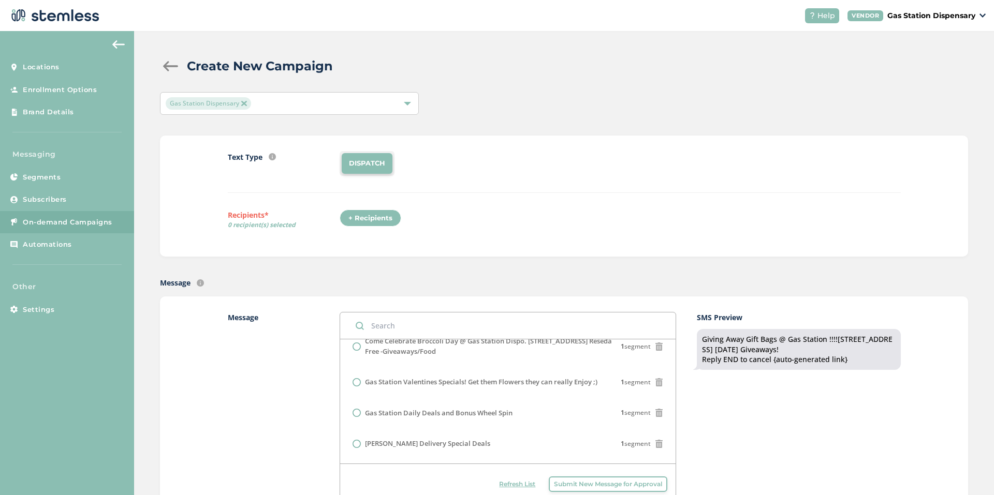
scroll to position [259, 0]
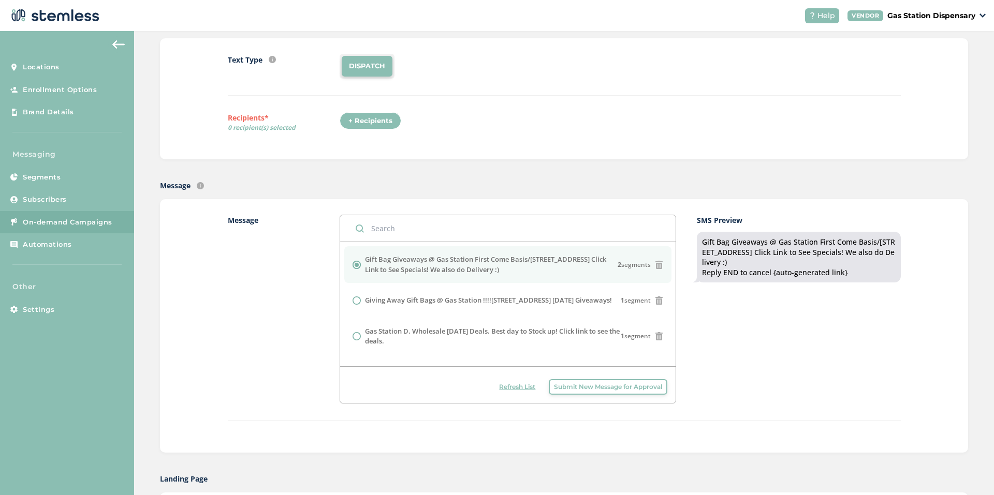
scroll to position [103, 0]
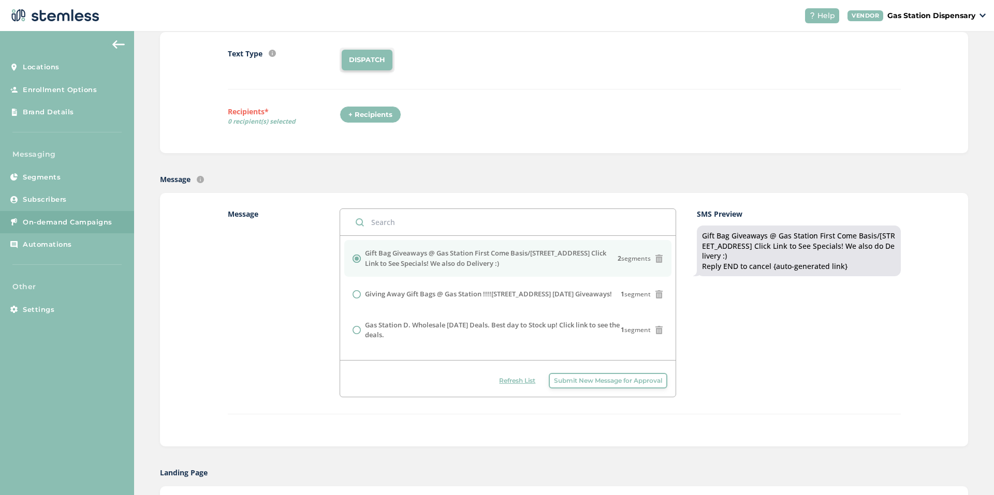
click at [349, 108] on div "+ Recipients" at bounding box center [370, 115] width 62 height 18
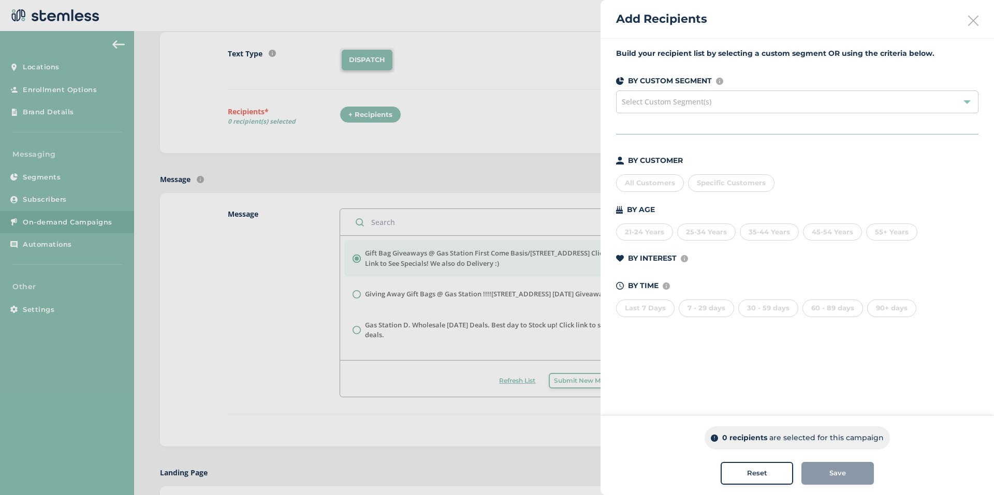
click at [655, 110] on div "Select Custom Segment(s)" at bounding box center [797, 102] width 362 height 23
drag, startPoint x: 655, startPoint y: 110, endPoint x: 653, endPoint y: 103, distance: 7.5
click at [653, 103] on span "Select Custom Segment(s)" at bounding box center [666, 102] width 90 height 10
drag, startPoint x: 653, startPoint y: 103, endPoint x: 644, endPoint y: 109, distance: 10.5
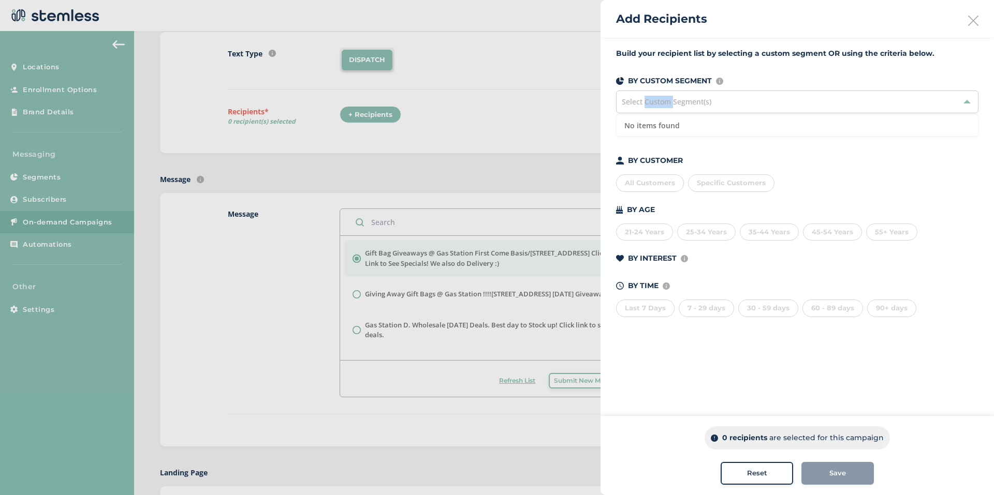
click at [644, 109] on div "Select Custom Segment(s)" at bounding box center [797, 102] width 362 height 23
click at [642, 98] on span "Select Custom Segment(s)" at bounding box center [666, 102] width 90 height 10
click at [716, 189] on div "Specific Customers" at bounding box center [731, 183] width 86 height 18
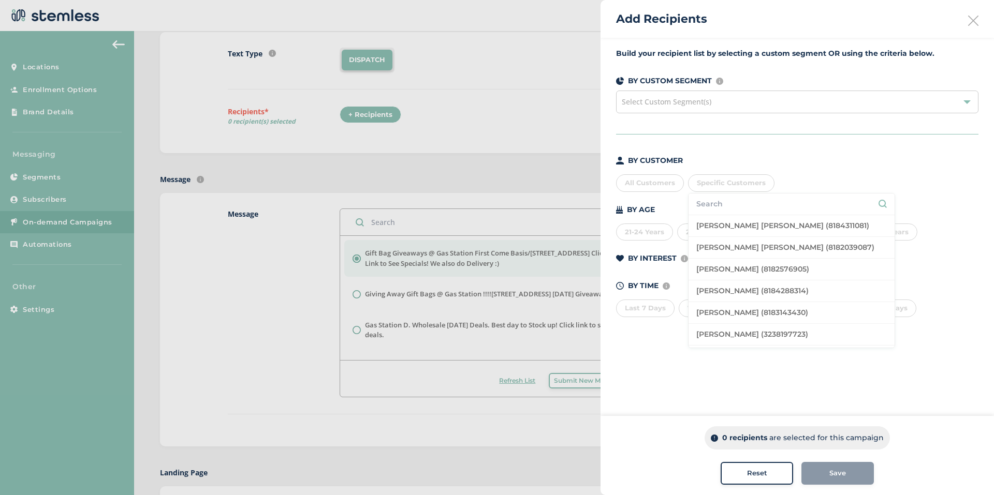
click at [710, 201] on input "text" at bounding box center [791, 204] width 190 height 11
type input "8185610790"
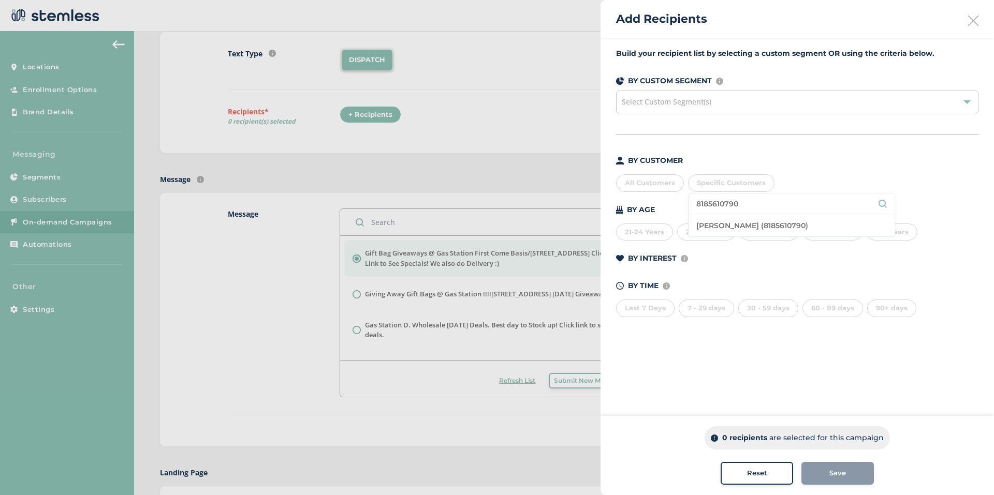
click at [755, 207] on input "8185610790" at bounding box center [791, 204] width 190 height 11
click at [744, 206] on input "8185610790" at bounding box center [791, 204] width 190 height 11
click at [770, 225] on li "[PERSON_NAME] (8185610790)" at bounding box center [791, 225] width 206 height 21
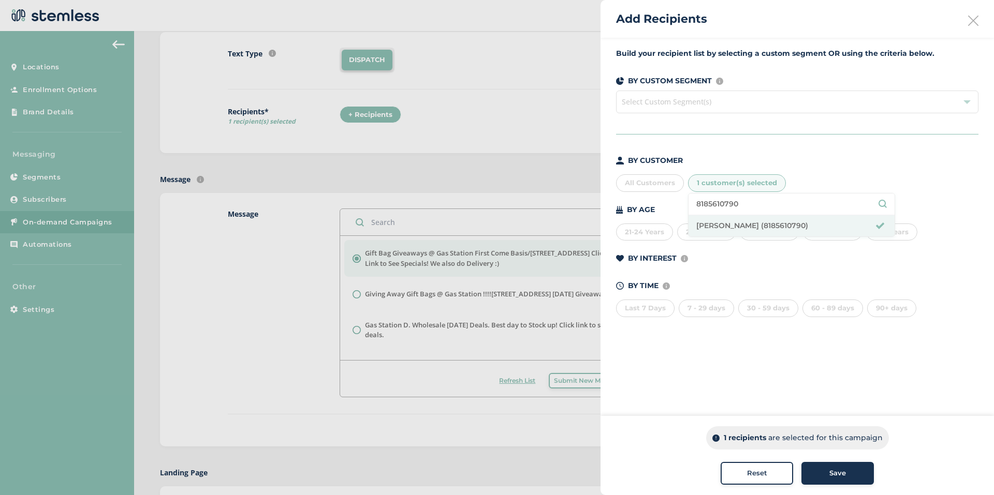
click at [852, 465] on button "Save" at bounding box center [837, 473] width 72 height 23
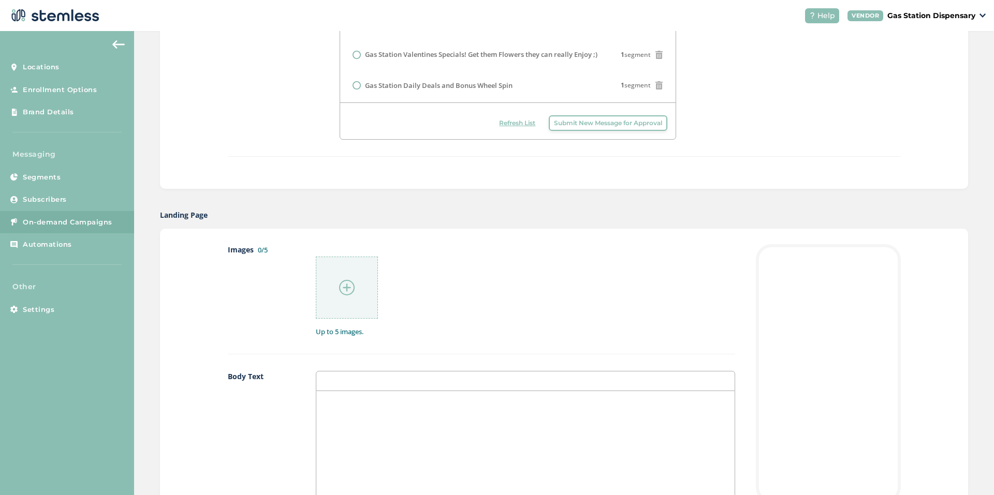
scroll to position [362, 0]
click at [333, 293] on div at bounding box center [347, 287] width 62 height 62
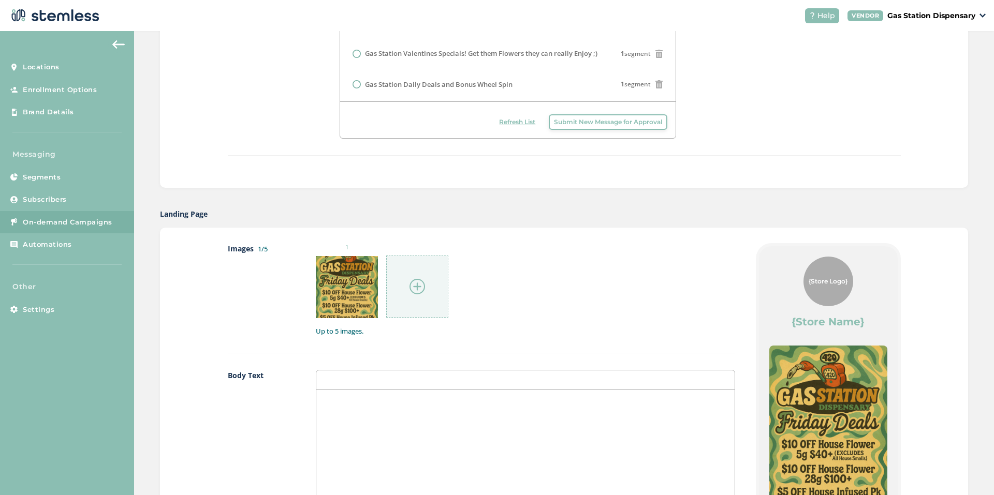
click at [409, 282] on img at bounding box center [417, 287] width 16 height 16
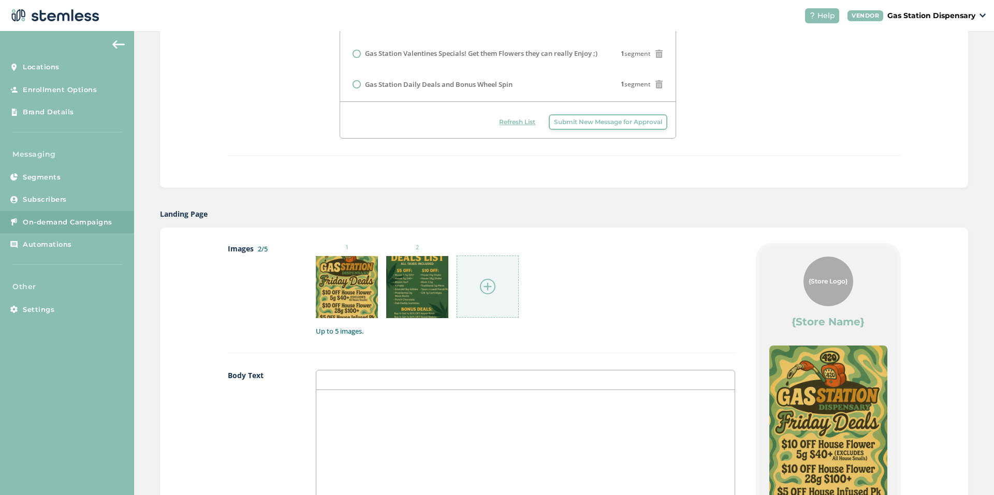
click at [487, 291] on img at bounding box center [488, 287] width 16 height 16
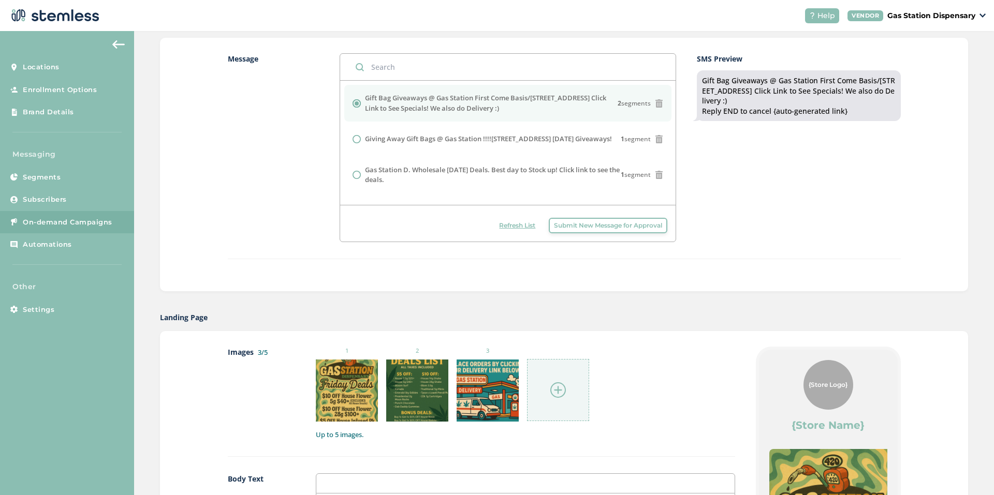
scroll to position [0, 0]
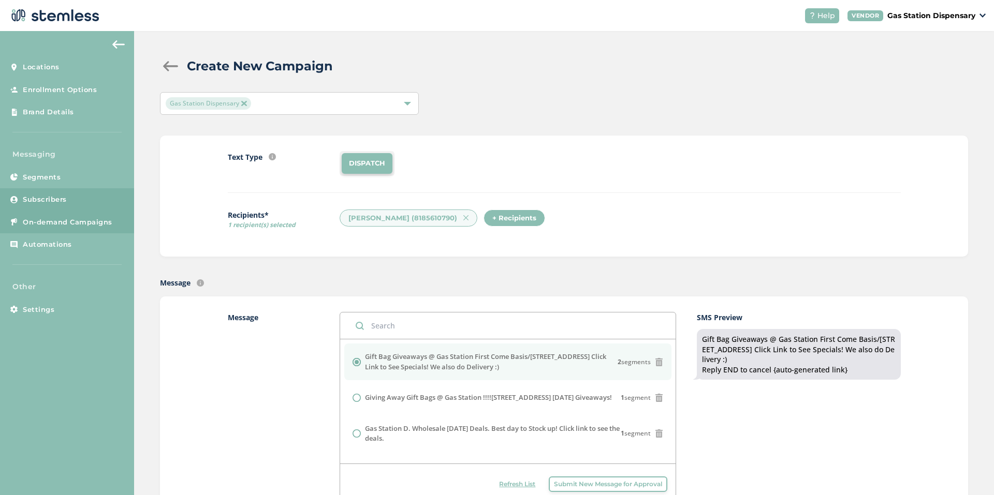
click at [62, 191] on link "Subscribers" at bounding box center [67, 199] width 134 height 23
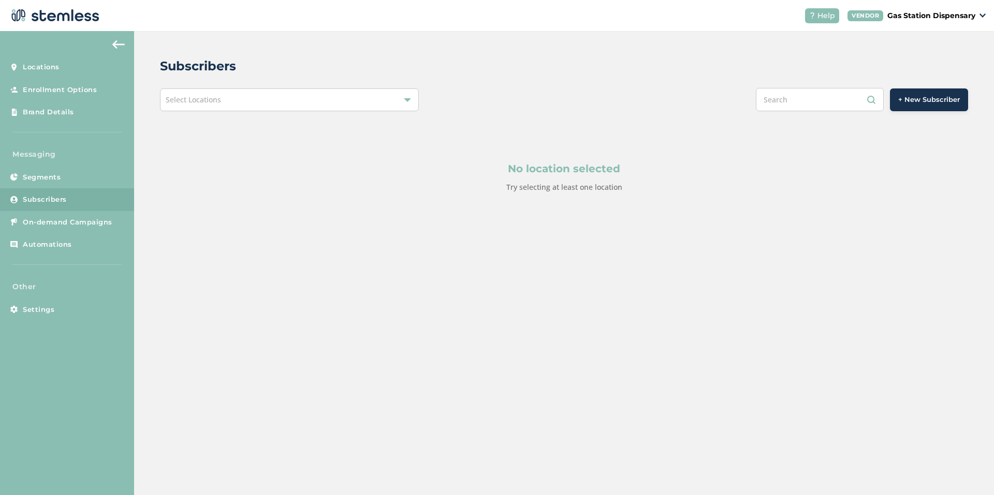
click at [299, 107] on div "Select Locations" at bounding box center [289, 99] width 259 height 23
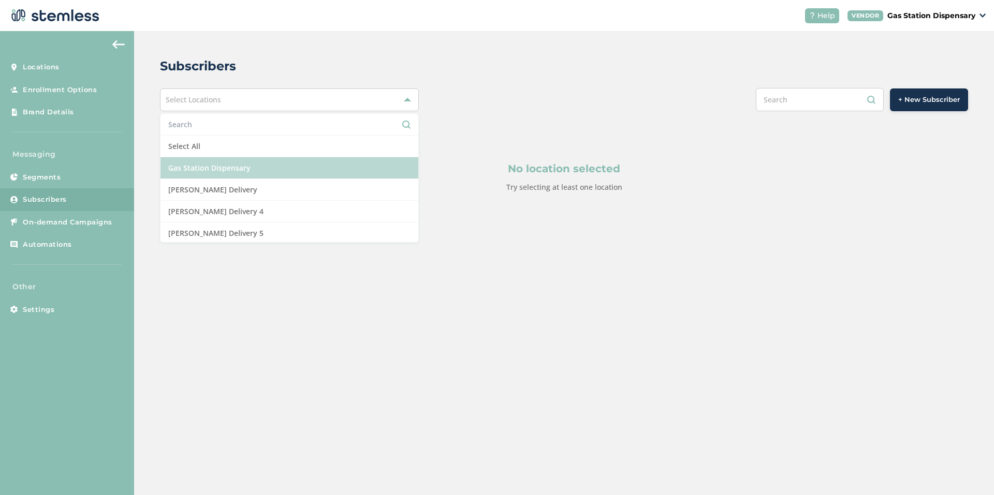
click at [281, 168] on li "Gas Station Dispensary" at bounding box center [289, 168] width 258 height 22
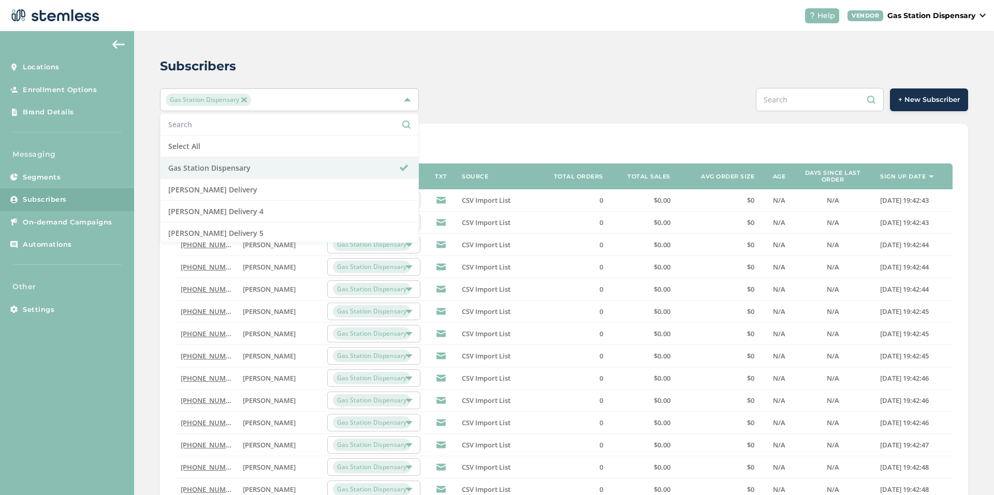
click at [676, 140] on div "Show 20 50 100 of 15018 entries" at bounding box center [563, 147] width 777 height 16
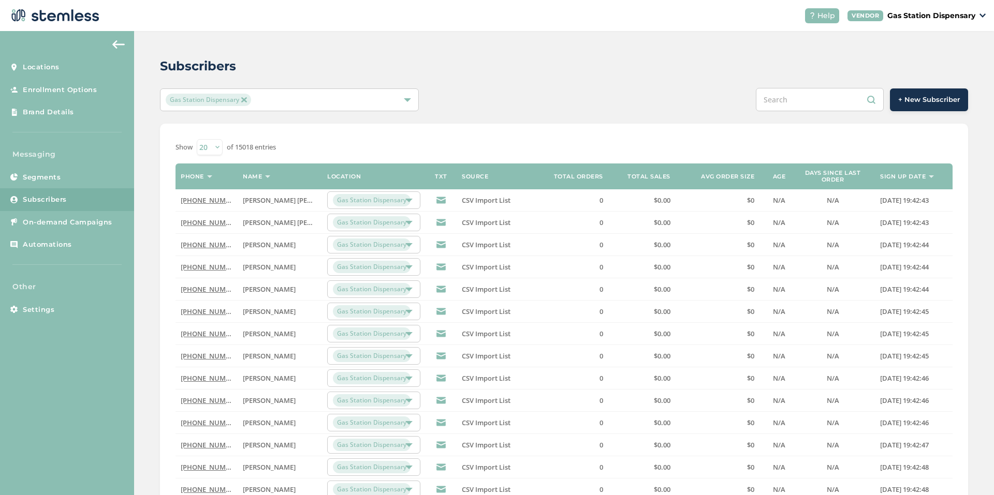
click at [906, 97] on span "+ New Subscriber" at bounding box center [929, 100] width 62 height 10
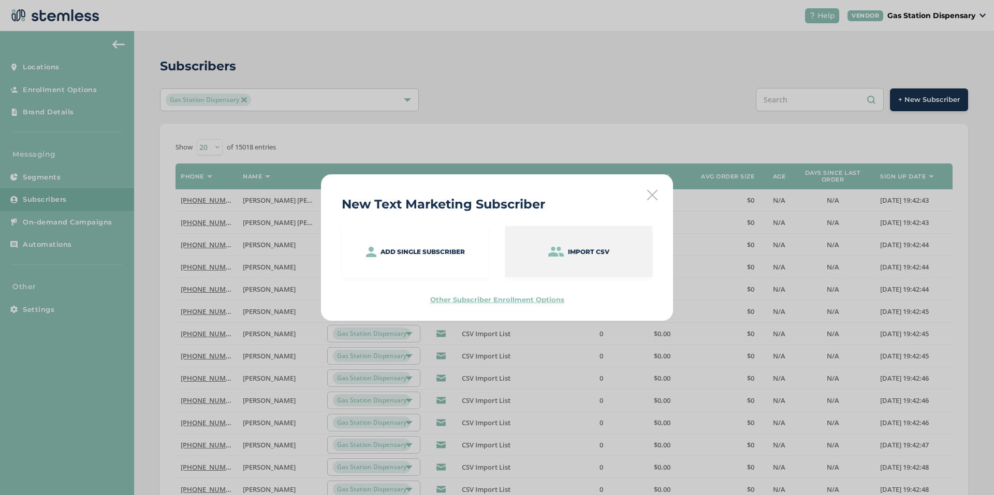
click at [559, 258] on div "Import CSV" at bounding box center [578, 251] width 147 height 51
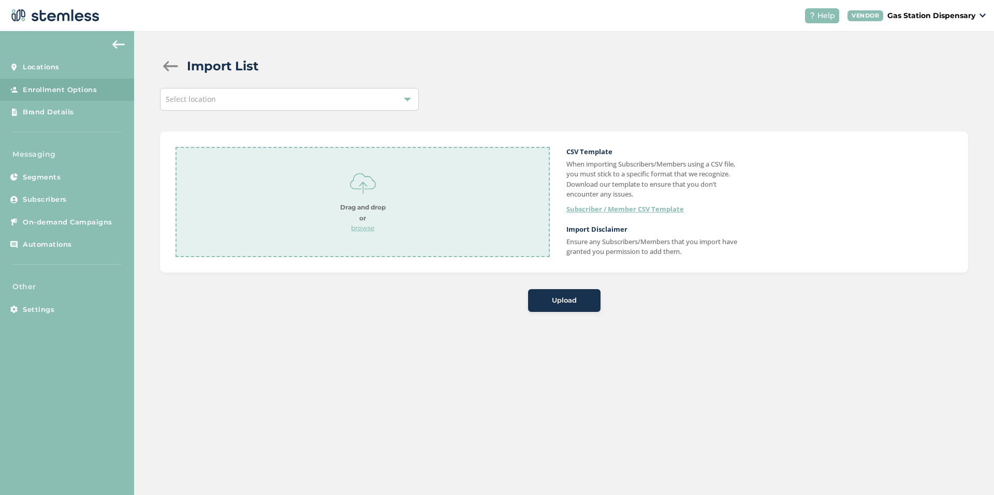
click at [364, 223] on div "Drag and drop or browse" at bounding box center [363, 202] width 46 height 62
click at [561, 299] on span "Upload" at bounding box center [564, 300] width 25 height 10
click at [335, 95] on div "Select location" at bounding box center [289, 99] width 259 height 23
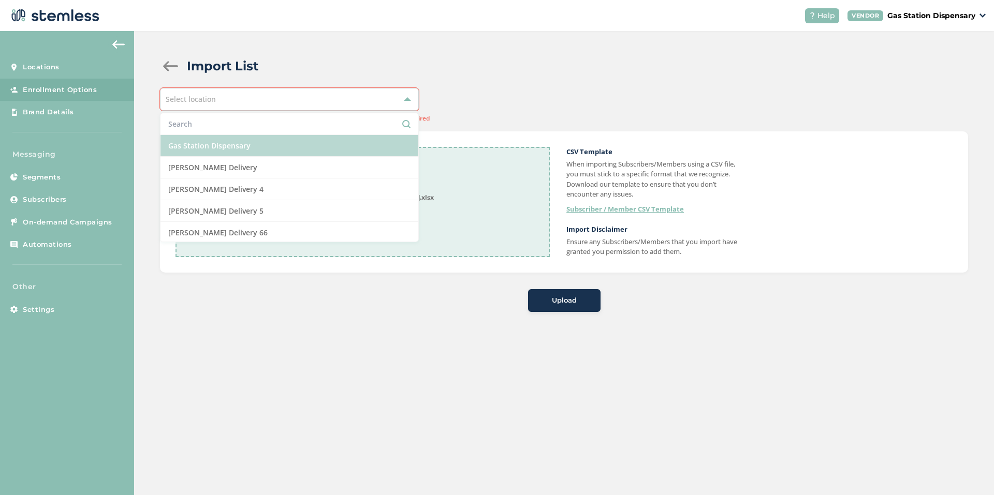
click at [310, 151] on li "Gas Station Dispensary" at bounding box center [289, 146] width 258 height 22
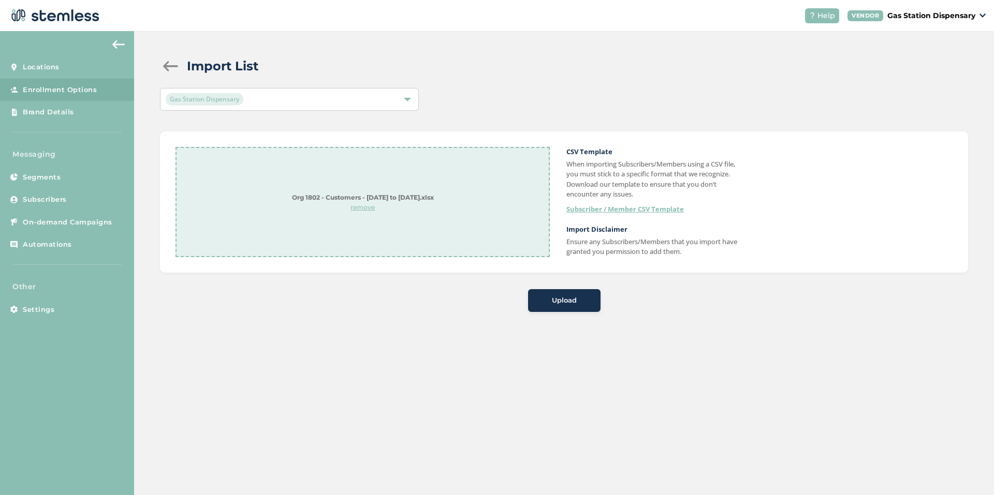
click at [556, 295] on button "Upload" at bounding box center [564, 300] width 72 height 23
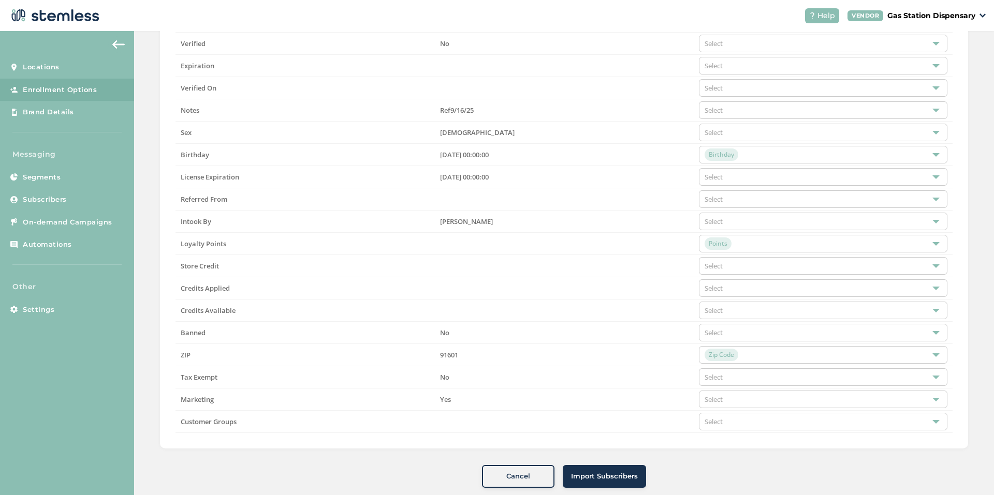
scroll to position [466, 0]
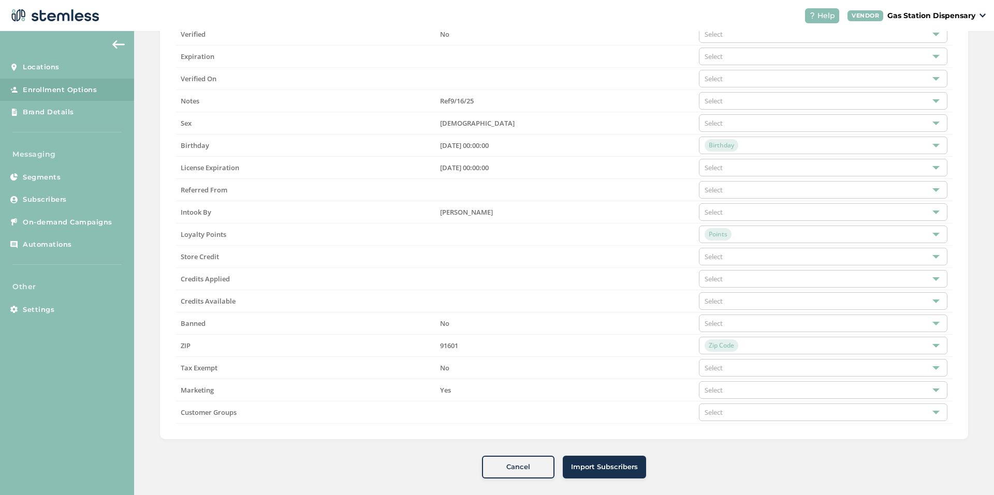
click at [586, 465] on span "Import Subscribers" at bounding box center [604, 467] width 67 height 10
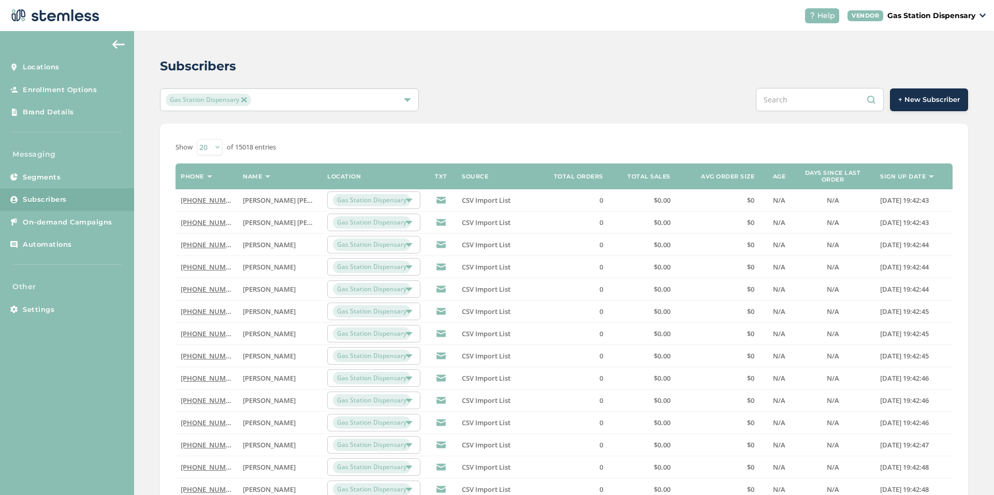
scroll to position [21, 0]
click at [46, 228] on link "On-demand Campaigns" at bounding box center [67, 222] width 134 height 23
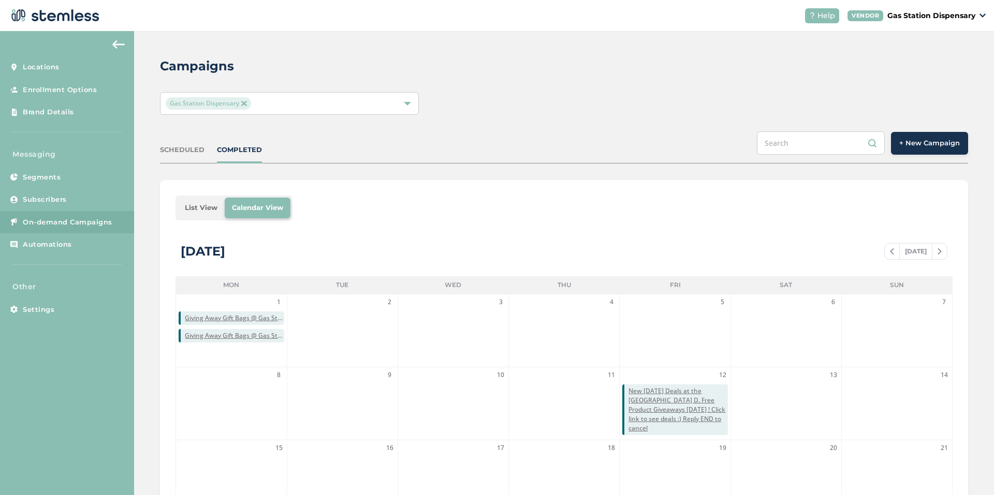
click at [917, 138] on span "+ New Campaign" at bounding box center [929, 143] width 61 height 10
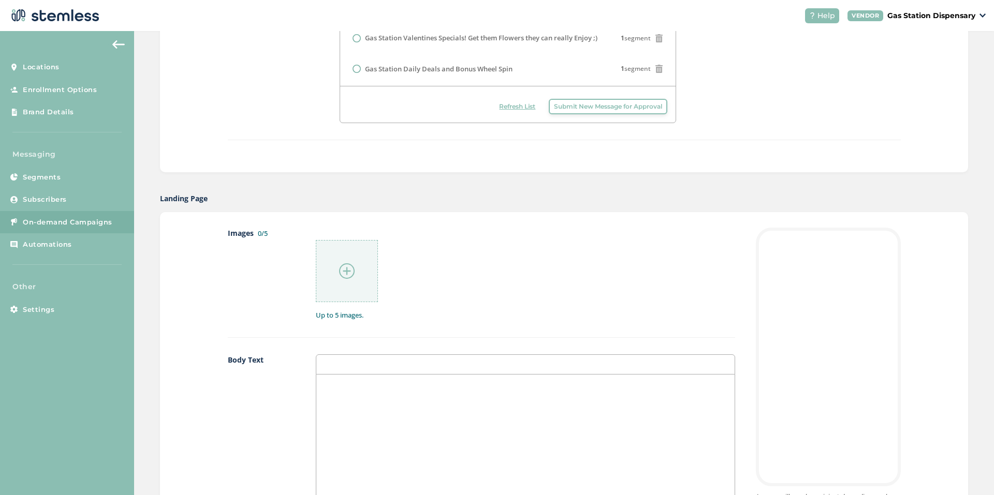
scroll to position [414, 0]
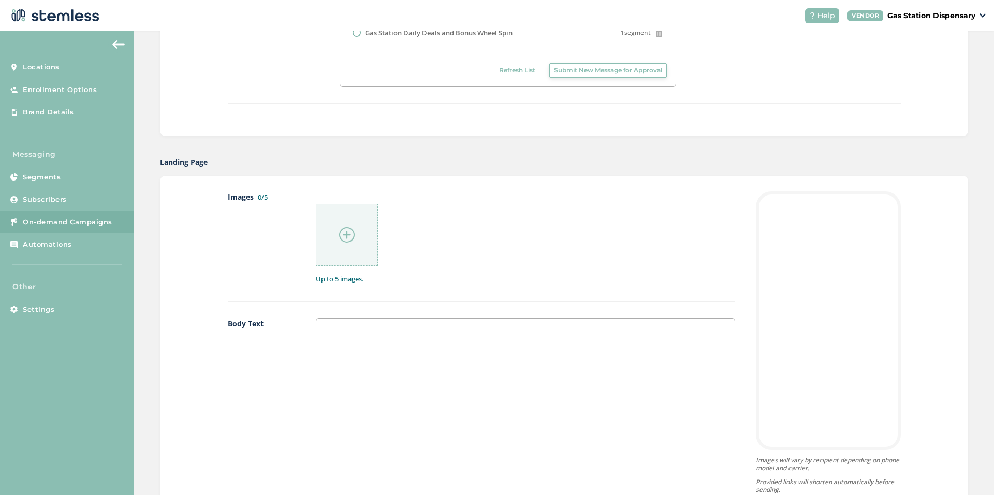
click at [342, 224] on div at bounding box center [347, 235] width 62 height 62
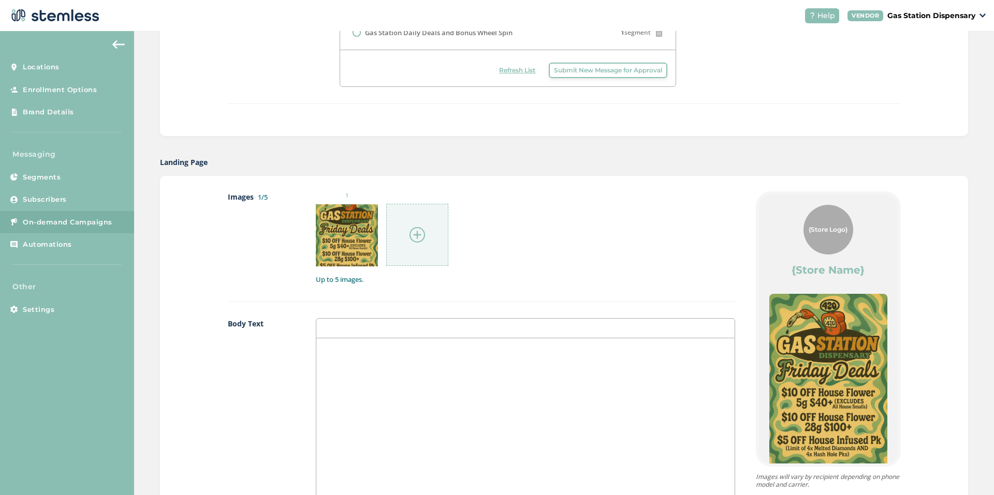
click at [409, 232] on img at bounding box center [417, 235] width 16 height 16
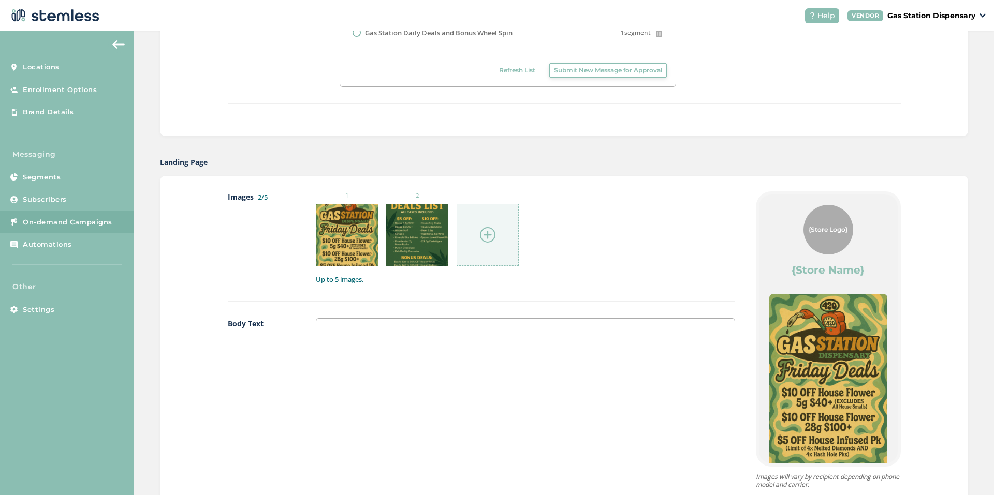
click at [480, 228] on img at bounding box center [488, 235] width 16 height 16
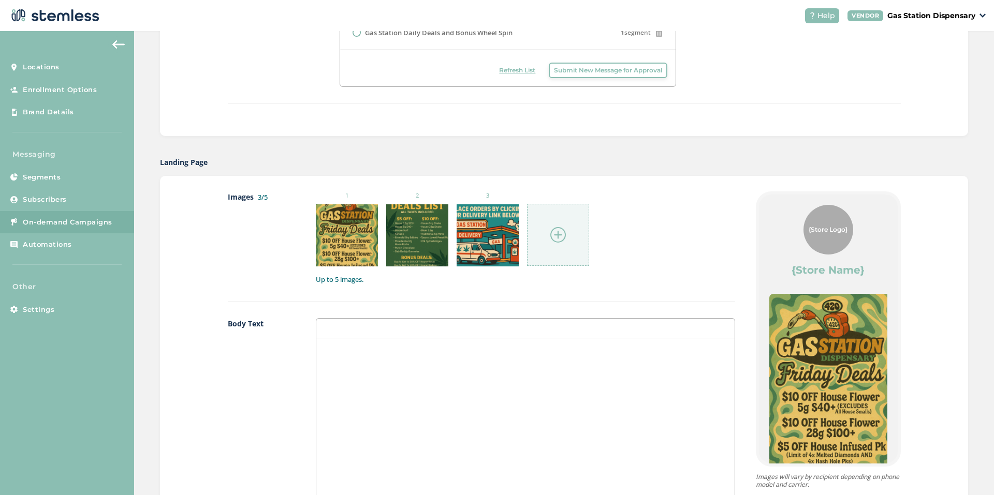
click at [550, 231] on img at bounding box center [558, 235] width 16 height 16
click at [334, 235] on img at bounding box center [339, 235] width 11 height 11
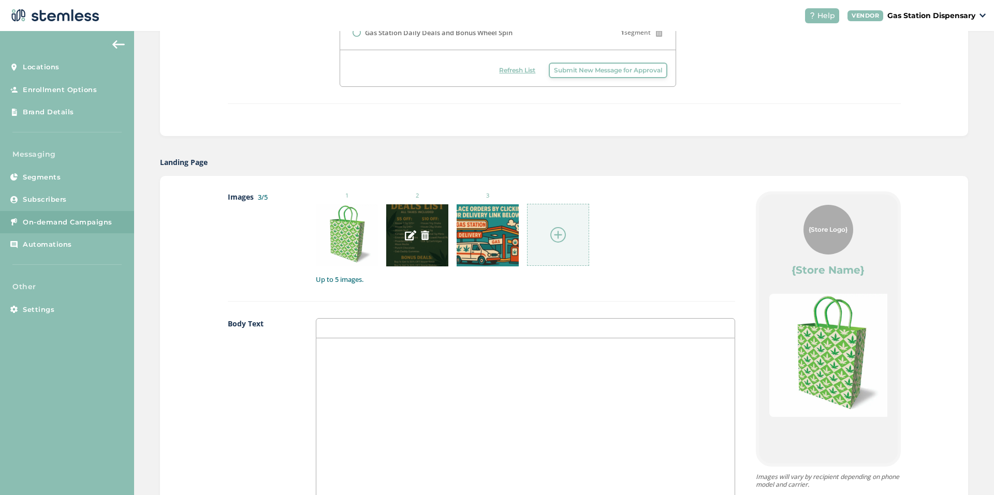
click at [405, 238] on img at bounding box center [410, 235] width 11 height 11
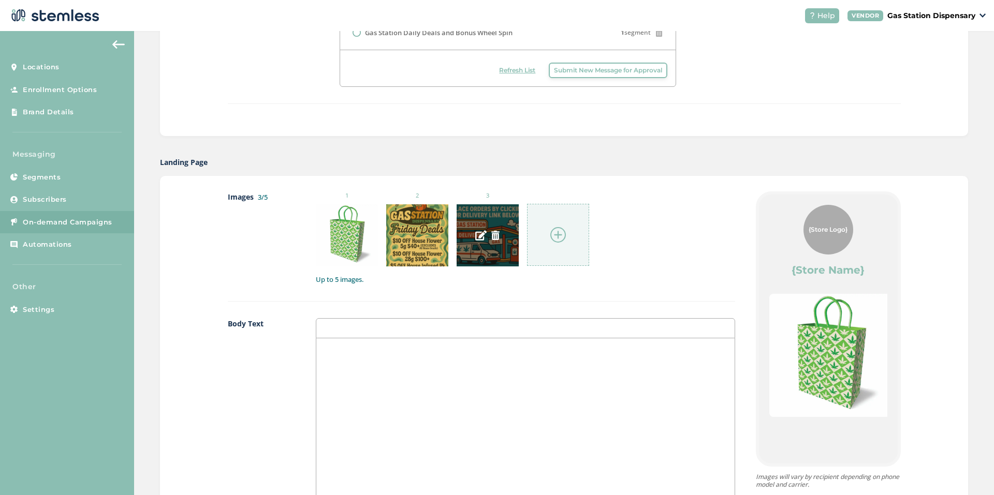
click at [475, 230] on img at bounding box center [480, 235] width 11 height 11
click at [476, 235] on img at bounding box center [480, 235] width 11 height 11
click at [550, 235] on img at bounding box center [558, 235] width 16 height 16
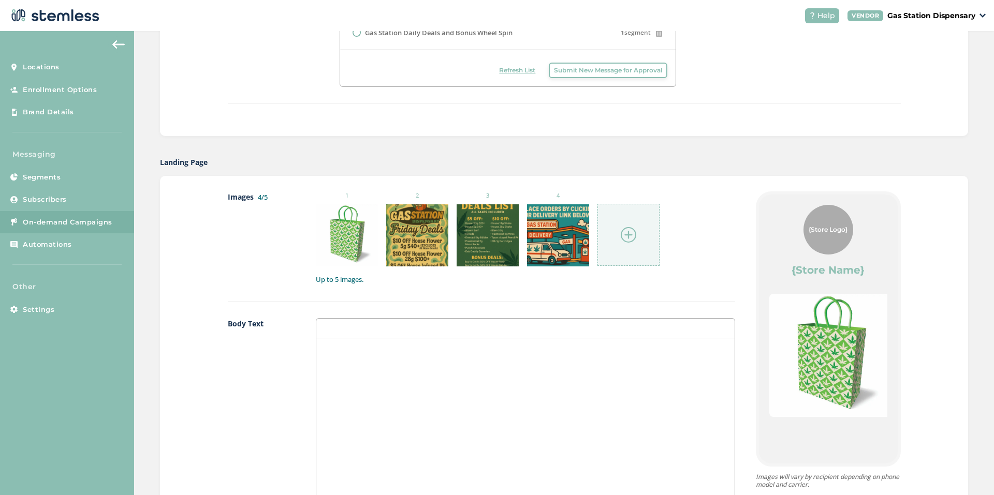
click at [366, 376] on div at bounding box center [525, 441] width 418 height 206
click at [423, 360] on p "$50 purchase necessary to get 1" at bounding box center [525, 358] width 403 height 9
drag, startPoint x: 488, startPoint y: 352, endPoint x: 294, endPoint y: 339, distance: 194.5
click at [294, 339] on div "Body Text WE HAVE A SMALL AMOUNT OF GIFT BAGS MADE $50 purchase necessary to ge…" at bounding box center [481, 440] width 507 height 244
drag, startPoint x: 442, startPoint y: 371, endPoint x: 302, endPoint y: 313, distance: 152.4
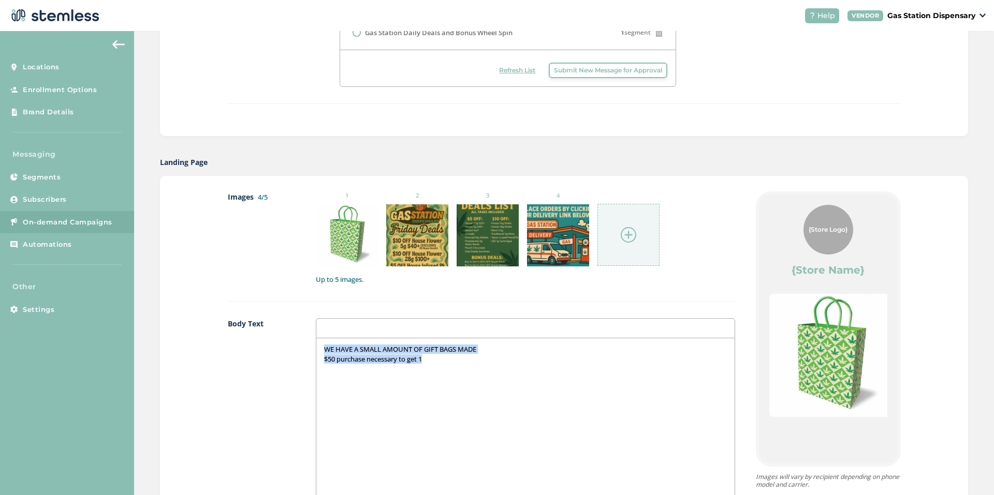
click at [302, 313] on div "Images 4/5 1 2 3 4 Up to 5 images. Body Text WE HAVE A SMALL AMOUNT OF GIFT BAG…" at bounding box center [481, 444] width 507 height 506
click at [492, 350] on p "WE ARE GIVING OUT GIFT BAGS!!!!! FIRST COME BASIS" at bounding box center [525, 349] width 403 height 9
click at [420, 380] on p "[PHONE_NUMBER] -SHOP" at bounding box center [525, 378] width 403 height 9
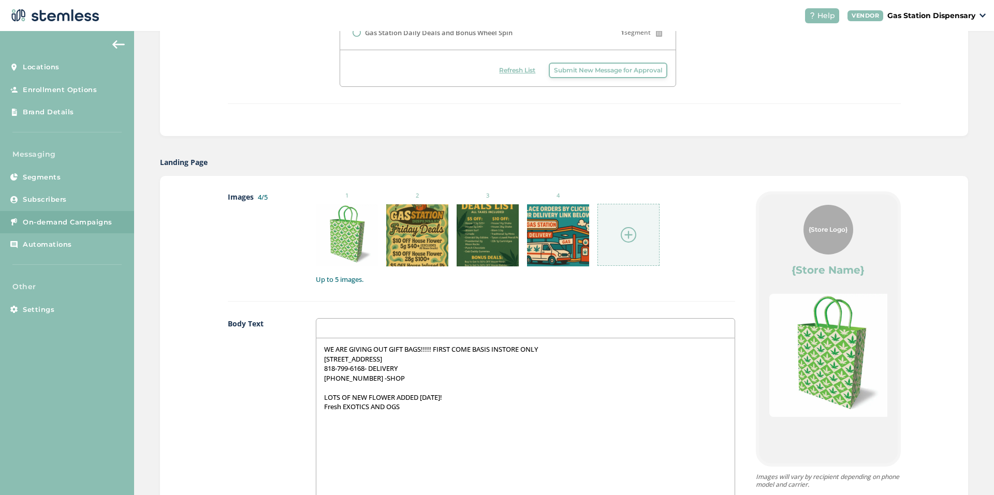
click at [416, 406] on p "Fresh EXOTICS AND OGS" at bounding box center [525, 406] width 403 height 9
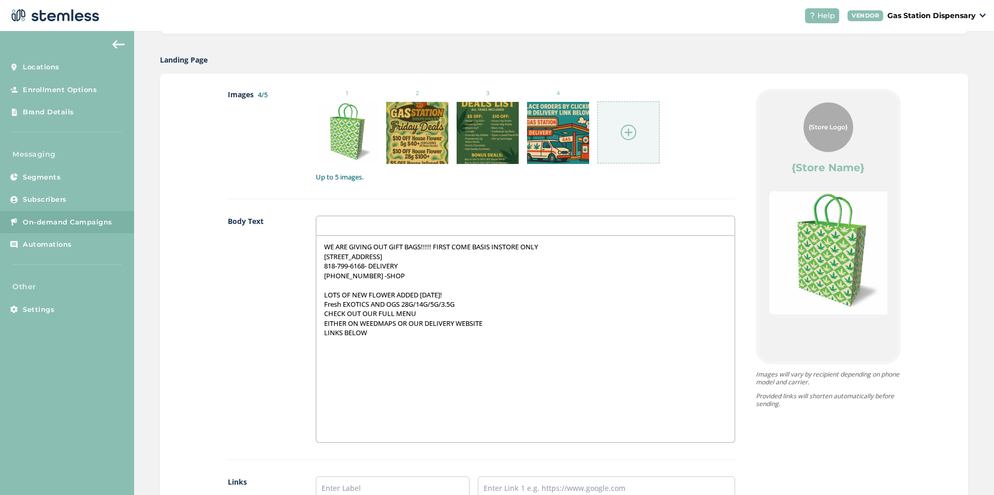
scroll to position [517, 0]
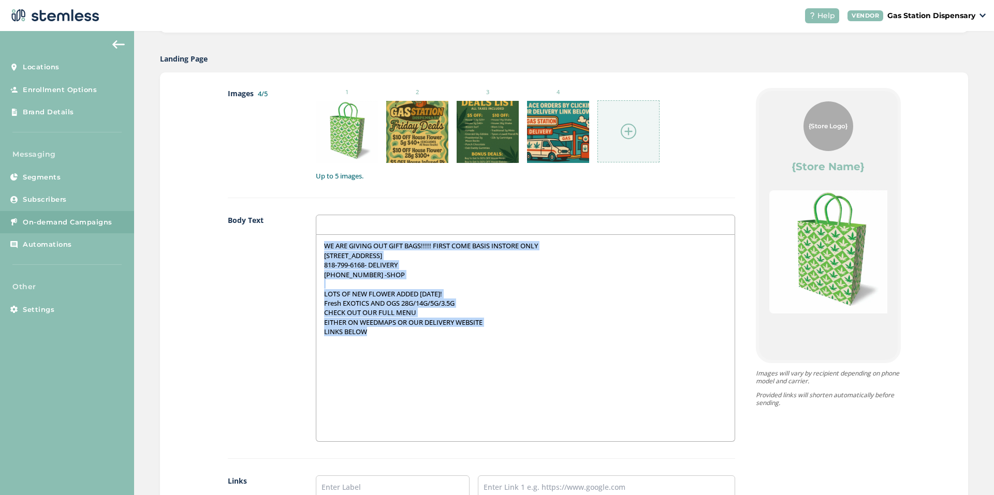
drag, startPoint x: 354, startPoint y: 323, endPoint x: 243, endPoint y: 216, distance: 154.4
click at [243, 216] on div "Body Text WE ARE GIVING OUT GIFT BAGS!!!!! FIRST COME BASIS INSTORE ONLY [STREE…" at bounding box center [481, 337] width 507 height 244
copy div "WE ARE GIVING OUT GIFT BAGS!!!!! FIRST COME BASIS INSTORE ONLY [STREET_ADDRESS]…"
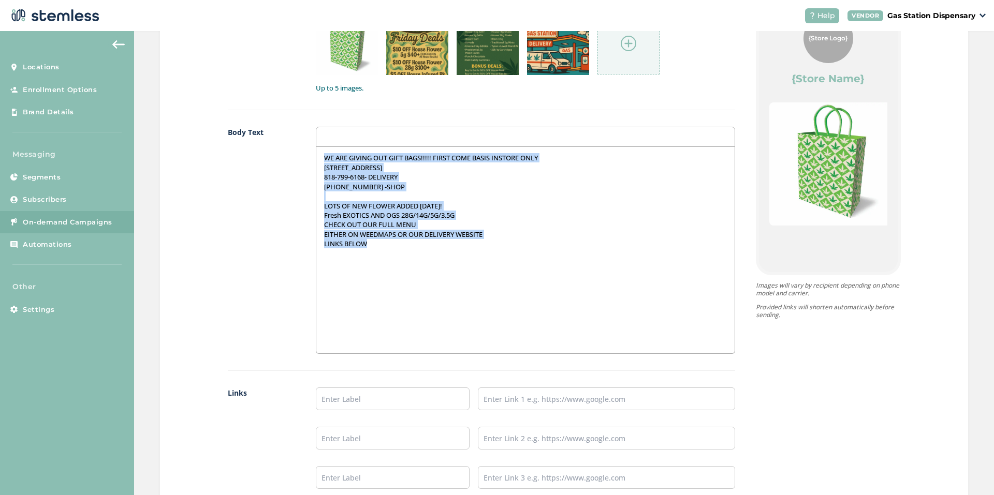
scroll to position [724, 0]
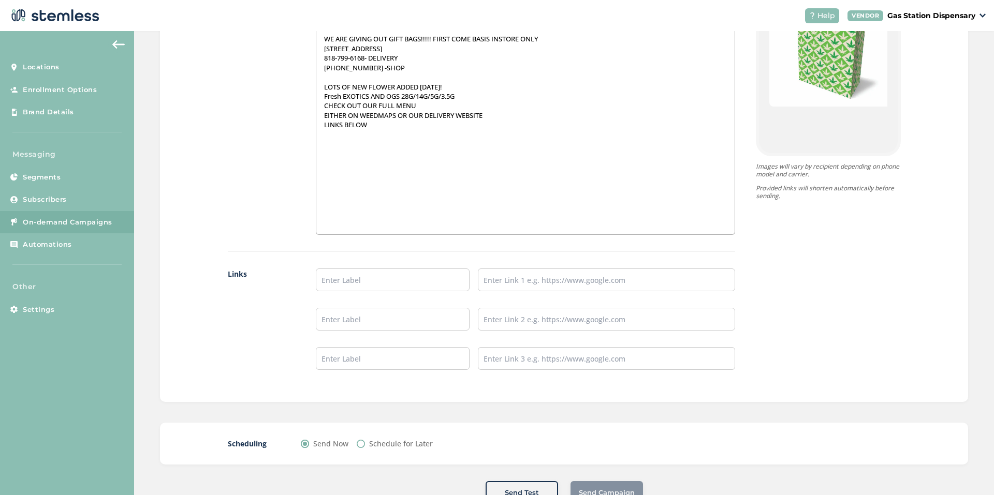
click at [340, 292] on ul at bounding box center [525, 319] width 419 height 101
click at [341, 284] on input "text" at bounding box center [393, 280] width 154 height 23
type input "Weedmaps"
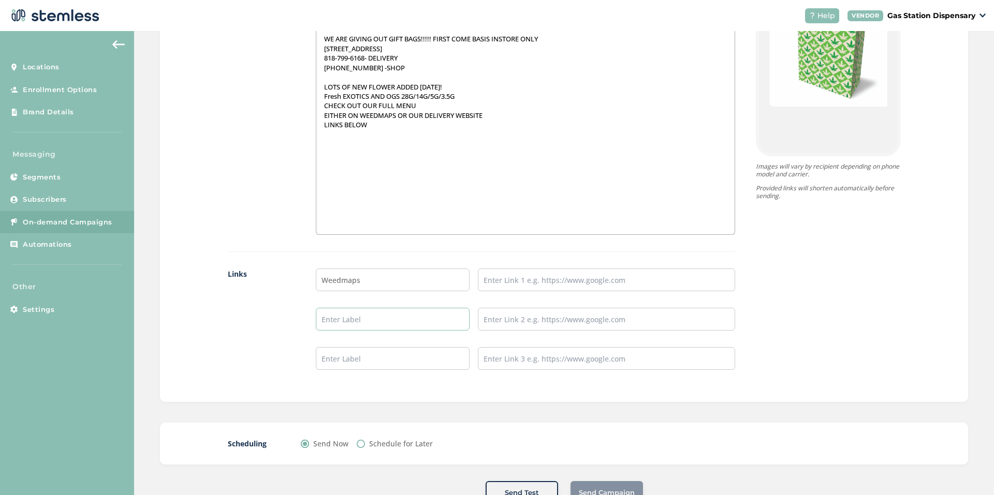
click at [348, 319] on input "text" at bounding box center [393, 319] width 154 height 23
click at [349, 280] on input "Weedmaps" at bounding box center [393, 280] width 154 height 23
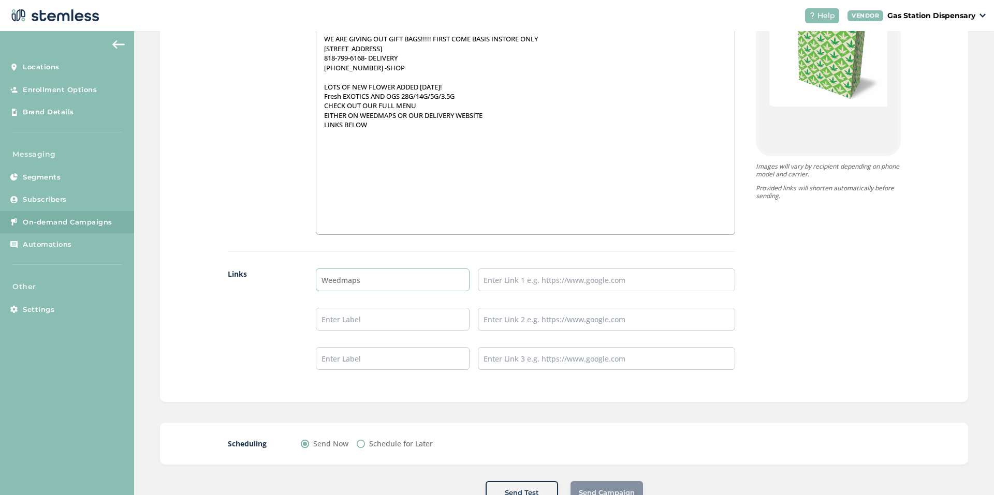
click at [349, 280] on input "Weedmaps" at bounding box center [393, 280] width 154 height 23
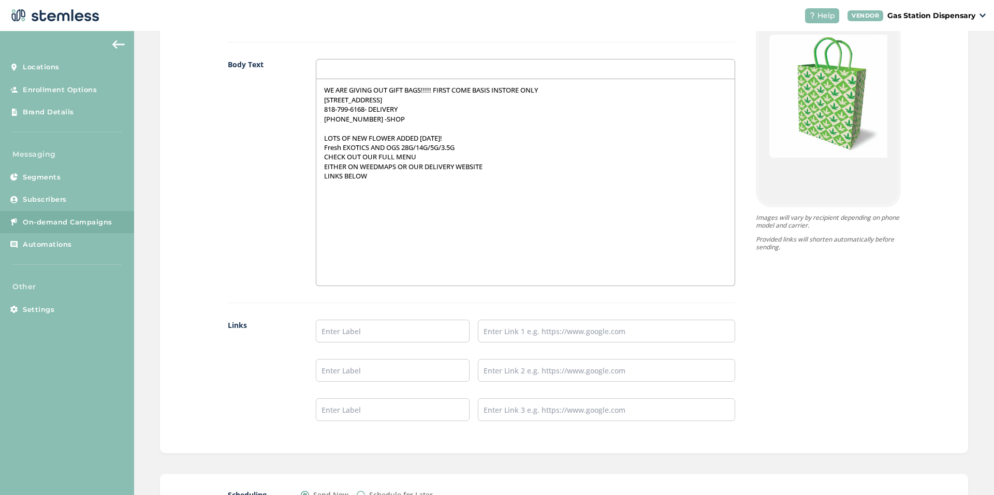
click at [349, 280] on div "WE ARE GIVING OUT GIFT BAGS!!!!! FIRST COME BASIS INSTORE ONLY [STREET_ADDRESS]…" at bounding box center [525, 182] width 418 height 206
click at [351, 327] on input "text" at bounding box center [393, 331] width 154 height 23
type input "Delivery Website Link"
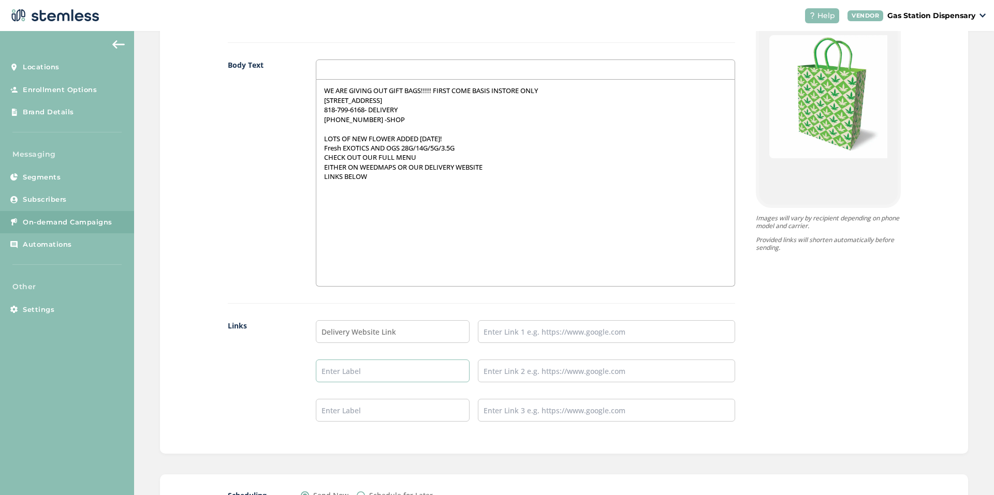
click at [366, 377] on input "text" at bounding box center [393, 371] width 154 height 23
click at [361, 368] on input "text" at bounding box center [393, 371] width 154 height 23
type input "w"
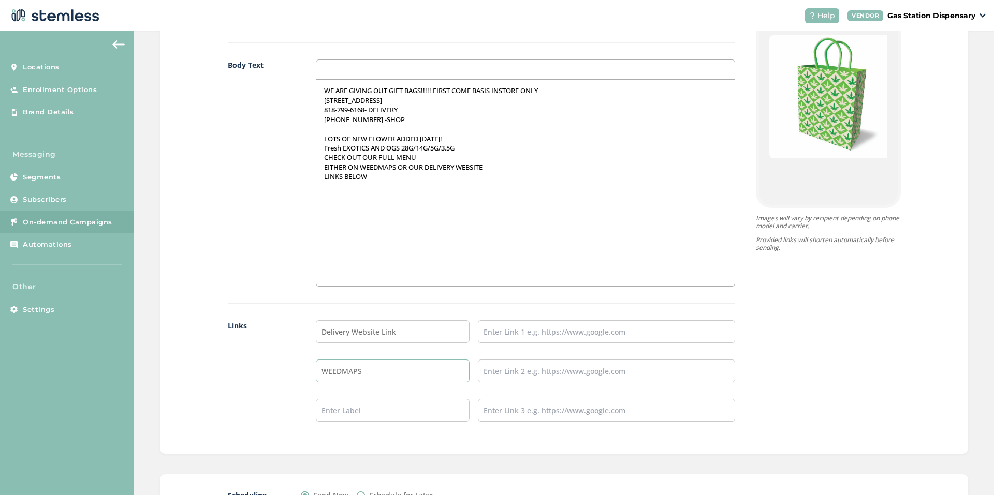
type input "WEEDMAPS"
click at [501, 331] on input "text" at bounding box center [606, 331] width 257 height 23
type input "[URL][DOMAIN_NAME]"
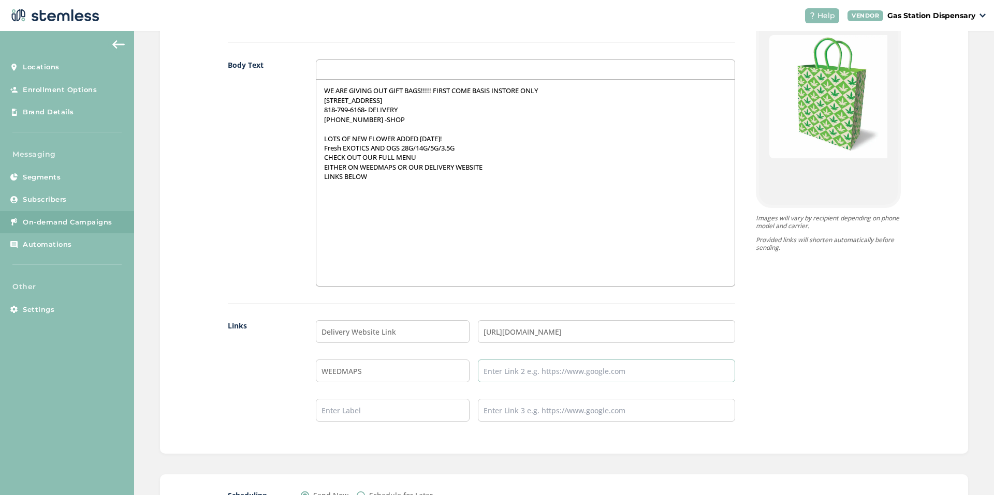
click at [502, 375] on input "text" at bounding box center [606, 371] width 257 height 23
type input "[URL][DOMAIN_NAME]"
click at [423, 409] on input "text" at bounding box center [393, 410] width 154 height 23
type input "INSTAGRAM"
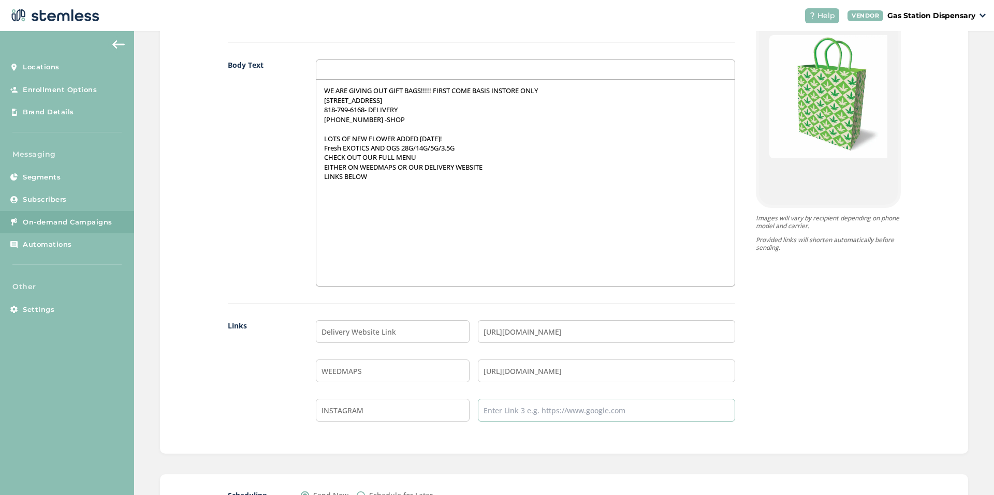
click at [495, 407] on input "text" at bounding box center [606, 410] width 257 height 23
click at [557, 416] on input "[URL][DOMAIN_NAME]" at bounding box center [606, 410] width 257 height 23
type input "[URL][DOMAIN_NAME]"
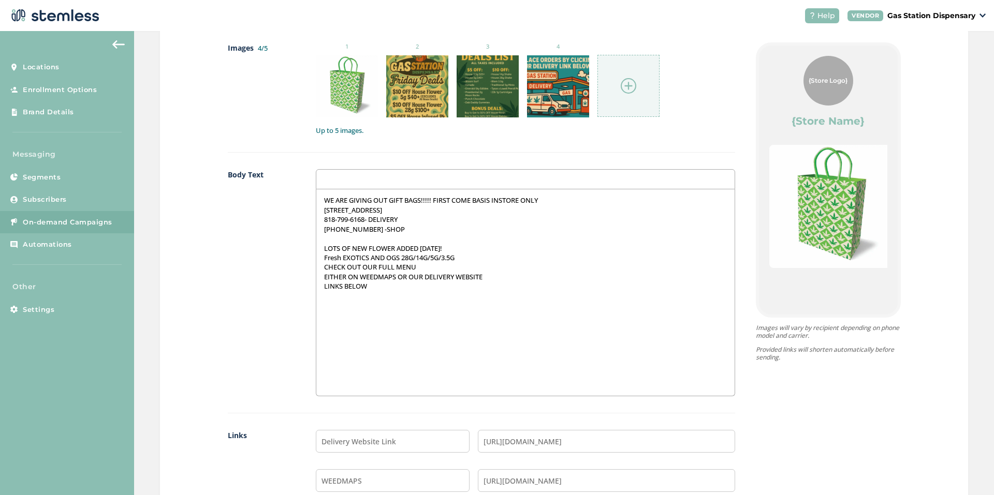
scroll to position [466, 0]
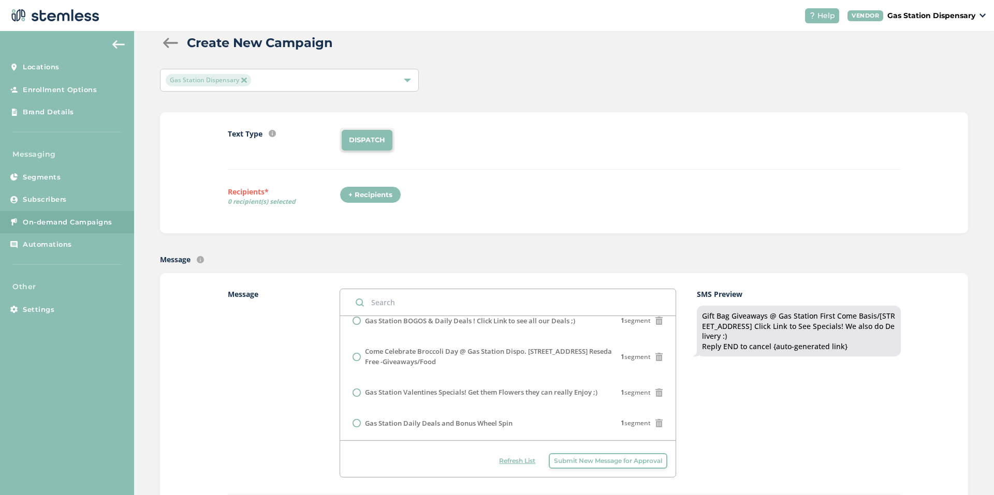
scroll to position [0, 0]
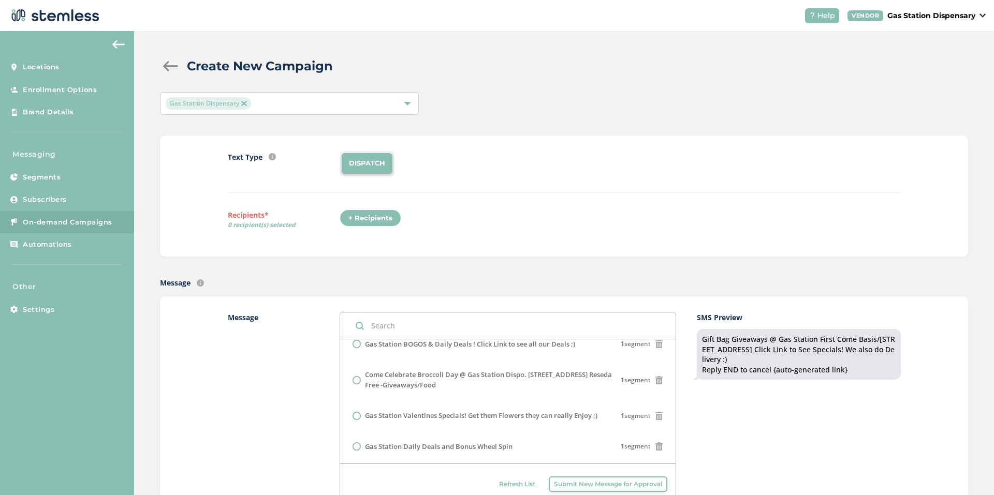
click at [333, 216] on label "Recipients* 0 recipient(s) selected" at bounding box center [284, 222] width 112 height 24
click at [350, 220] on div "+ Recipients" at bounding box center [370, 219] width 62 height 18
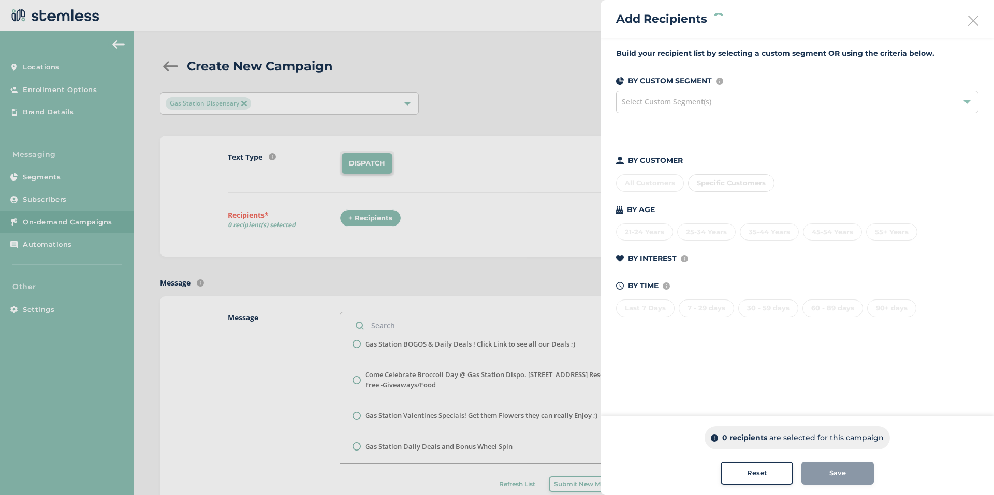
click at [694, 179] on div "Specific Customers" at bounding box center [731, 183] width 86 height 18
click at [706, 186] on div "Specific Customers" at bounding box center [731, 183] width 86 height 18
click at [706, 186] on span "Specific Customers" at bounding box center [731, 183] width 69 height 8
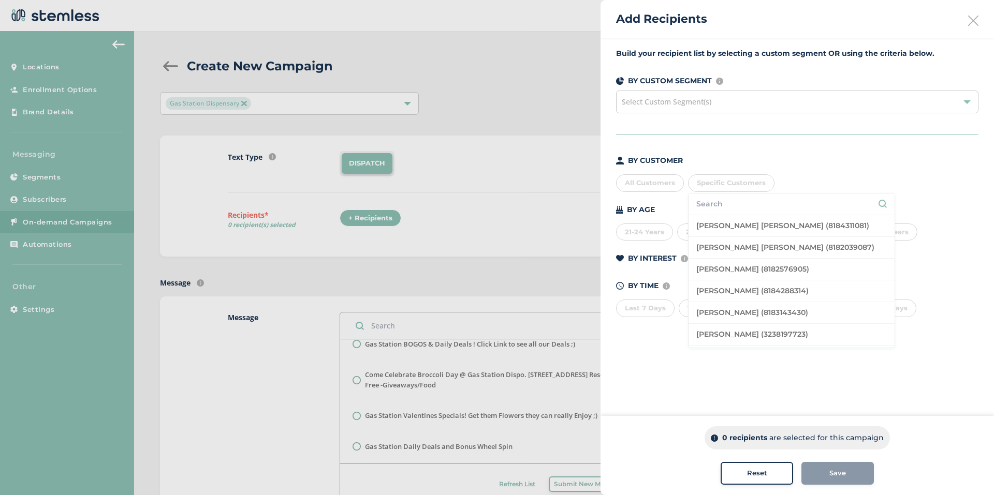
click at [729, 205] on input "text" at bounding box center [791, 204] width 190 height 11
type input "8185610790"
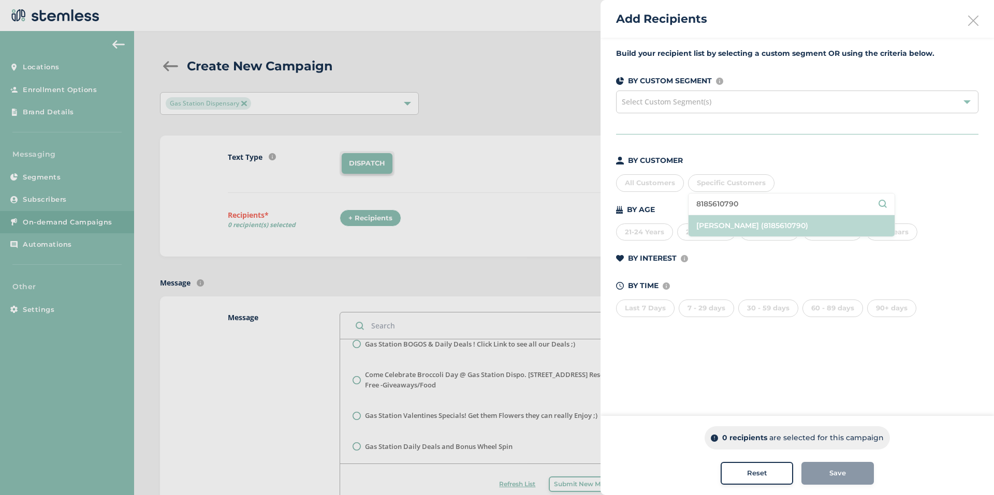
click at [743, 224] on li "[PERSON_NAME] (8185610790)" at bounding box center [791, 225] width 206 height 21
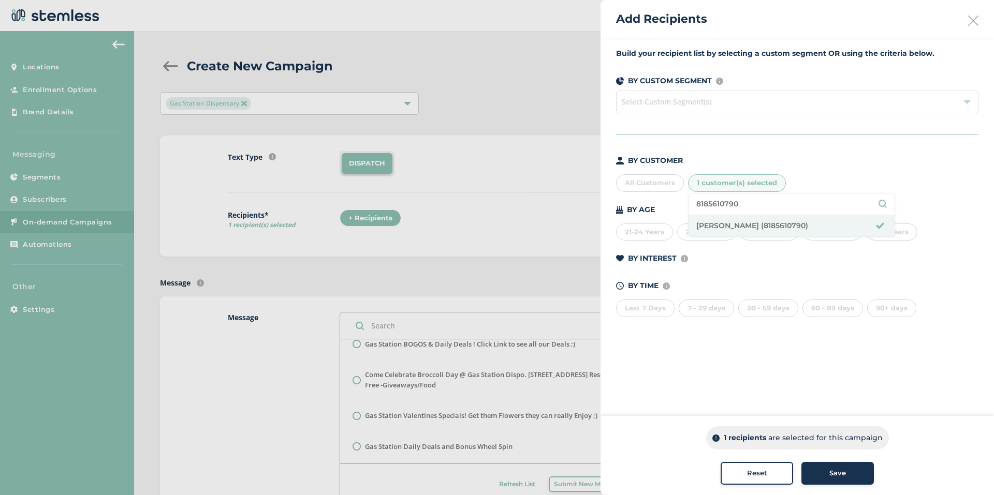
click at [820, 466] on button "Save" at bounding box center [837, 473] width 72 height 23
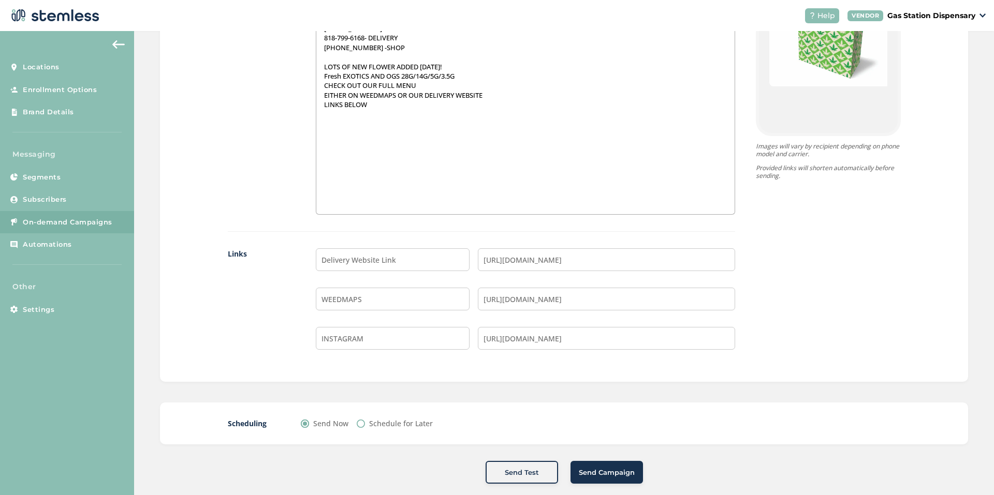
scroll to position [759, 0]
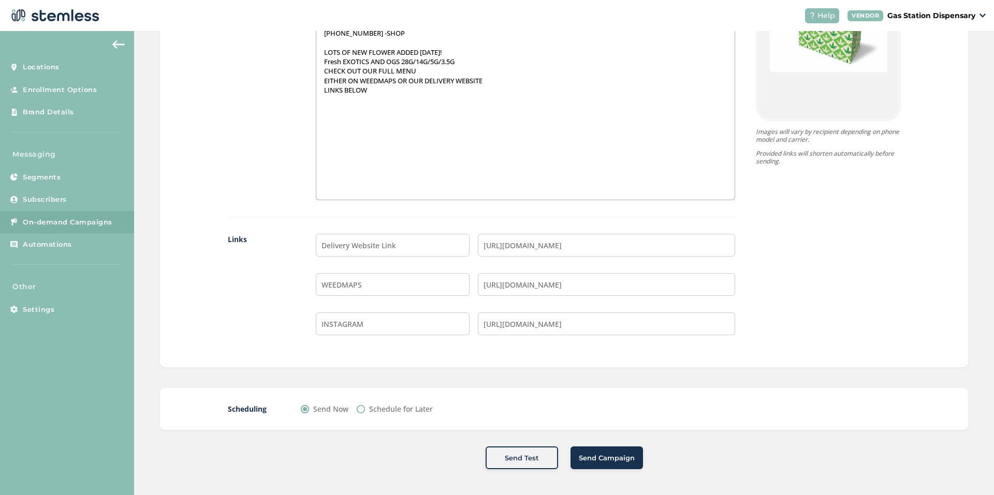
click at [602, 461] on span "Send Campaign" at bounding box center [607, 458] width 56 height 10
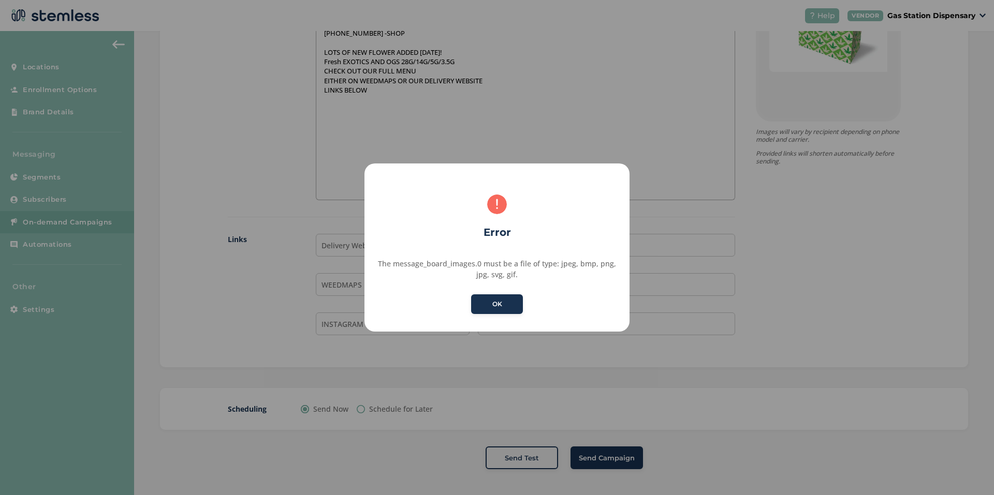
click at [506, 291] on div "× Error The message_board_images.0 must be a file of type: jpeg, bmp, png, jpg,…" at bounding box center [496, 248] width 265 height 168
click at [504, 298] on button "OK" at bounding box center [497, 304] width 52 height 20
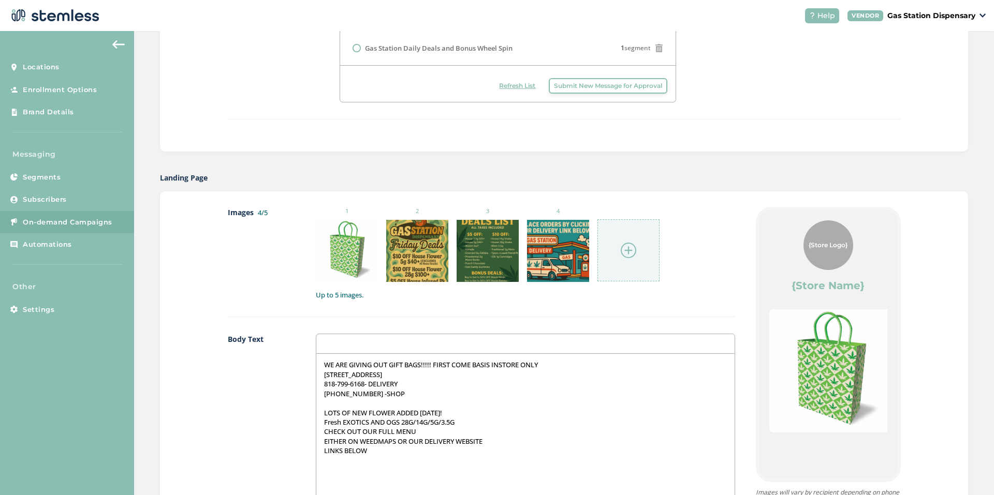
scroll to position [397, 0]
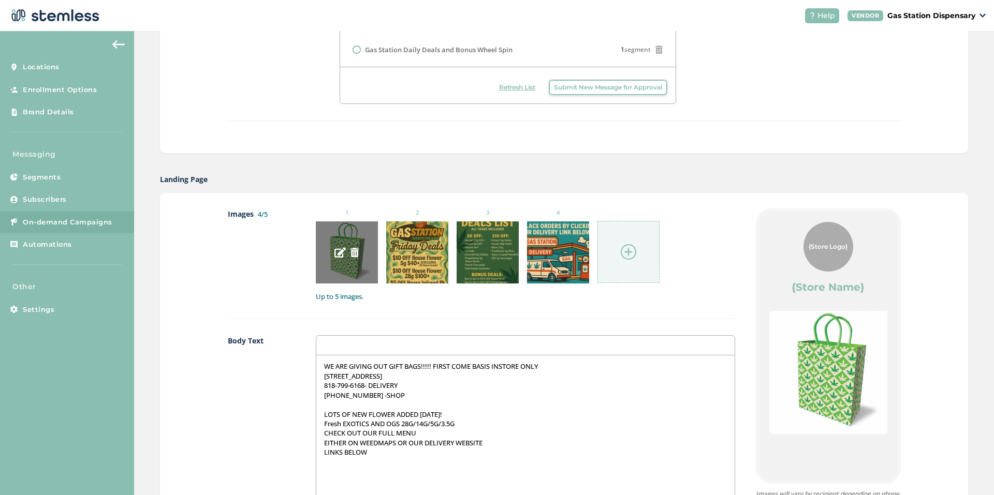
click at [334, 251] on img at bounding box center [339, 252] width 11 height 11
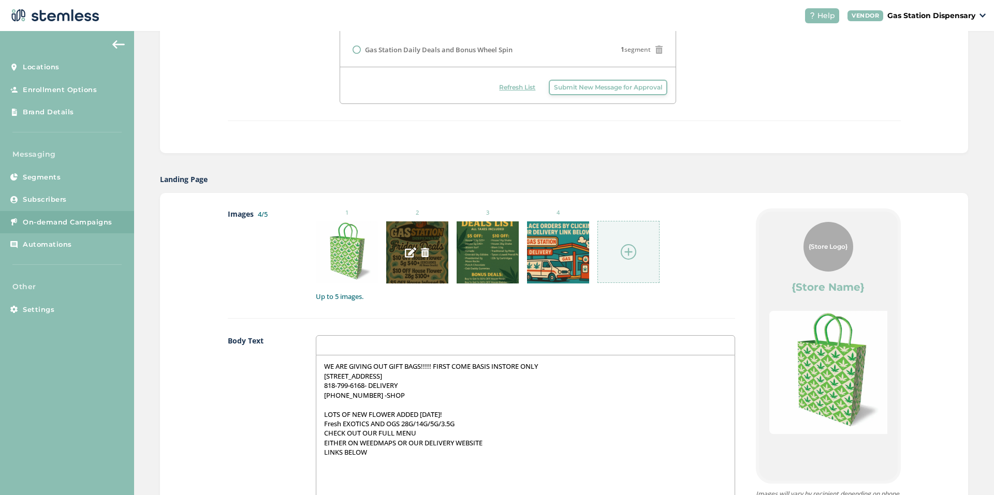
click at [405, 256] on img at bounding box center [410, 252] width 11 height 11
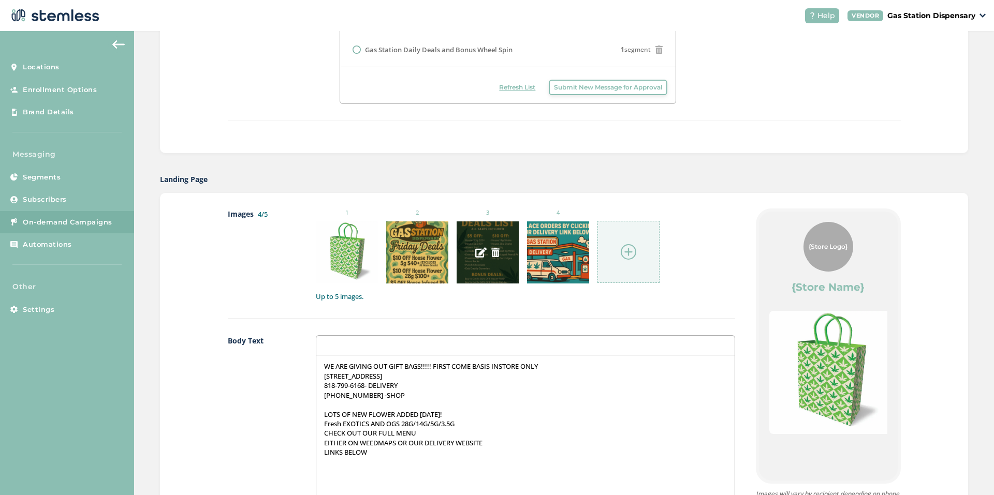
click at [475, 251] on img at bounding box center [480, 252] width 11 height 11
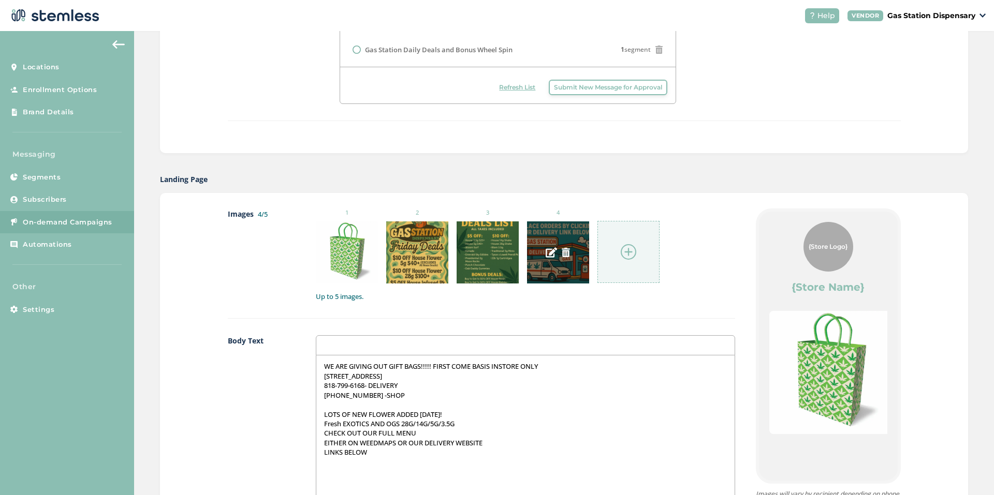
click at [546, 243] on div at bounding box center [558, 252] width 62 height 62
click at [545, 249] on img at bounding box center [550, 252] width 11 height 11
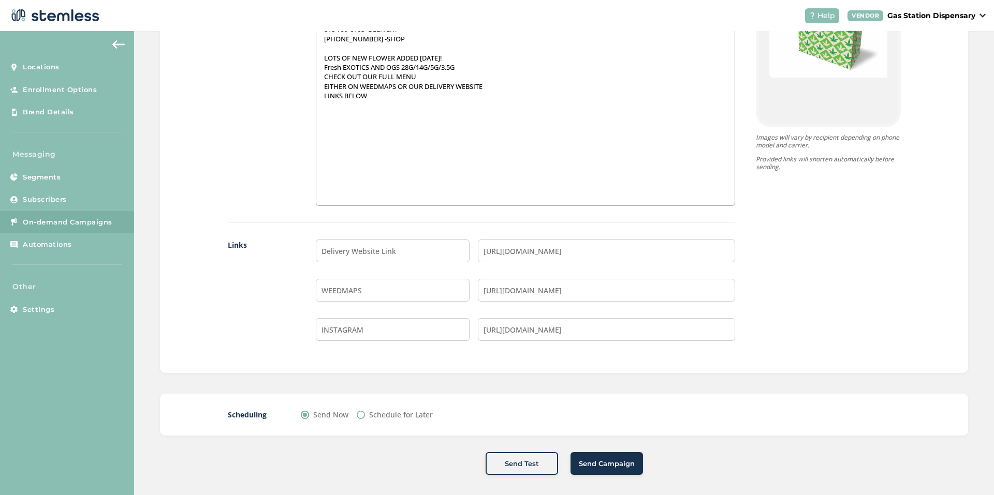
scroll to position [759, 0]
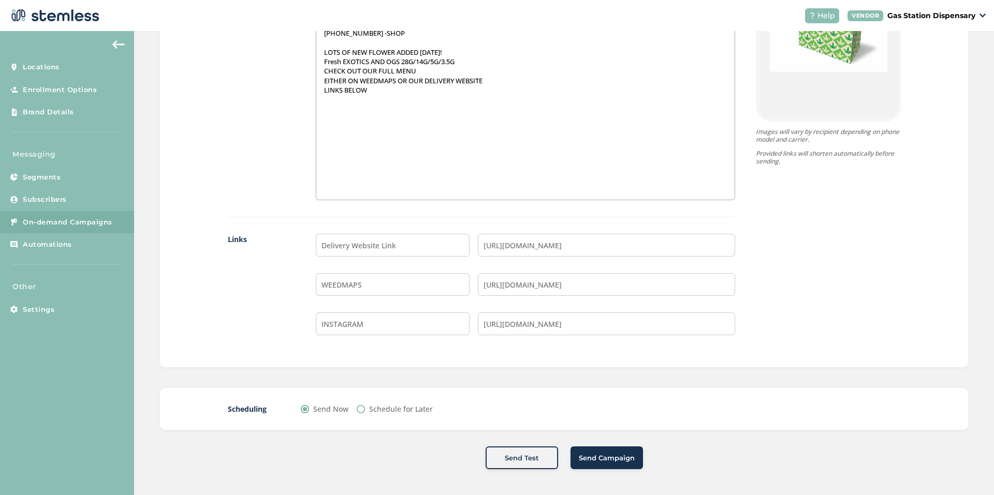
click at [536, 458] on div "Send Test" at bounding box center [522, 458] width 56 height 10
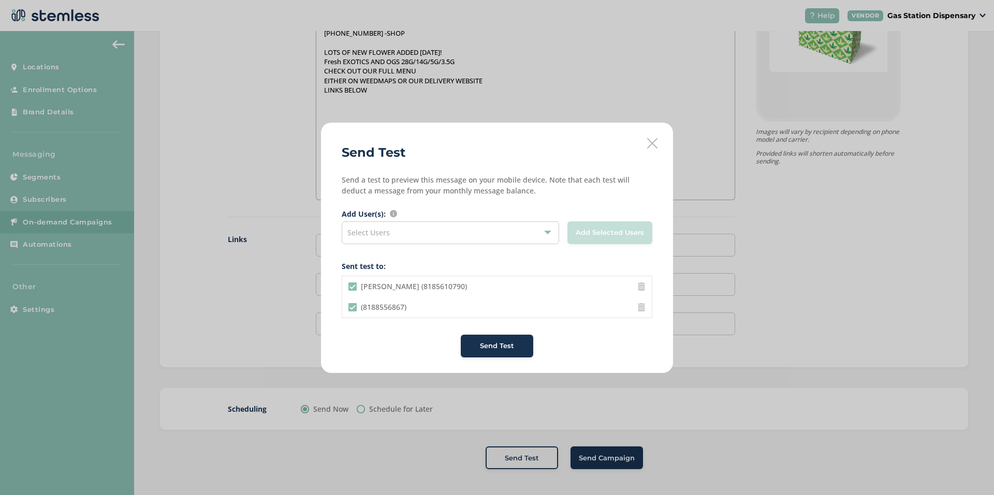
click at [400, 229] on div "Select Users" at bounding box center [450, 232] width 217 height 23
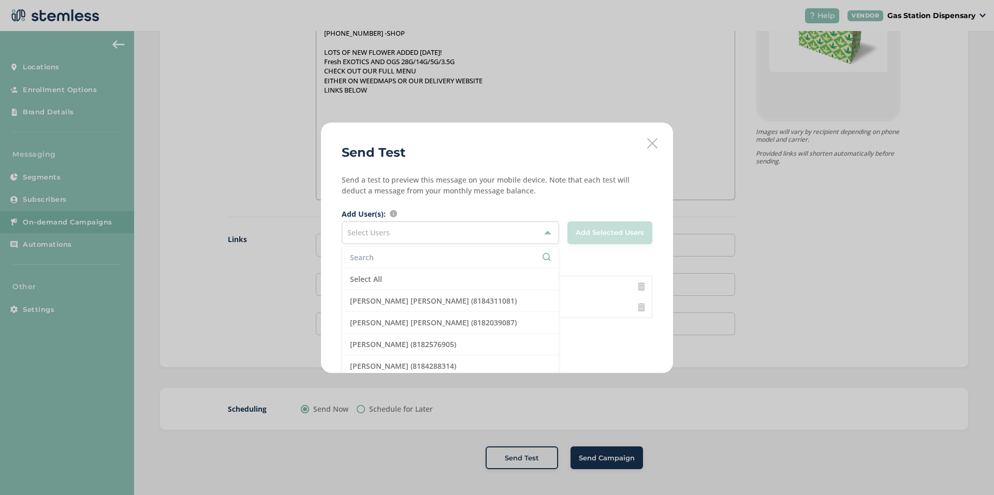
click at [407, 193] on p "Send a test to preview this message on your mobile device. Note that each test …" at bounding box center [497, 185] width 310 height 22
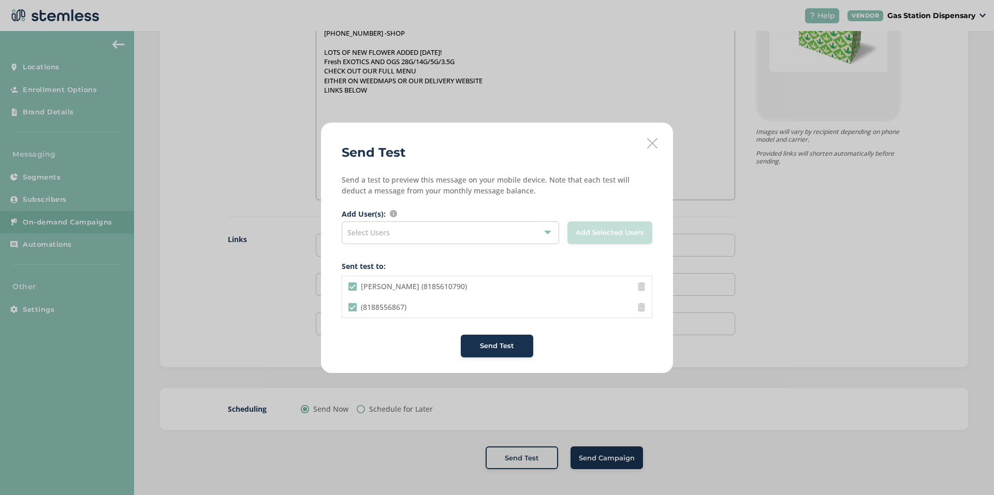
click at [469, 339] on button "Send Test" at bounding box center [497, 346] width 72 height 23
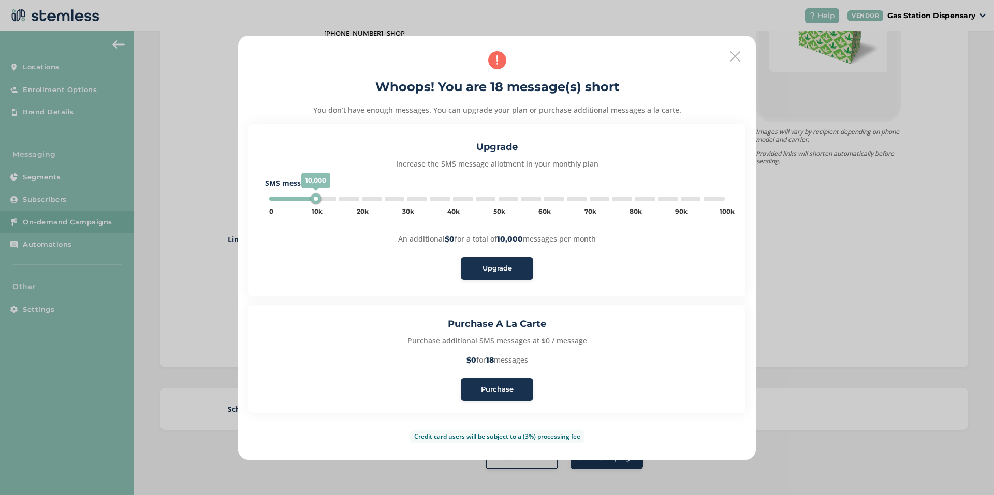
type input "5000"
click at [487, 389] on span "Purchase" at bounding box center [497, 389] width 33 height 10
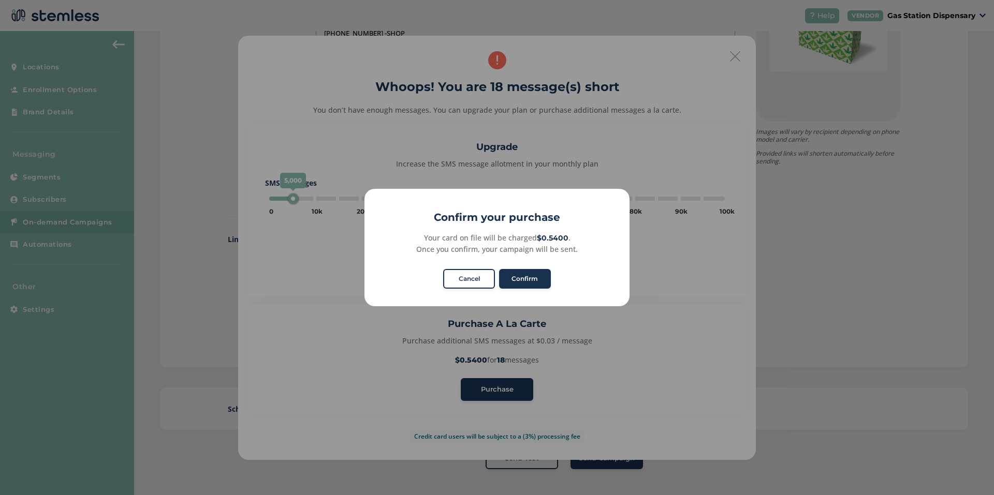
click at [517, 289] on div "Confirm No Cancel" at bounding box center [496, 279] width 111 height 24
click at [517, 283] on button "Confirm" at bounding box center [525, 279] width 52 height 20
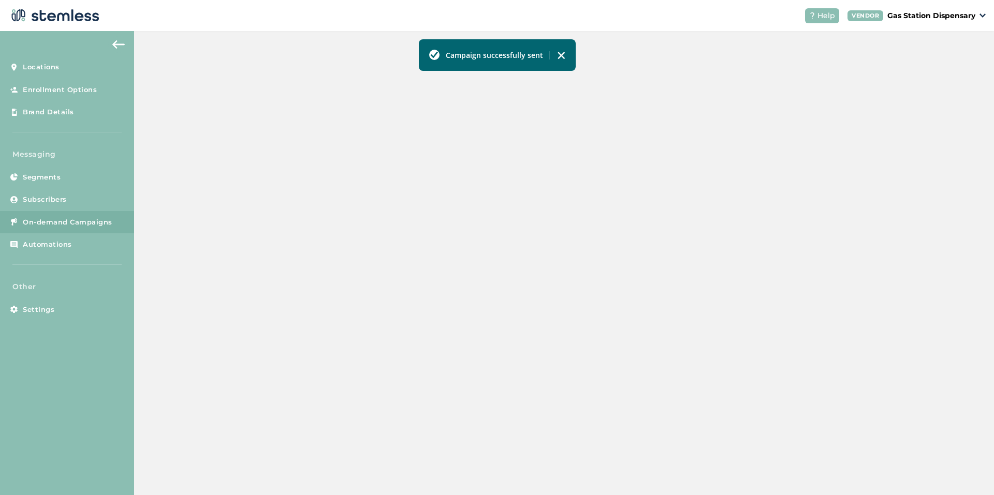
scroll to position [205, 0]
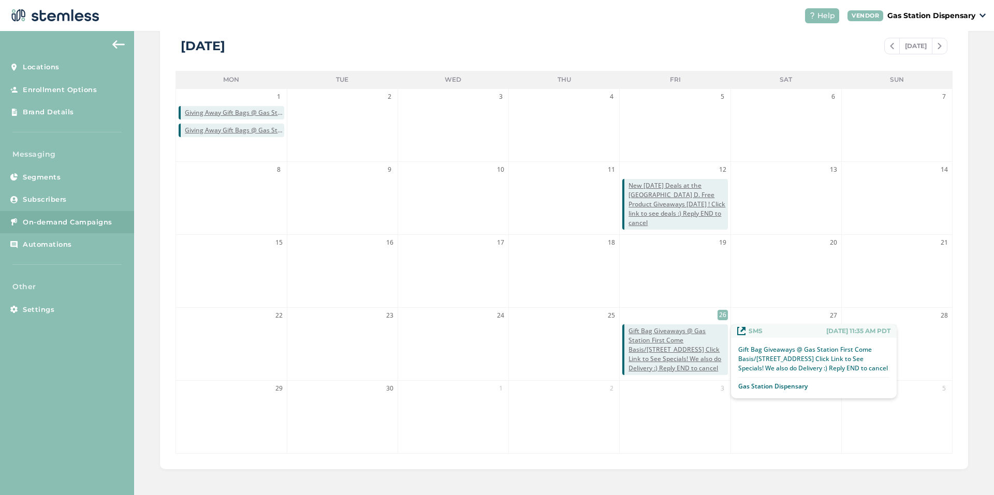
click at [665, 343] on span "Gift Bag Giveaways @ Gas Station First Come Basis/[STREET_ADDRESS] Click Link t…" at bounding box center [677, 350] width 99 height 47
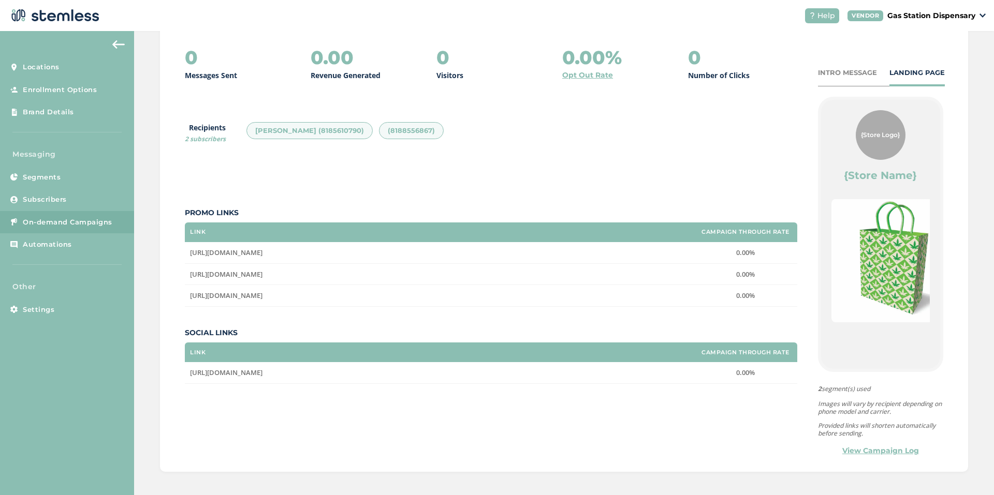
scroll to position [137, 0]
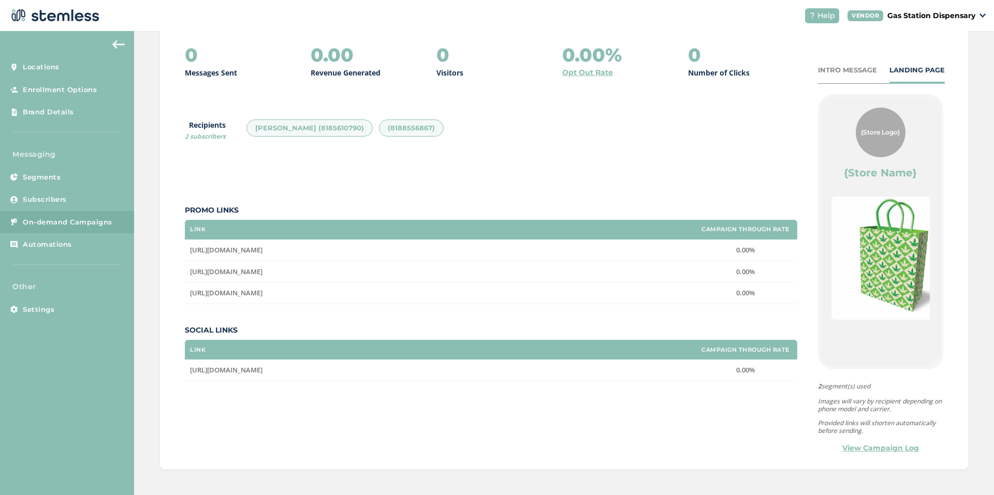
click at [62, 221] on span "On-demand Campaigns" at bounding box center [68, 222] width 90 height 10
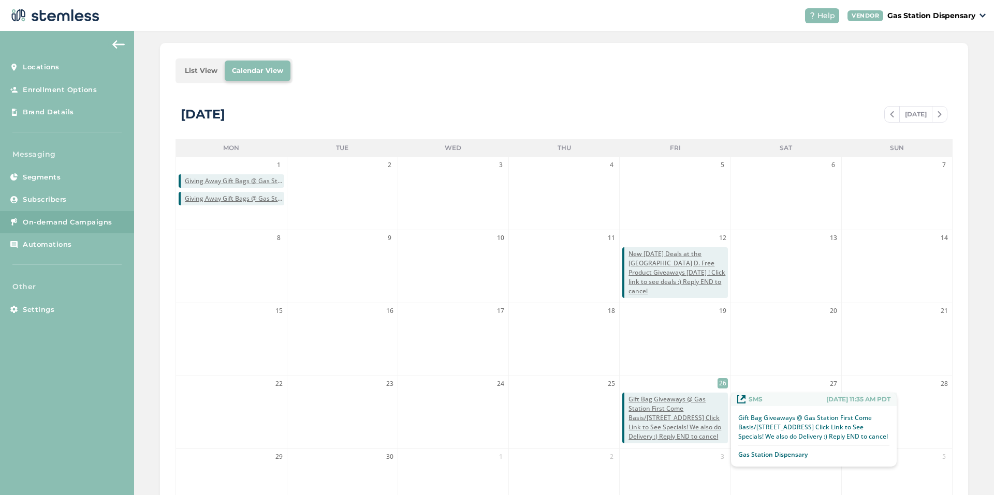
click at [654, 416] on span "Gift Bag Giveaways @ Gas Station First Come Basis/[STREET_ADDRESS] Click Link t…" at bounding box center [677, 418] width 99 height 47
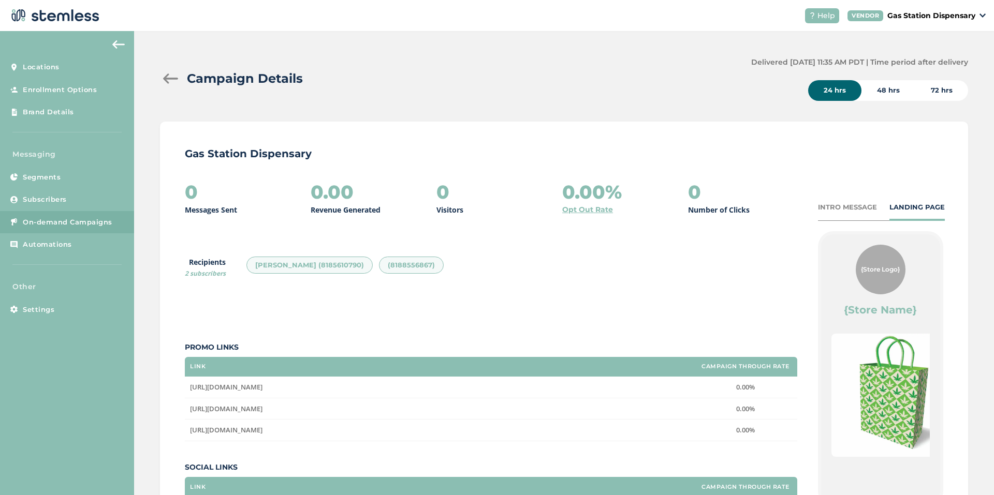
click at [197, 185] on h2 "0" at bounding box center [191, 192] width 13 height 21
click at [49, 217] on span "On-demand Campaigns" at bounding box center [68, 222] width 90 height 10
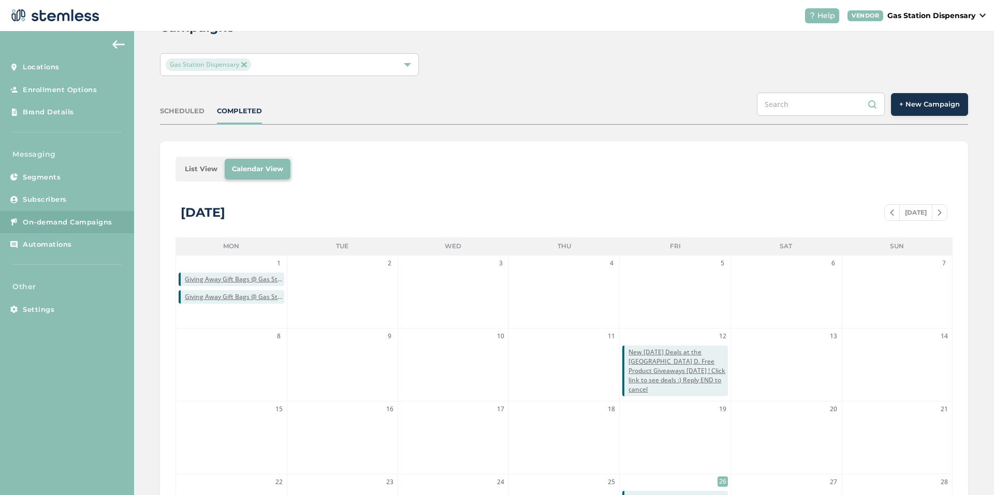
scroll to position [205, 0]
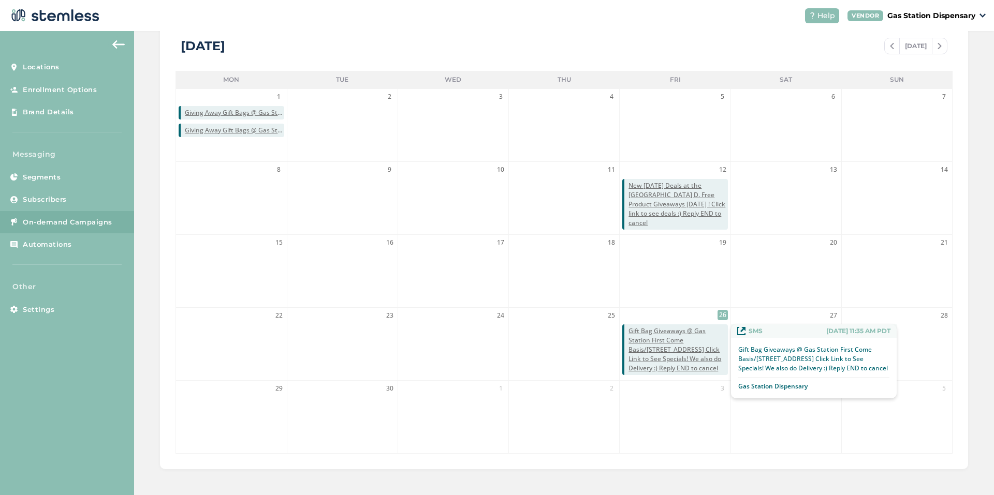
click at [663, 350] on span "Gift Bag Giveaways @ Gas Station First Come Basis/[STREET_ADDRESS] Click Link t…" at bounding box center [677, 350] width 99 height 47
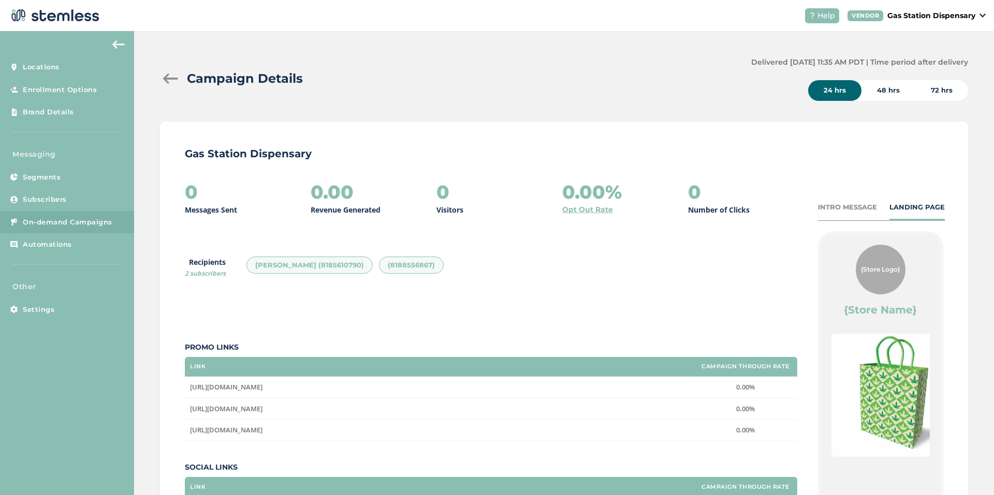
click at [97, 227] on span "On-demand Campaigns" at bounding box center [68, 222] width 90 height 10
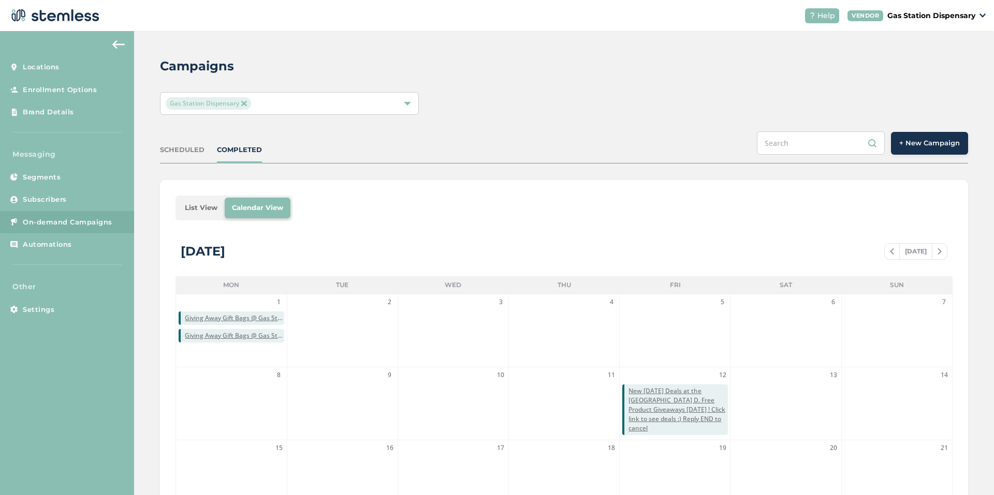
click at [928, 138] on span "+ New Campaign" at bounding box center [929, 143] width 61 height 10
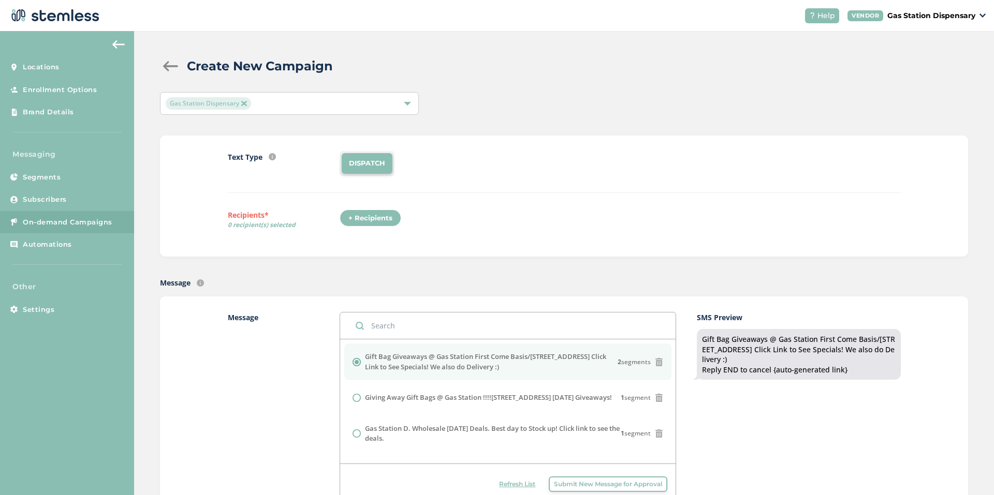
click at [369, 225] on div "+ Recipients" at bounding box center [370, 219] width 62 height 18
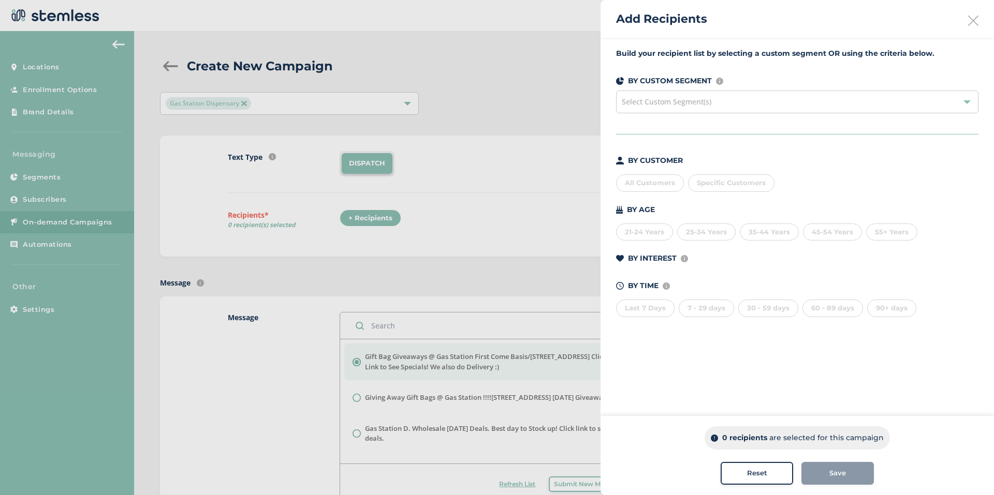
click at [499, 182] on div at bounding box center [497, 247] width 994 height 495
click at [499, 186] on div at bounding box center [497, 247] width 994 height 495
click at [660, 106] on span "Select Custom Segment(s)" at bounding box center [666, 102] width 90 height 10
click at [722, 193] on div "BY CUSTOMER All Customers Specific Customers BY AGE [DEMOGRAPHIC_DATA] Years 25…" at bounding box center [797, 236] width 362 height 162
click at [721, 186] on span "Specific Customers" at bounding box center [731, 183] width 69 height 8
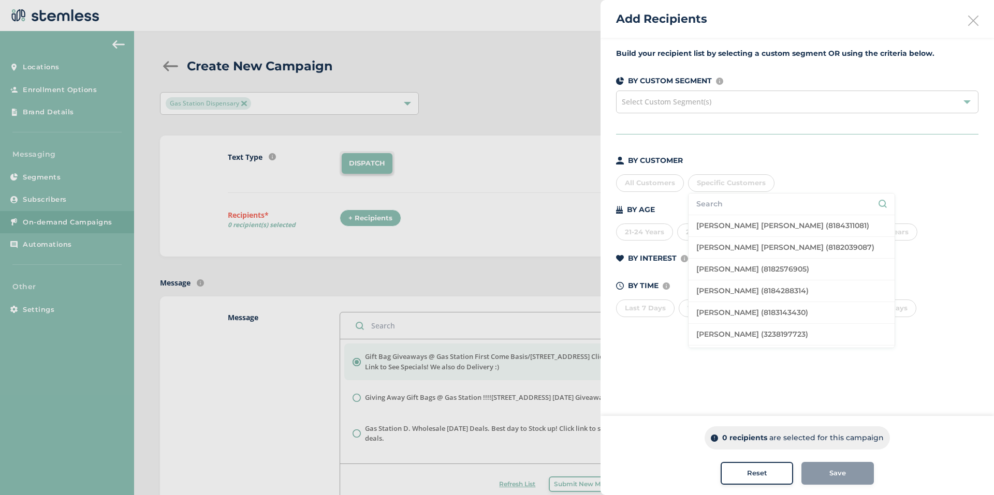
click at [715, 203] on input "text" at bounding box center [791, 204] width 190 height 11
type input "8185610790"
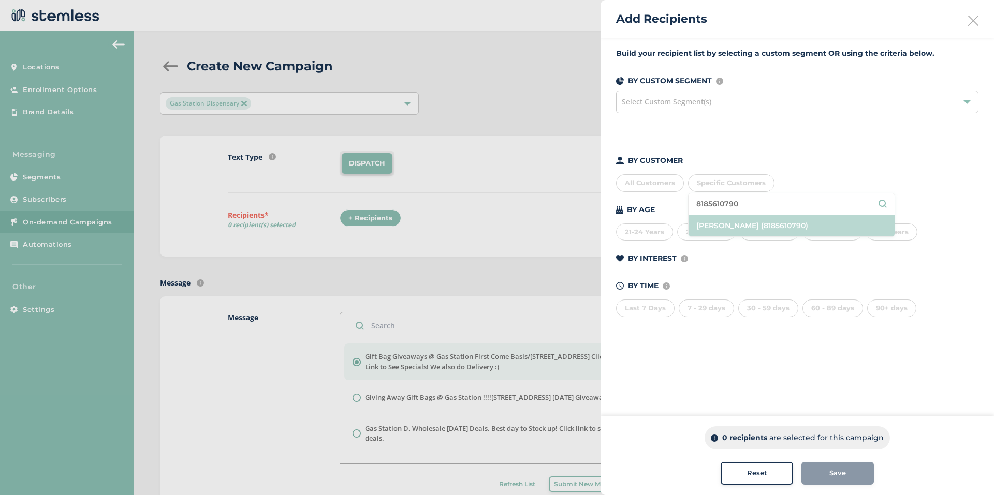
click at [784, 230] on li "[PERSON_NAME] (8185610790)" at bounding box center [791, 225] width 206 height 21
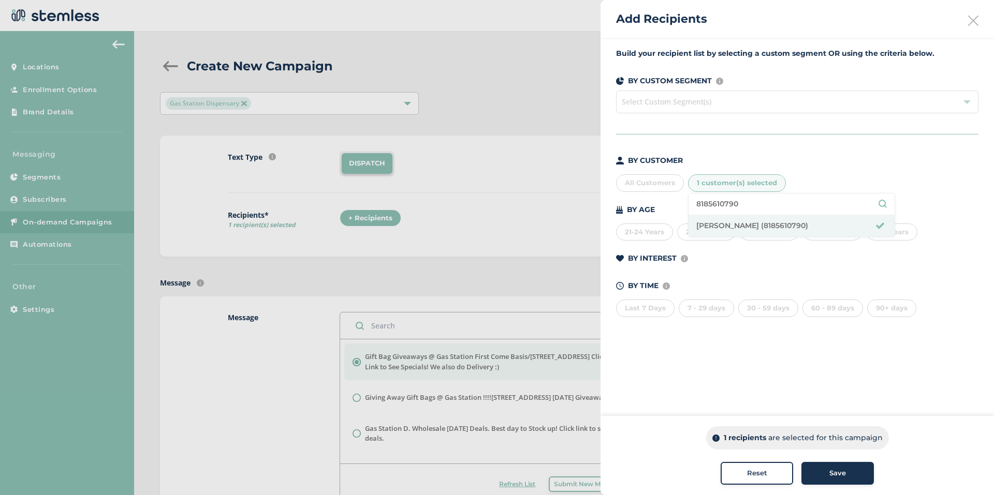
click at [840, 474] on span "Save" at bounding box center [837, 473] width 17 height 10
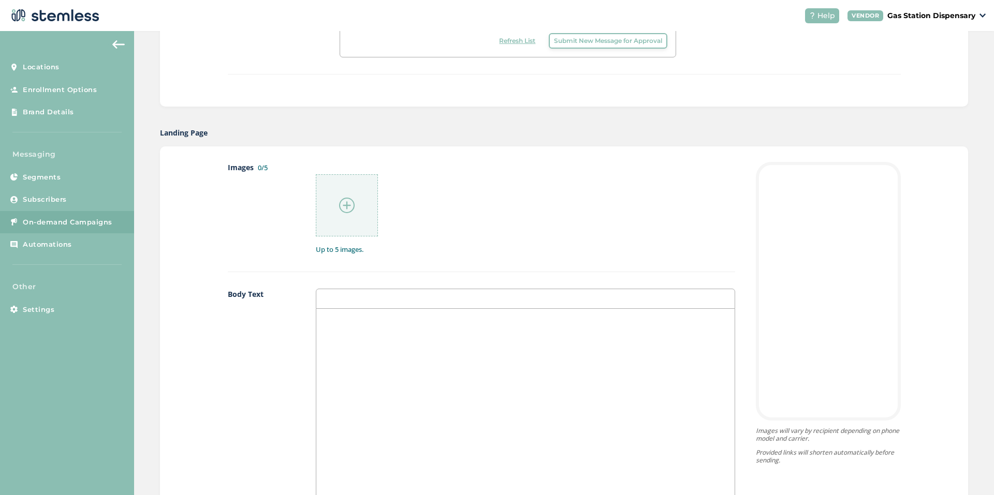
scroll to position [517, 0]
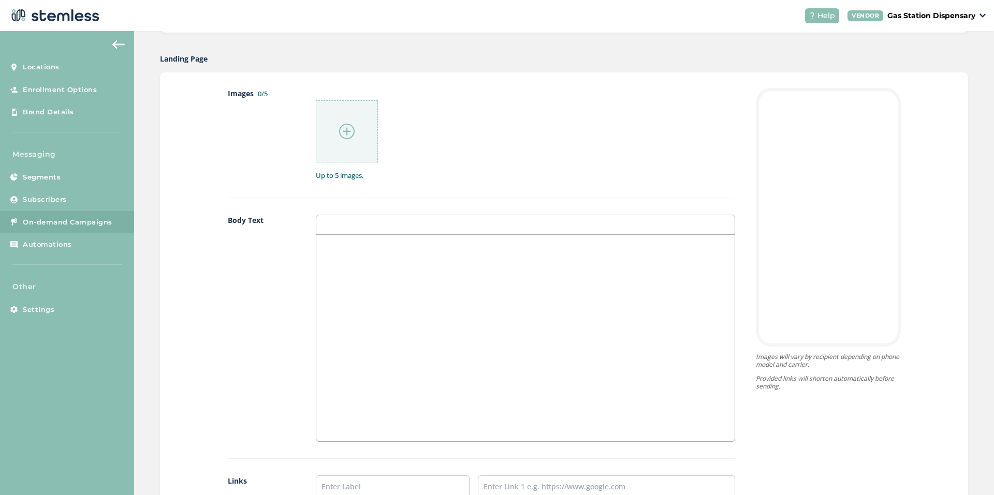
click at [352, 135] on div at bounding box center [347, 131] width 62 height 62
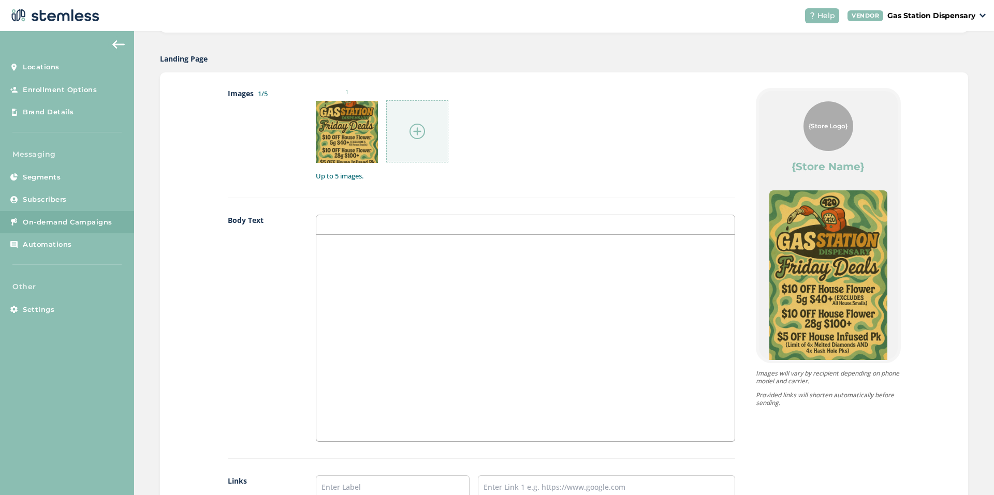
click at [377, 134] on ul "1" at bounding box center [382, 125] width 132 height 75
click at [327, 133] on div at bounding box center [347, 132] width 62 height 62
drag, startPoint x: 327, startPoint y: 133, endPoint x: 333, endPoint y: 133, distance: 6.7
click at [327, 133] on div at bounding box center [347, 132] width 62 height 62
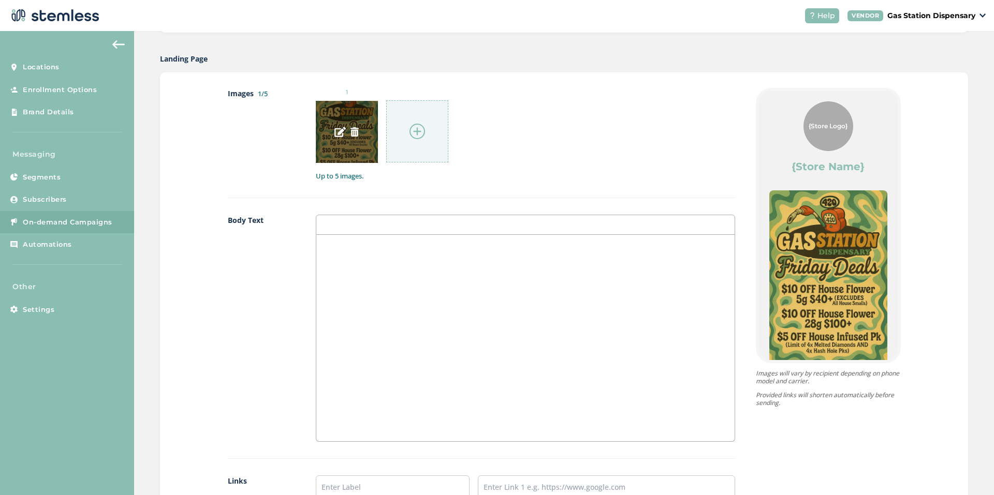
click at [334, 133] on img at bounding box center [339, 131] width 11 height 11
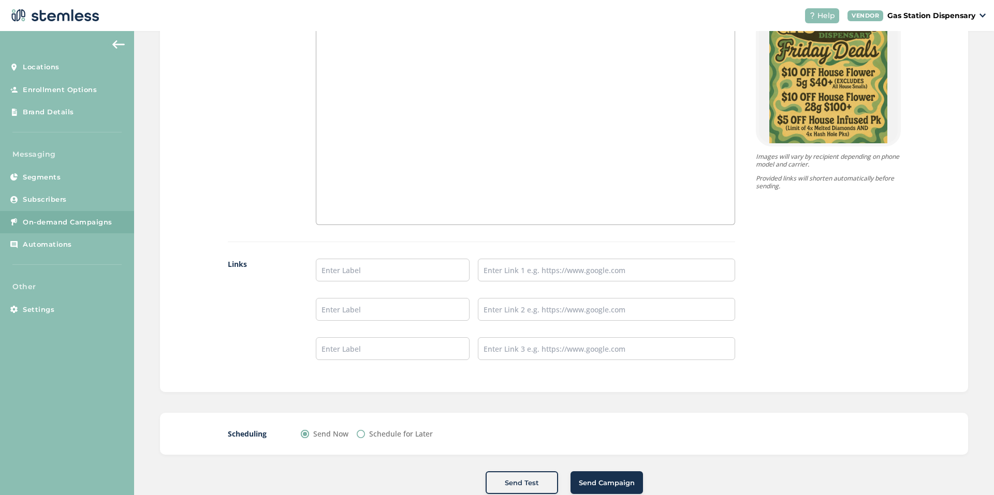
scroll to position [759, 0]
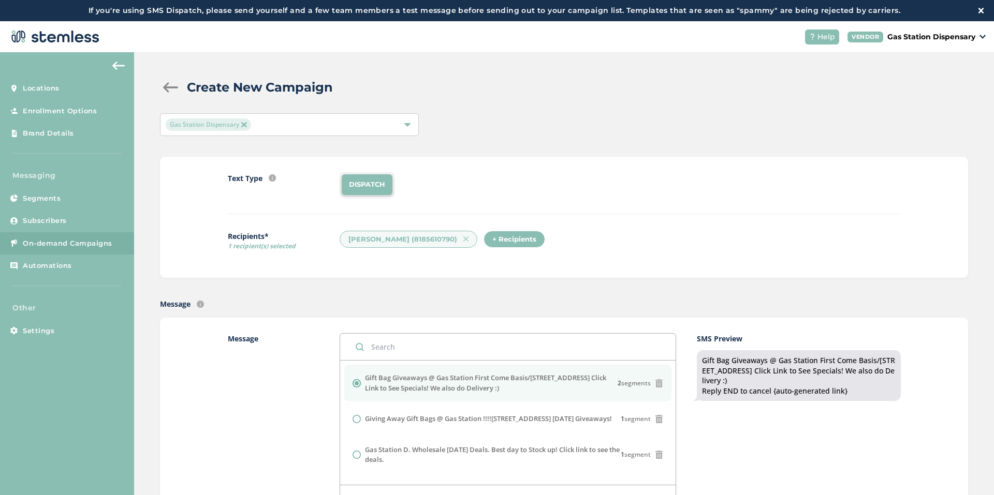
scroll to position [248, 0]
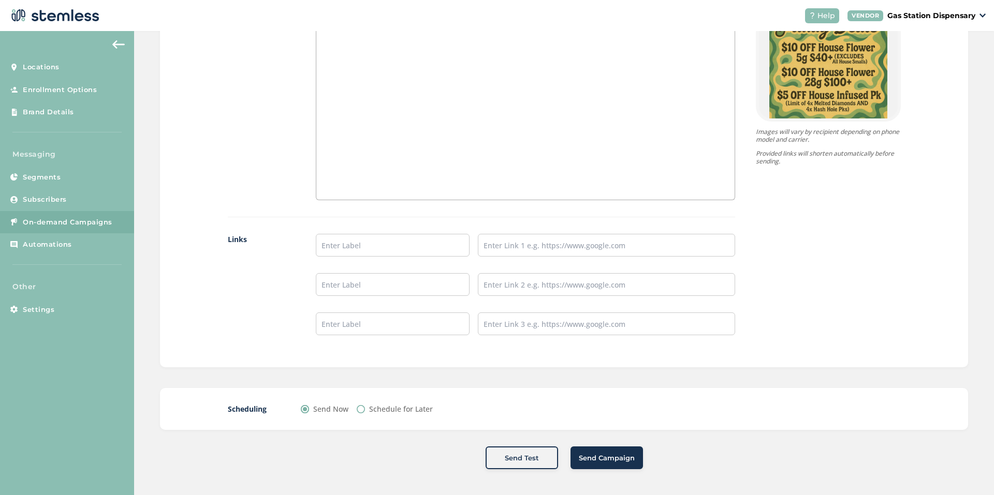
click at [595, 450] on button "Send Campaign" at bounding box center [606, 458] width 72 height 23
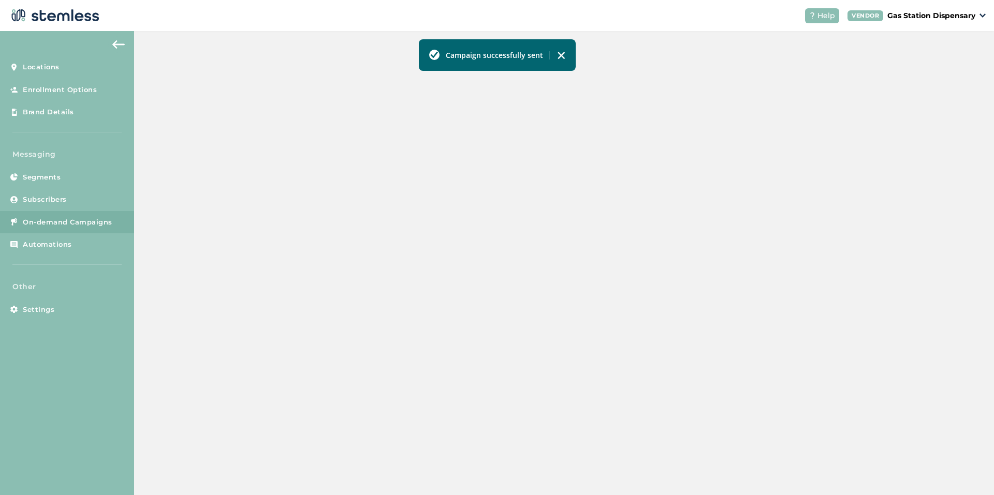
scroll to position [205, 0]
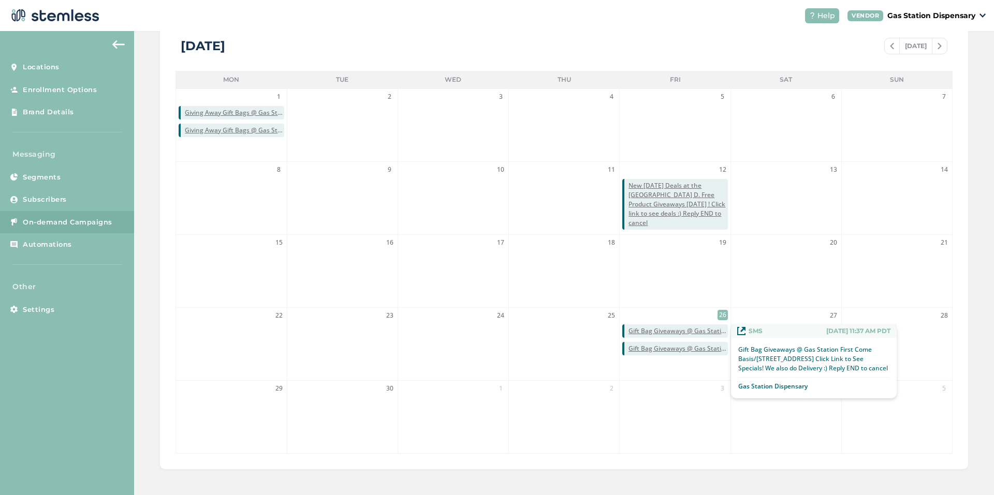
click at [630, 331] on span "Gift Bag Giveaways @ Gas Station First Come Basis/[STREET_ADDRESS] Click Link t…" at bounding box center [677, 331] width 99 height 9
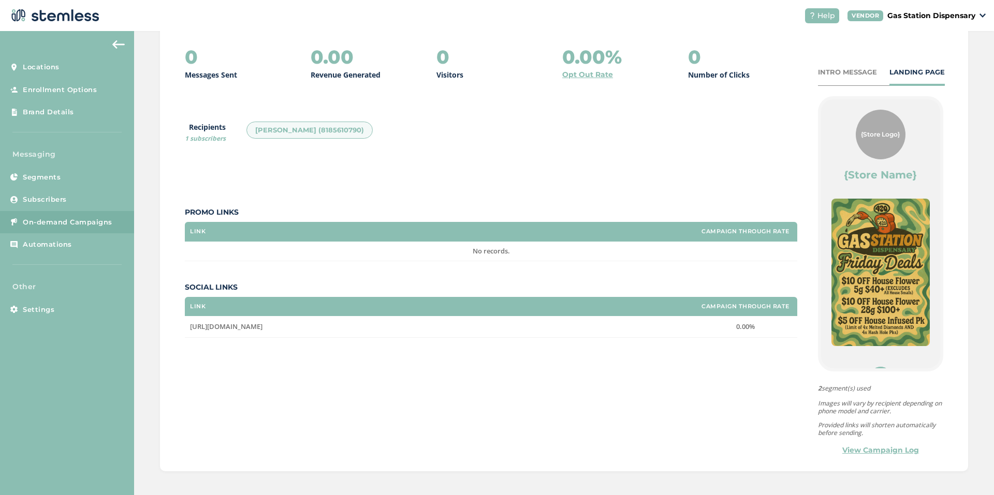
scroll to position [137, 0]
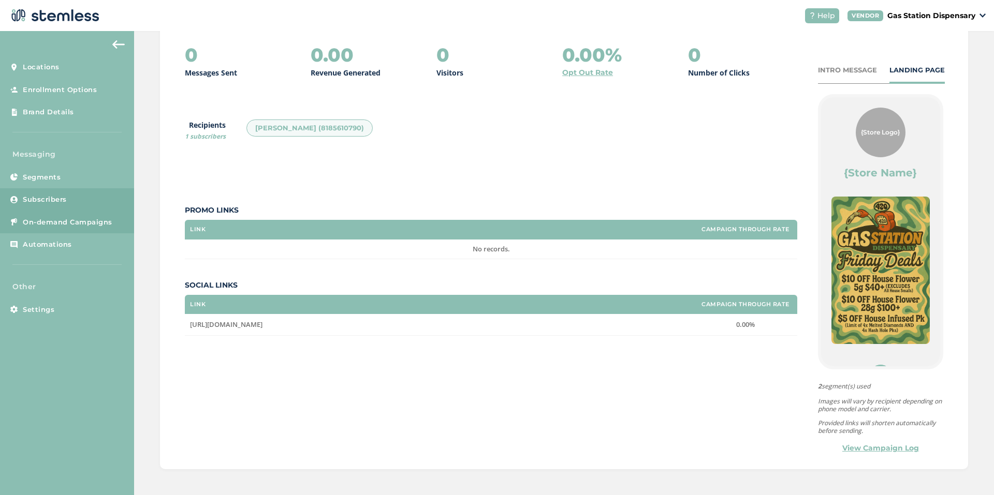
click at [70, 203] on link "Subscribers" at bounding box center [67, 199] width 134 height 23
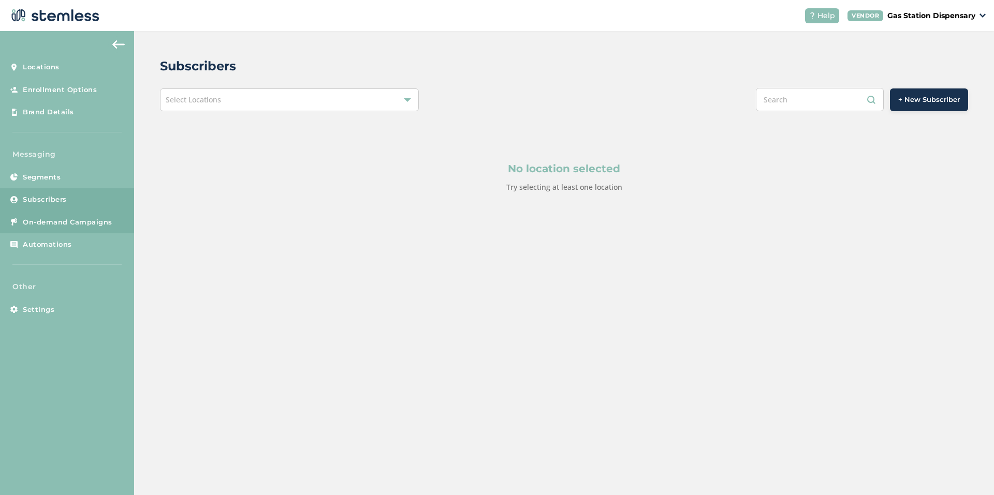
click at [71, 227] on link "On-demand Campaigns" at bounding box center [67, 222] width 134 height 23
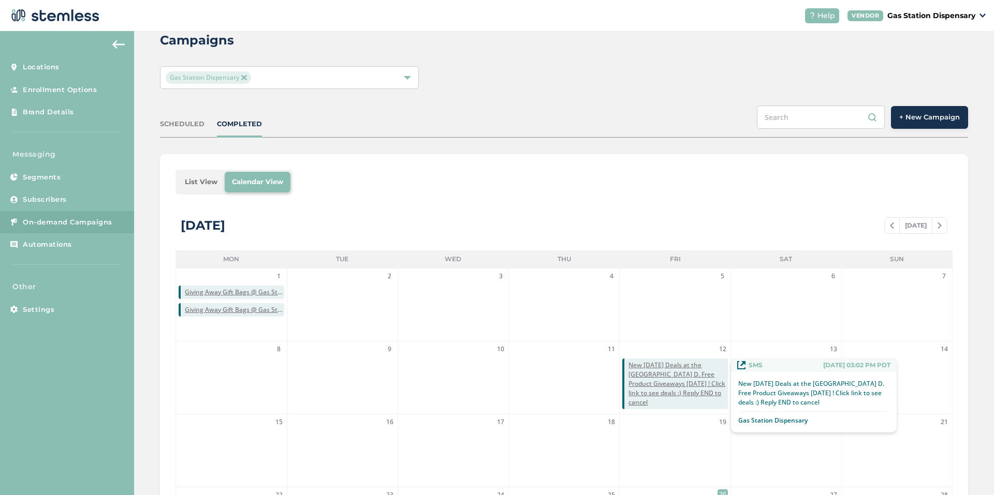
drag, startPoint x: 671, startPoint y: 406, endPoint x: 665, endPoint y: 395, distance: 12.5
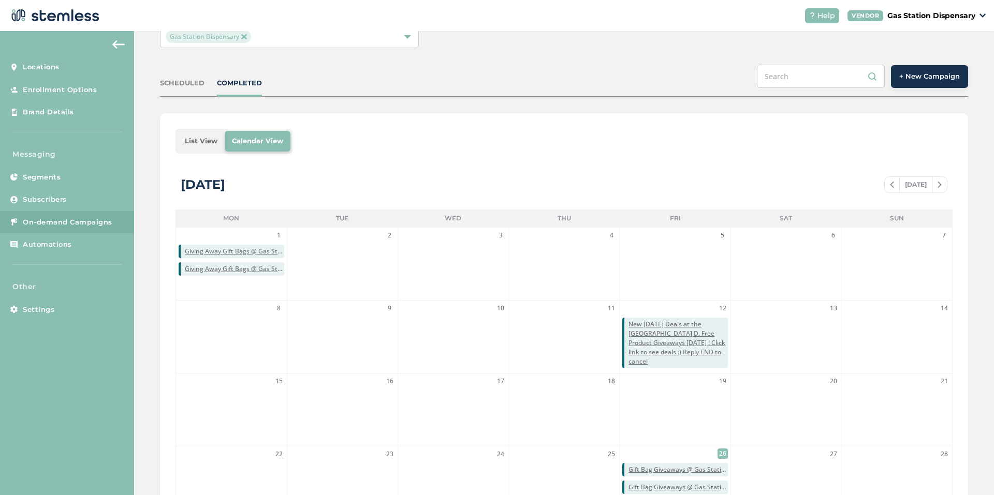
scroll to position [181, 0]
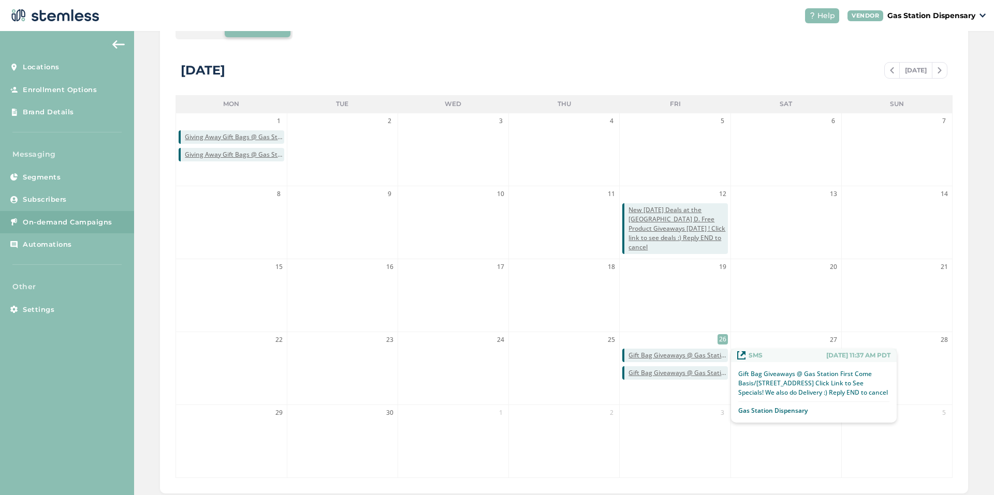
click at [660, 353] on span "Gift Bag Giveaways @ Gas Station First Come Basis/[STREET_ADDRESS] Click Link t…" at bounding box center [677, 355] width 99 height 9
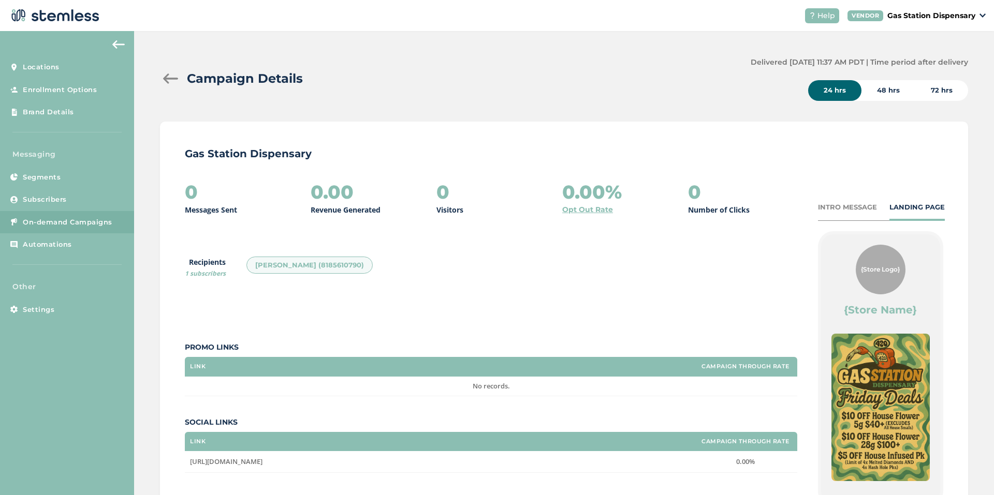
click at [61, 222] on span "On-demand Campaigns" at bounding box center [68, 222] width 90 height 10
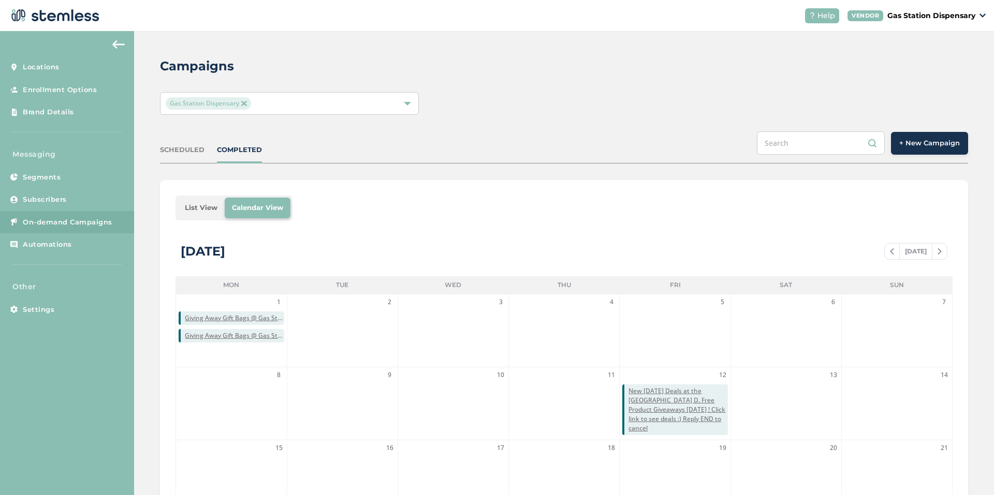
click at [914, 144] on span "+ New Campaign" at bounding box center [929, 143] width 61 height 10
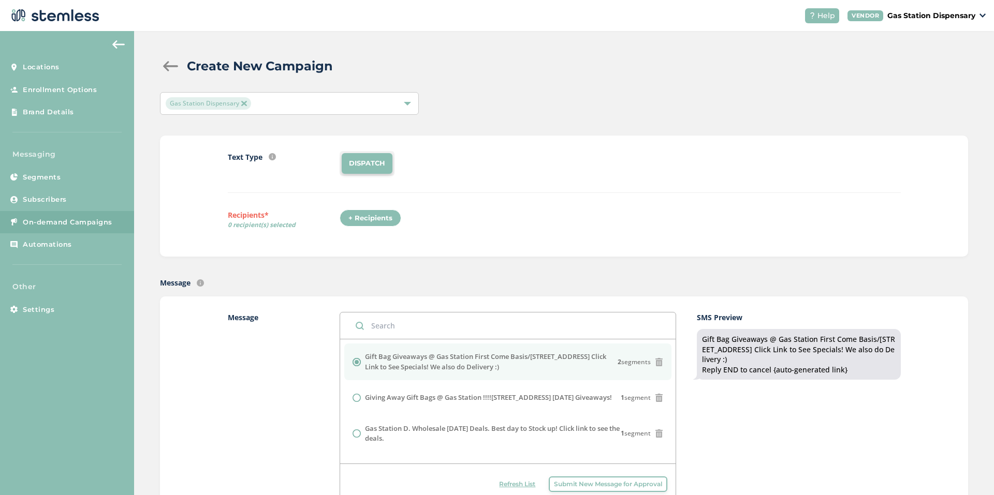
click at [363, 214] on div "+ Recipients" at bounding box center [370, 219] width 62 height 18
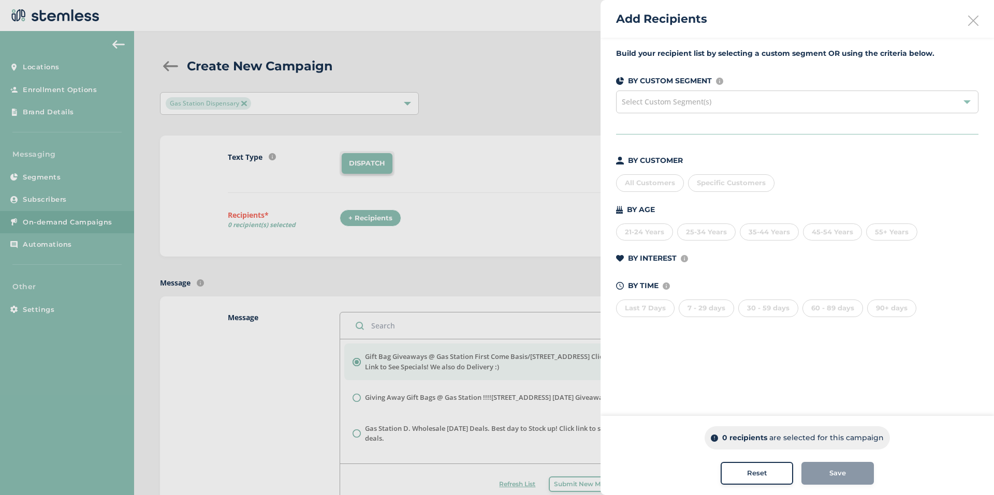
click at [657, 185] on div "All Customers" at bounding box center [650, 183] width 68 height 18
click at [832, 474] on span "Save" at bounding box center [837, 473] width 17 height 10
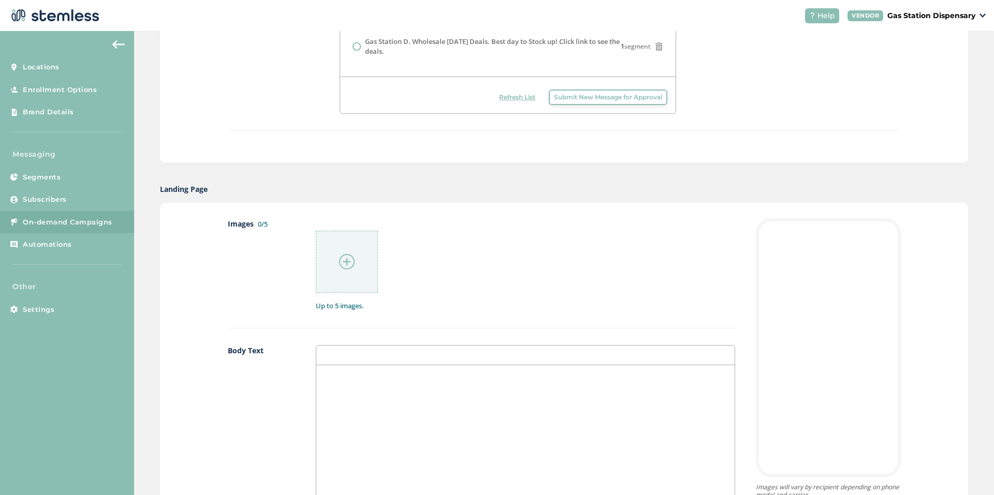
scroll to position [414, 0]
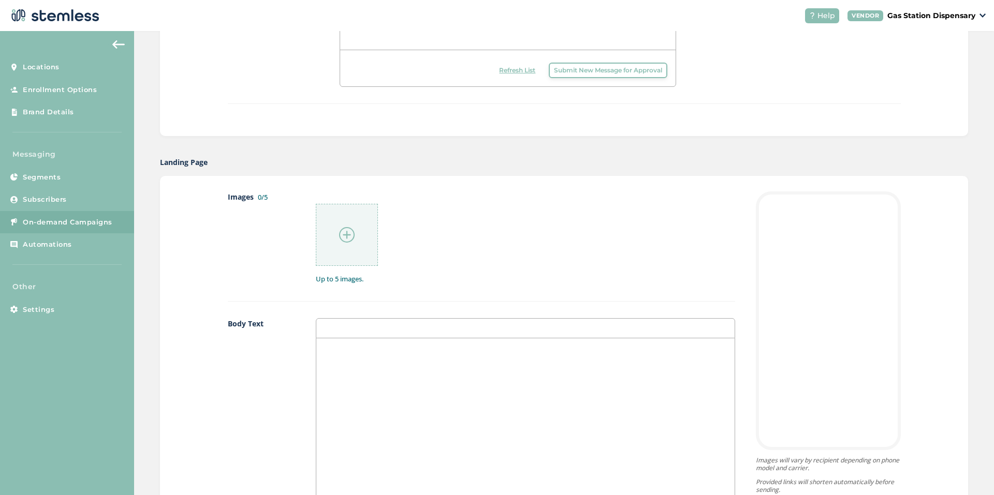
click at [348, 242] on img at bounding box center [347, 235] width 16 height 16
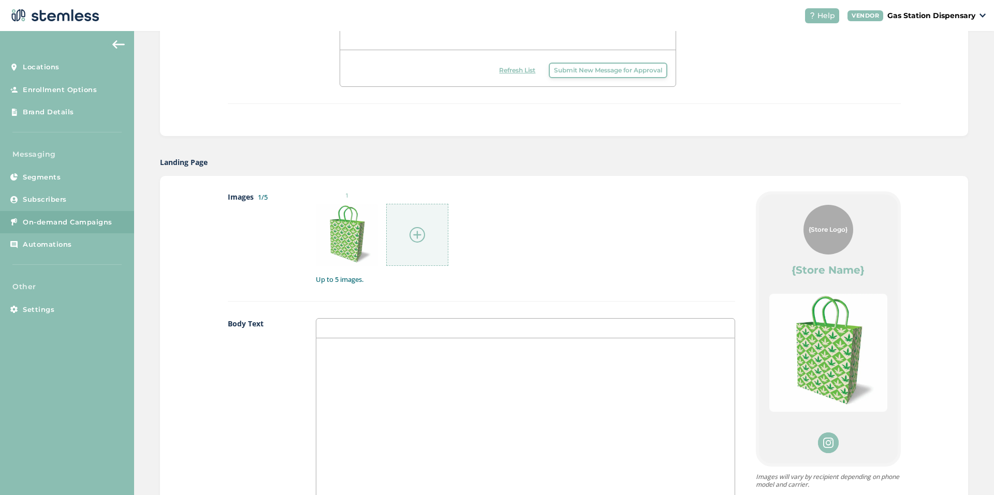
click at [417, 234] on img at bounding box center [417, 235] width 16 height 16
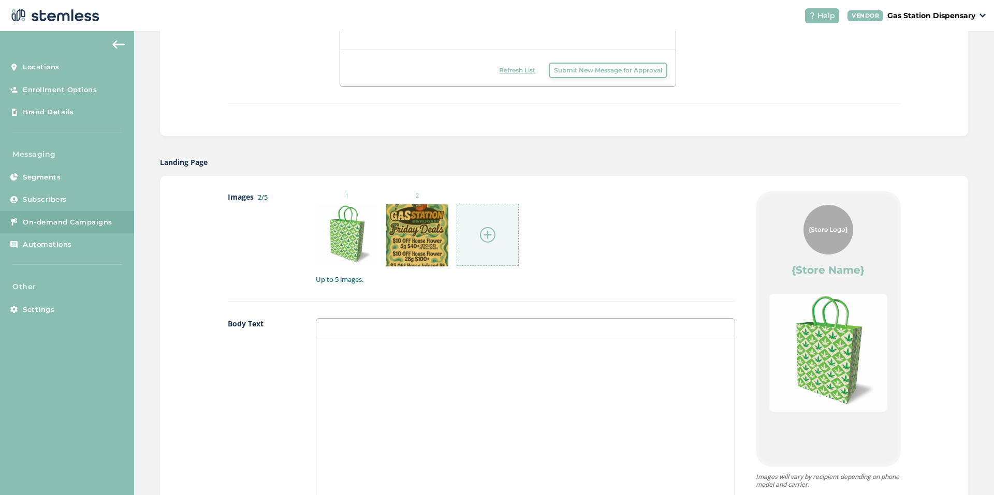
click at [481, 232] on img at bounding box center [488, 235] width 16 height 16
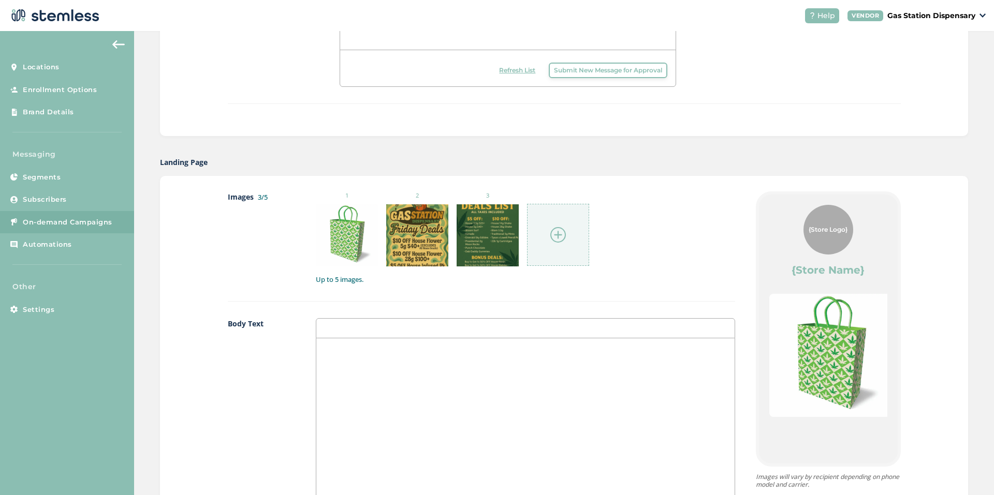
click at [557, 233] on img at bounding box center [558, 235] width 16 height 16
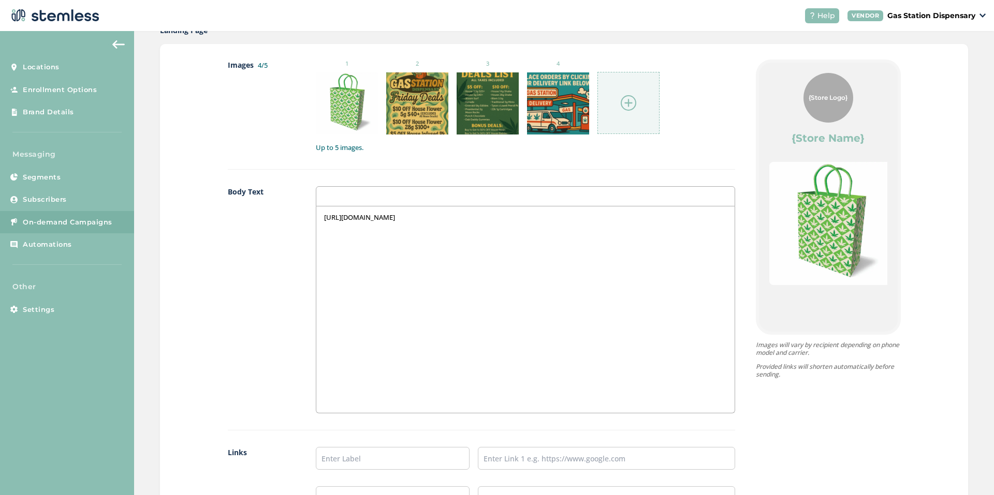
scroll to position [621, 0]
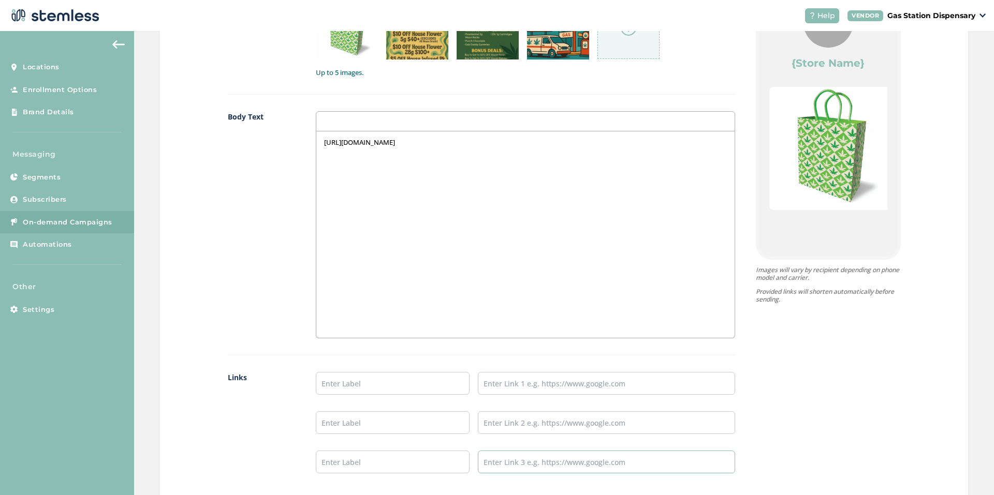
click at [535, 454] on input "text" at bounding box center [606, 462] width 257 height 23
drag, startPoint x: 535, startPoint y: 454, endPoint x: 510, endPoint y: 464, distance: 26.5
click at [510, 464] on input "text" at bounding box center [606, 462] width 257 height 23
type input "[URL][DOMAIN_NAME]"
click at [427, 462] on input "text" at bounding box center [393, 462] width 154 height 23
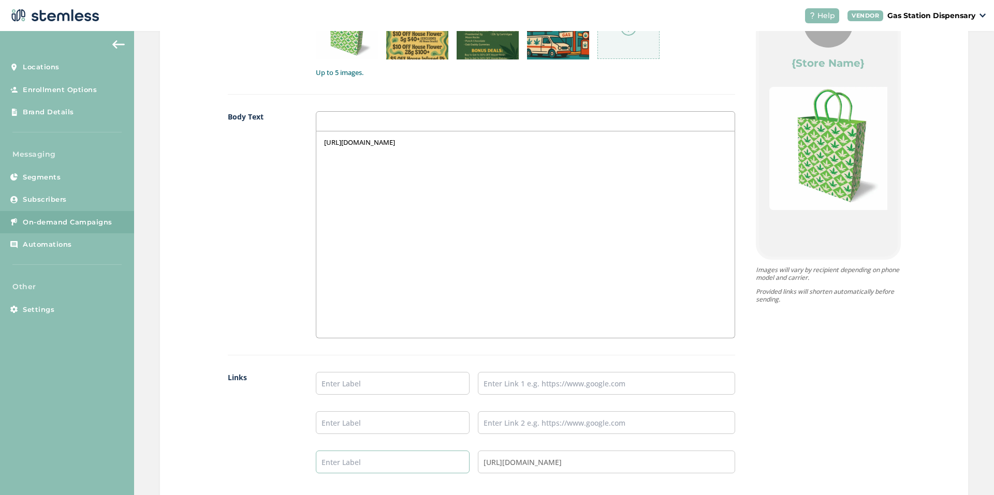
click at [427, 462] on input "text" at bounding box center [393, 462] width 154 height 23
type input "INSTAGRAM"
click at [396, 428] on input "text" at bounding box center [393, 422] width 154 height 23
type input "WEEDMAPS"
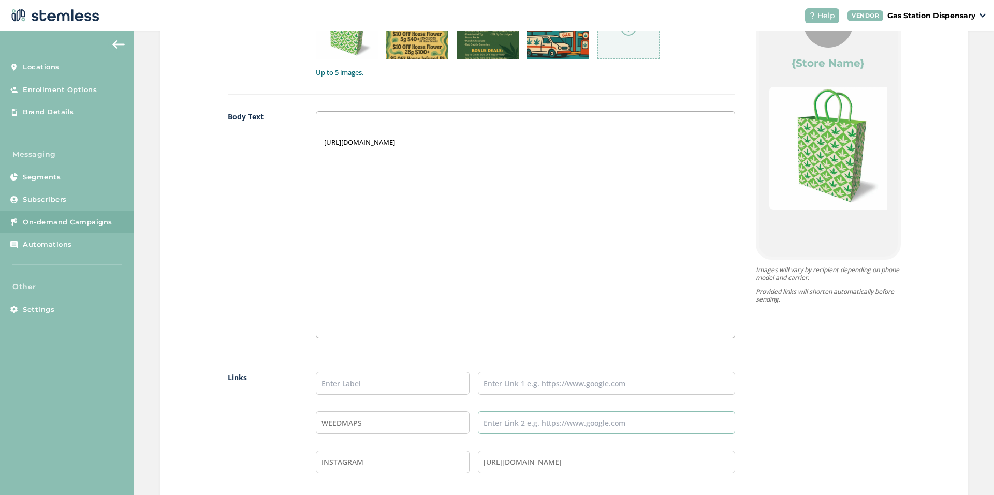
click at [497, 412] on input "text" at bounding box center [606, 422] width 257 height 23
type input "[URL][DOMAIN_NAME]"
click at [430, 378] on input "text" at bounding box center [393, 383] width 154 height 23
type input "Delivery Website Link"
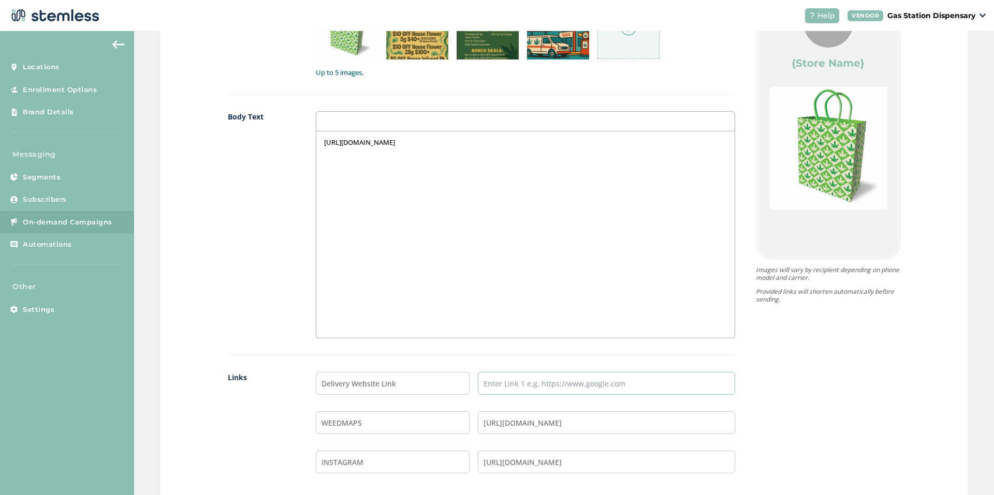
click at [543, 384] on input "text" at bounding box center [606, 383] width 257 height 23
type input "[URL][DOMAIN_NAME]"
click at [454, 152] on div "[URL][DOMAIN_NAME]" at bounding box center [525, 234] width 418 height 206
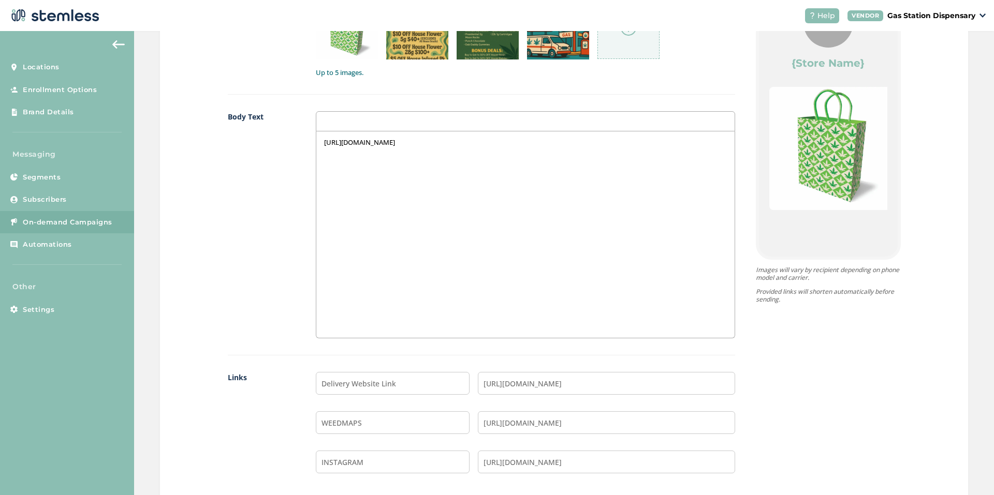
click at [454, 152] on div "[URL][DOMAIN_NAME]" at bounding box center [525, 234] width 418 height 206
click at [340, 146] on p at bounding box center [525, 142] width 403 height 9
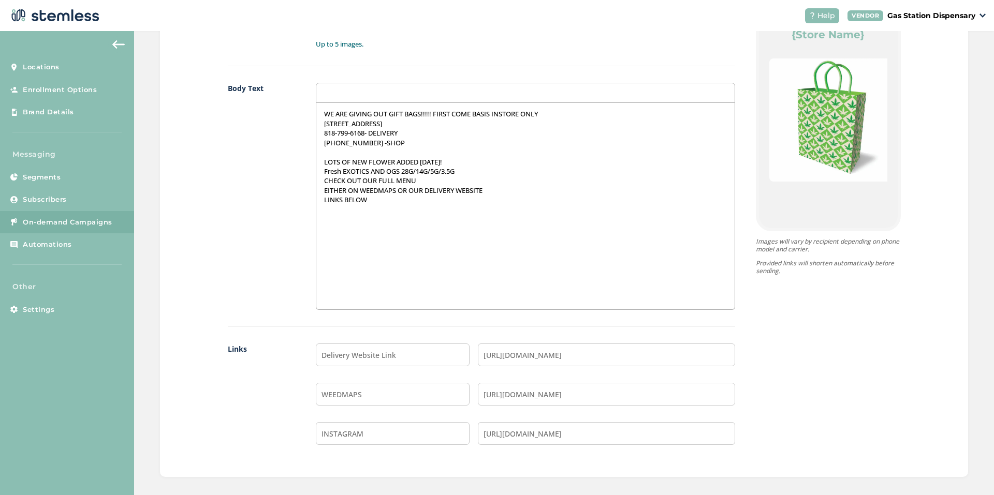
scroll to position [673, 0]
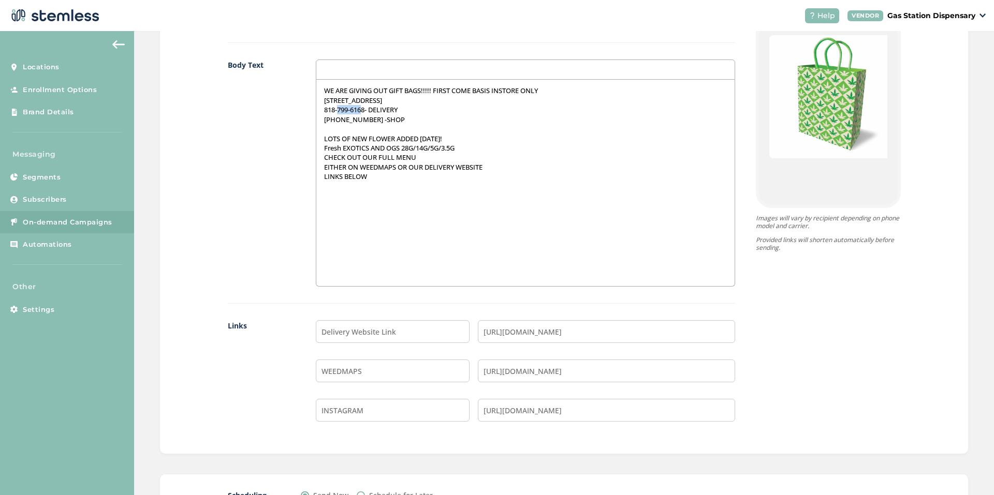
drag, startPoint x: 358, startPoint y: 109, endPoint x: 332, endPoint y: 108, distance: 25.4
click at [332, 108] on p "818-799-6168- DELIVERY" at bounding box center [525, 109] width 403 height 9
click at [362, 109] on p "818-929-13118- DELIVERY" at bounding box center [525, 109] width 403 height 9
click at [435, 224] on div "WE ARE GIVING OUT GIFT BAGS!!!!! FIRST COME BASIS INSTORE ONLY 19234 VANOWEN ST…" at bounding box center [525, 183] width 418 height 206
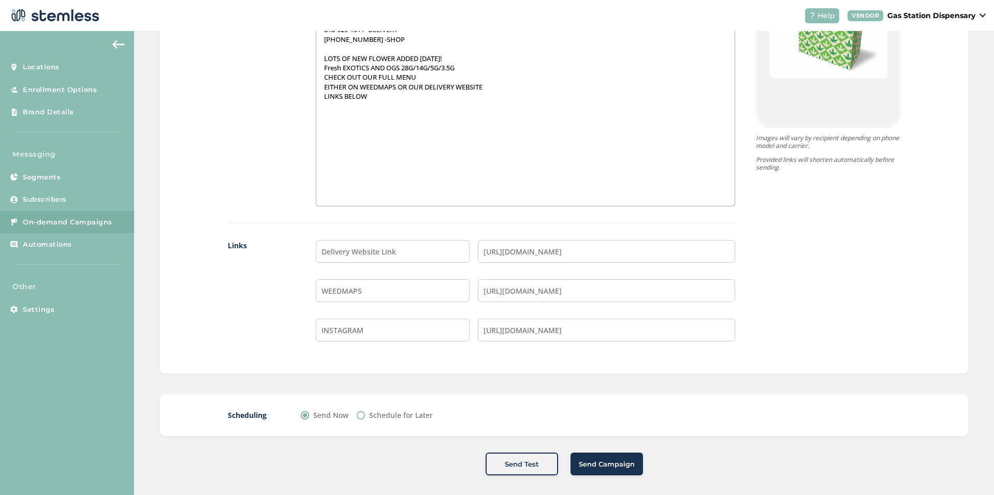
scroll to position [759, 0]
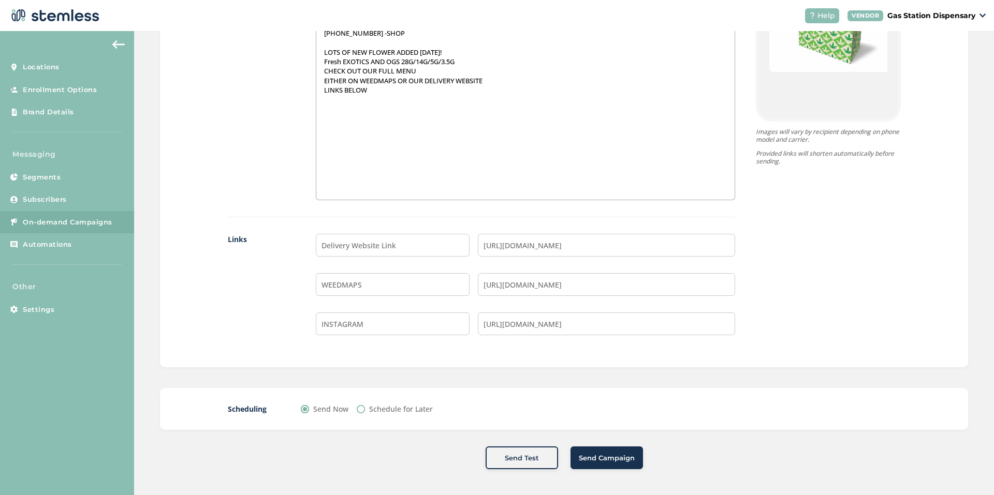
click at [581, 454] on span "Send Campaign" at bounding box center [607, 458] width 56 height 10
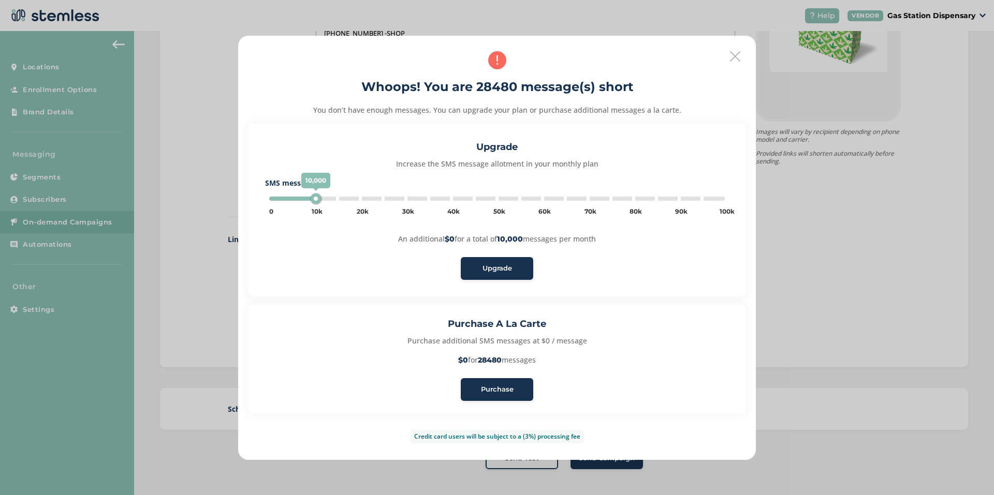
type input "30000"
click at [731, 57] on icon at bounding box center [735, 56] width 10 height 10
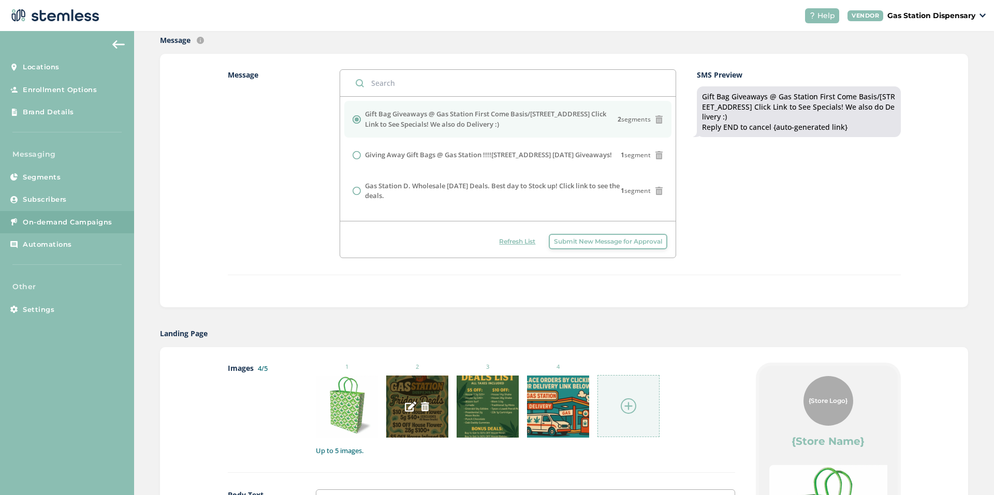
scroll to position [242, 0]
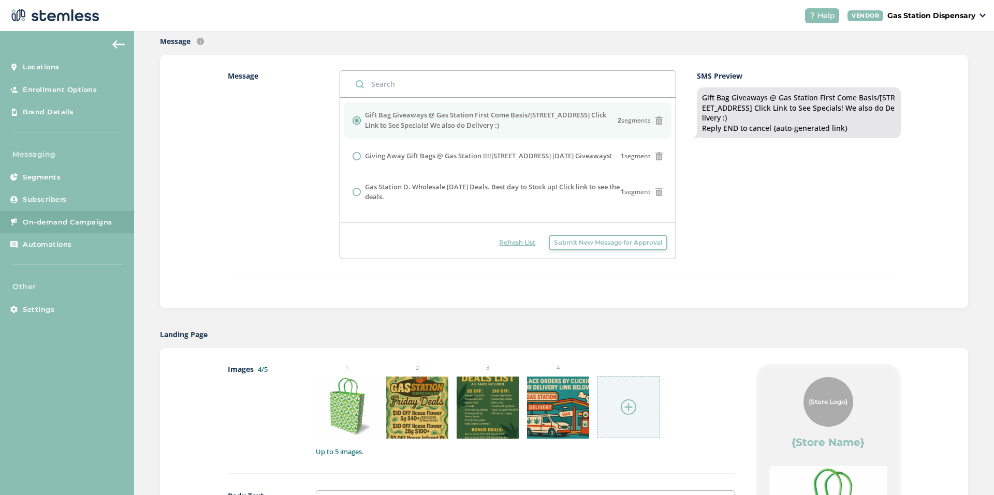
click at [655, 121] on icon at bounding box center [659, 120] width 8 height 8
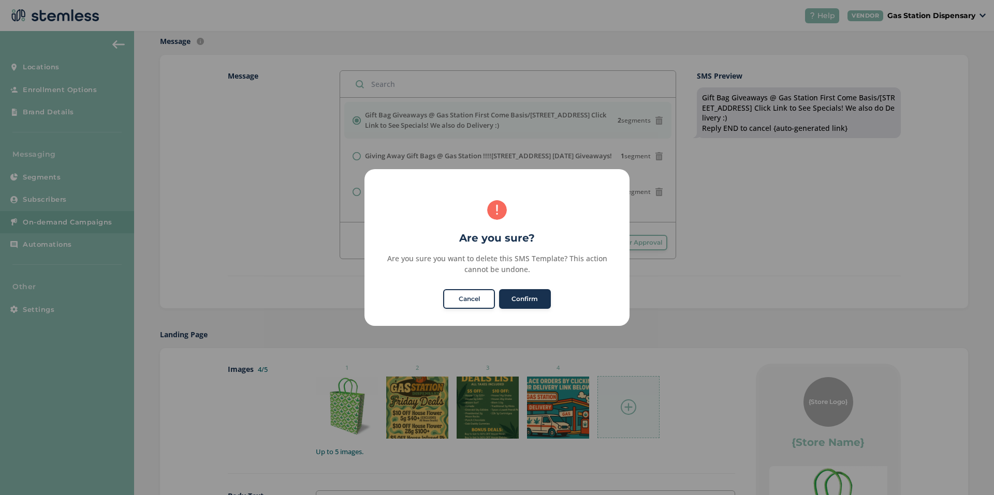
click at [471, 295] on button "Cancel" at bounding box center [469, 299] width 52 height 20
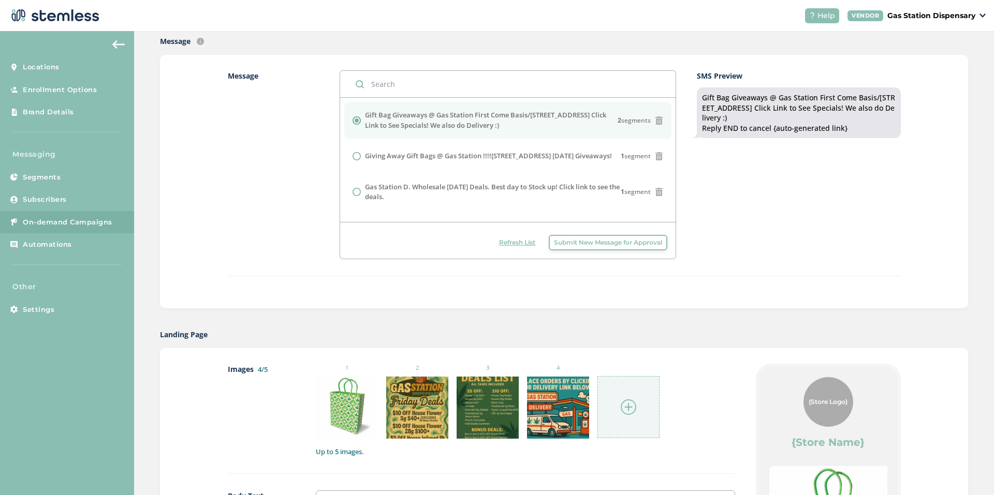
click at [569, 244] on span "Submit New Message for Approval" at bounding box center [608, 242] width 108 height 9
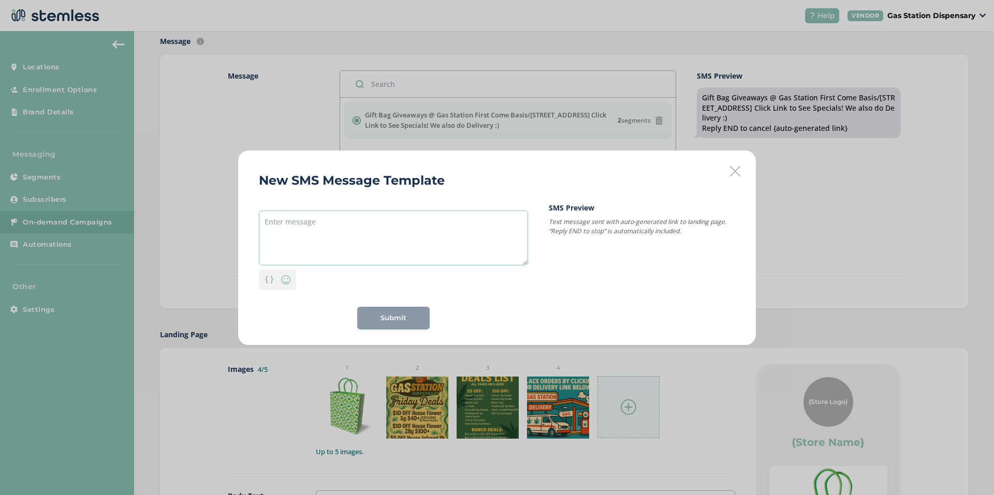
click at [411, 248] on textarea at bounding box center [393, 238] width 269 height 55
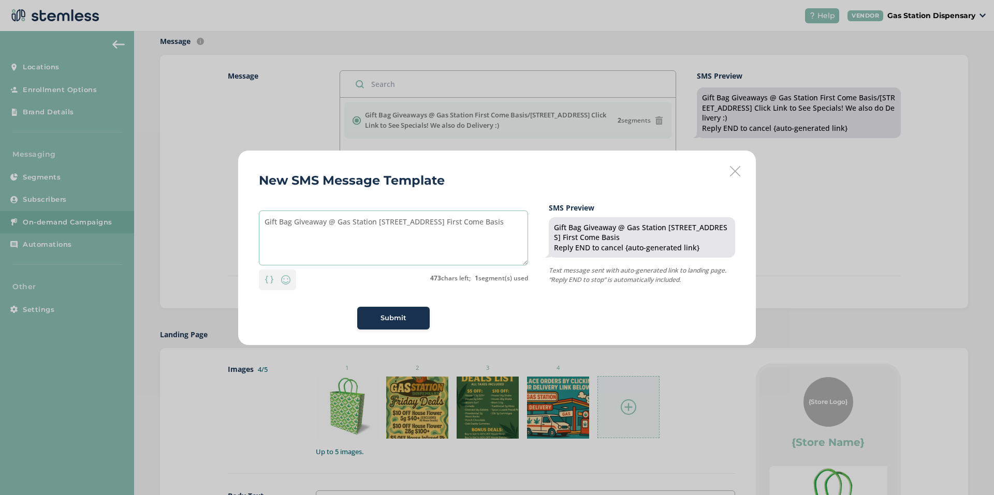
type textarea "Gift Bag Giveaway @ Gas Station 19234 Vanowen St. Reseda CA First Come Basis"
click at [382, 321] on span "Submit" at bounding box center [393, 318] width 26 height 10
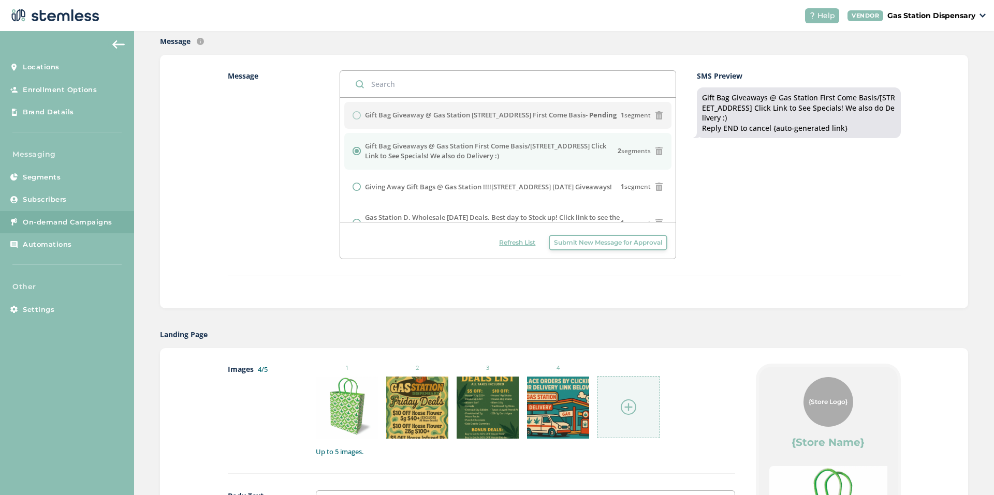
click at [609, 241] on span "Submit New Message for Approval" at bounding box center [608, 242] width 108 height 9
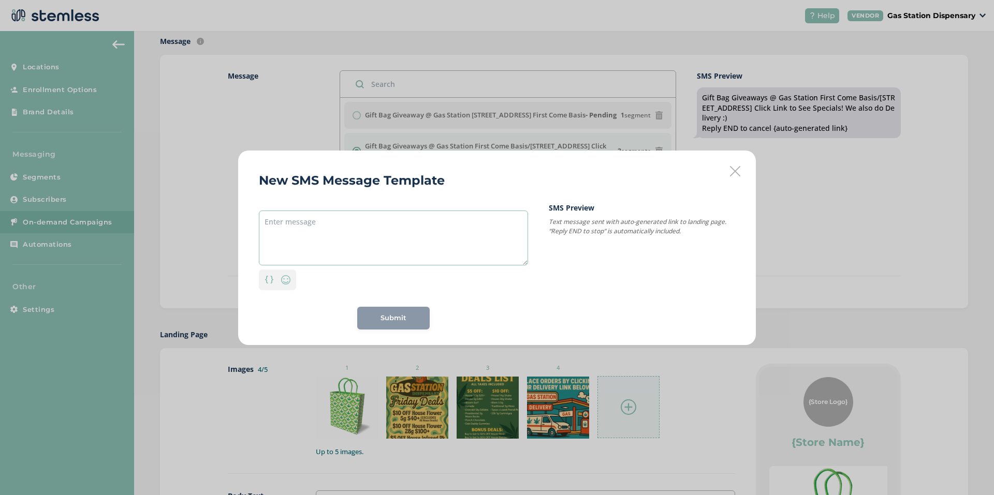
click at [379, 223] on textarea at bounding box center [393, 238] width 269 height 55
type textarea "G"
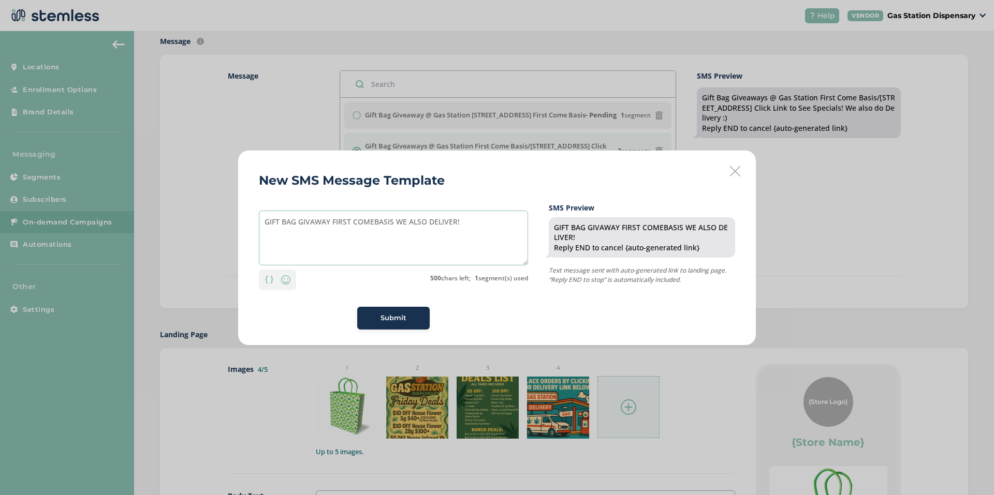
click at [374, 221] on textarea "GIFT BAG GIVAWAY FIRST COMEBASIS WE ALSO DELIVER!" at bounding box center [393, 238] width 269 height 55
click at [426, 248] on textarea "GIFT BAG GIVAWAY FIRST COME BASIS WE ALSO DELIVER!" at bounding box center [393, 238] width 269 height 55
click at [472, 225] on textarea "GIFT BAG GIVAWAY FIRST COME BASIS WE ALSO DELIVER!" at bounding box center [393, 238] width 269 height 55
click at [275, 232] on textarea "GIFT BAG GIVAWAY FIRST COME BASIS WE ALSO DELIVER! 19234 VANOWEN ST. GASSTATION" at bounding box center [393, 238] width 269 height 55
type textarea "GIFT BAG GIVAWAY FIRST COME BASIS WE ALSO DELIVER! 19234 VANOWEN ST./ GASSTATION"
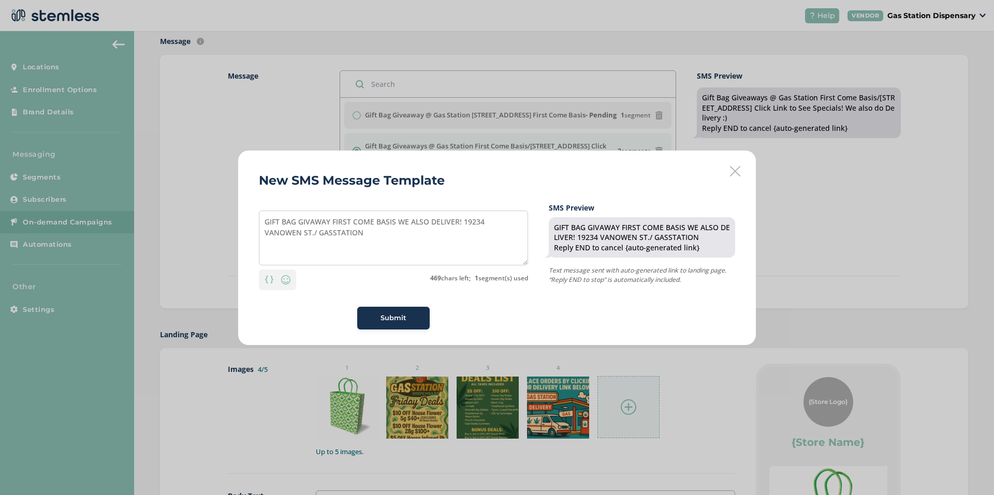
click at [377, 310] on button "Submit" at bounding box center [393, 318] width 72 height 23
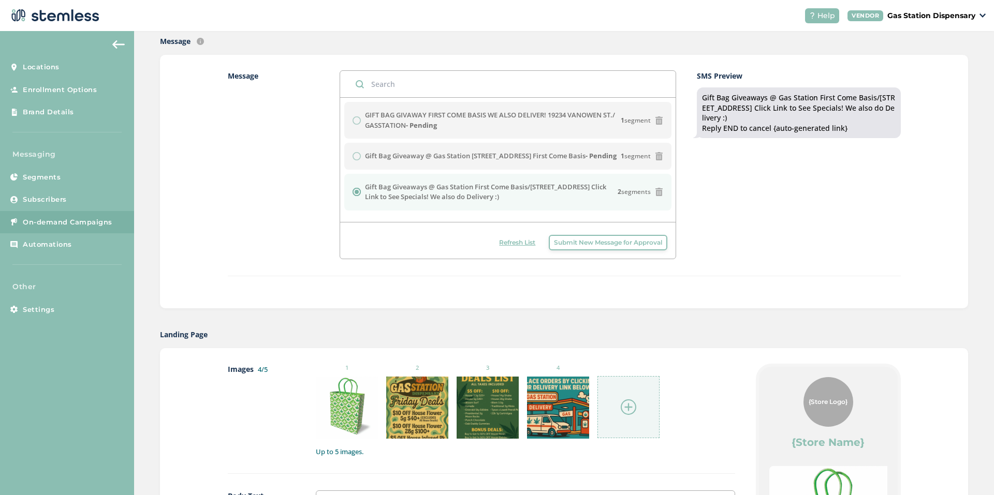
click at [504, 245] on span "Refresh List" at bounding box center [517, 242] width 36 height 9
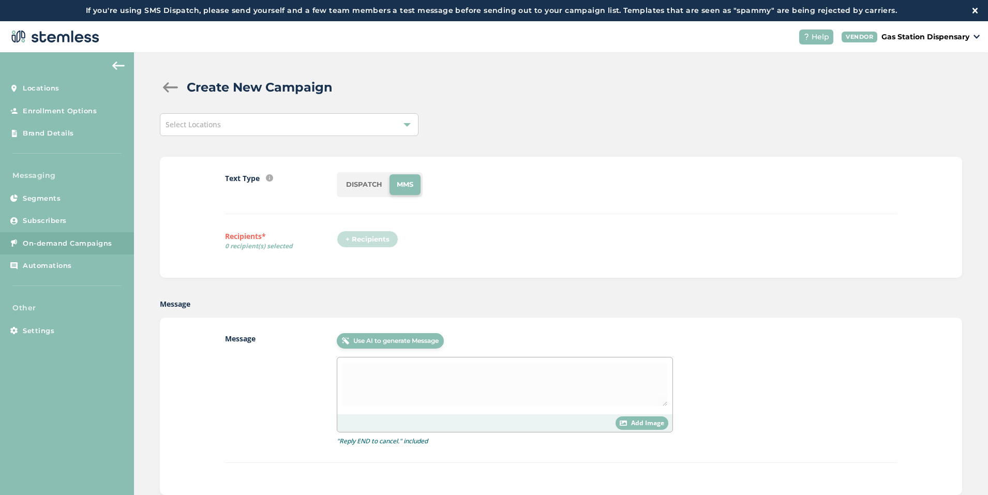
click at [311, 124] on div "Select Locations" at bounding box center [289, 124] width 259 height 23
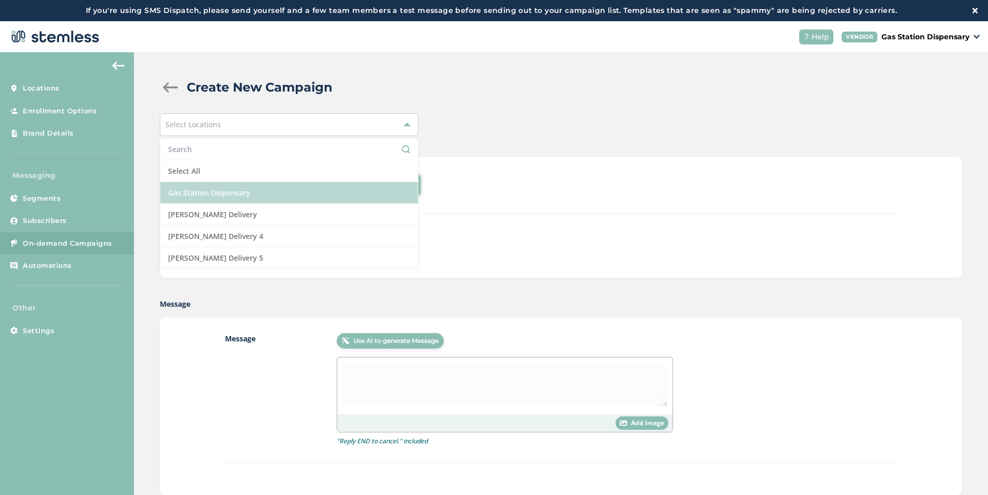
click at [304, 199] on li "Gas Station Dispensary" at bounding box center [289, 193] width 258 height 22
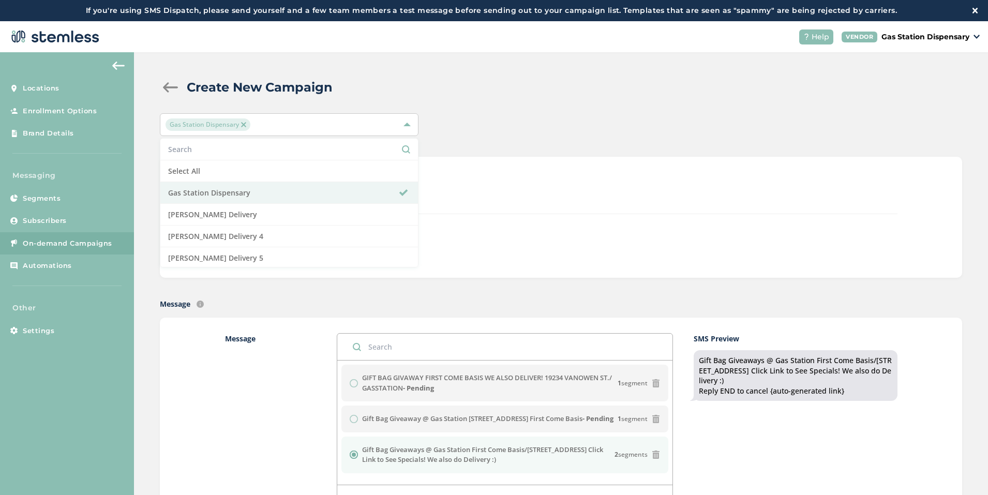
click at [511, 133] on div "Gas Station Dispensary Select All Gas Station Dispensary Hazel Delivery Hazel D…" at bounding box center [561, 124] width 803 height 23
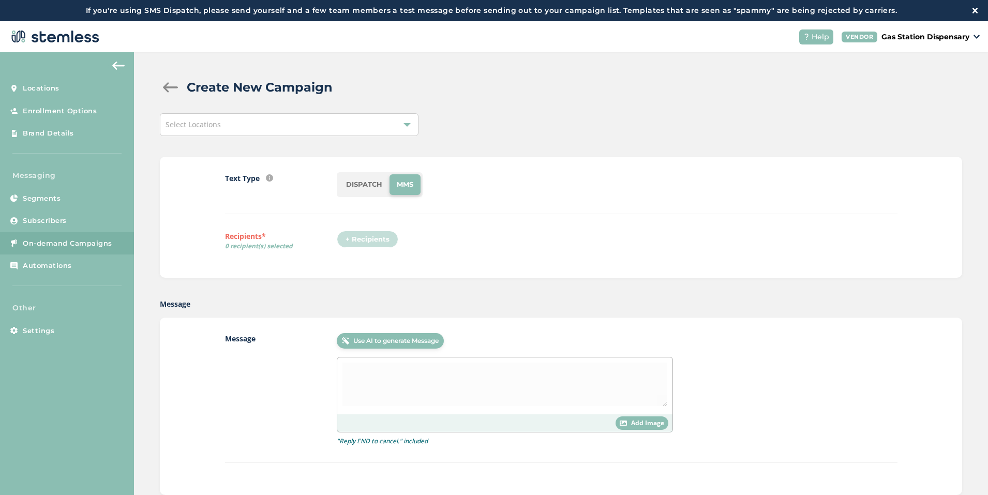
click at [325, 131] on div "Select Locations" at bounding box center [289, 124] width 259 height 23
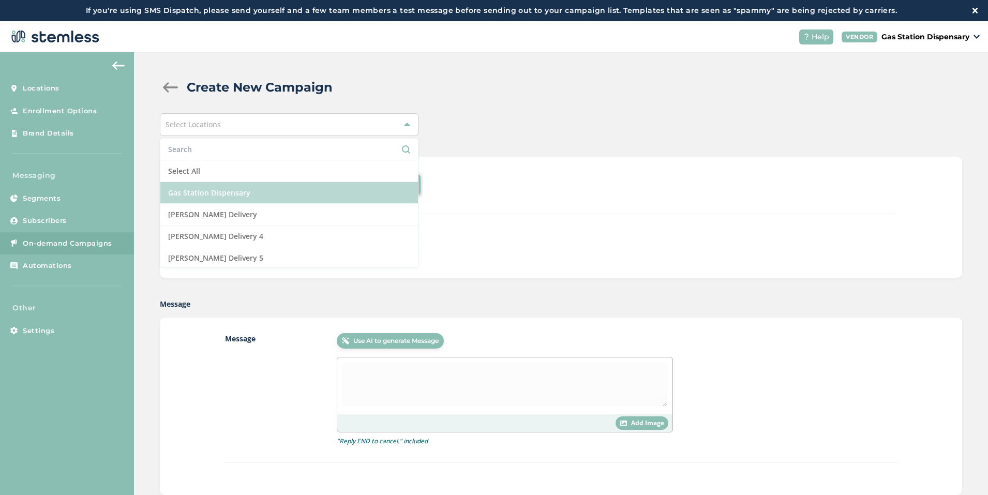
click at [308, 197] on li "Gas Station Dispensary" at bounding box center [289, 193] width 258 height 22
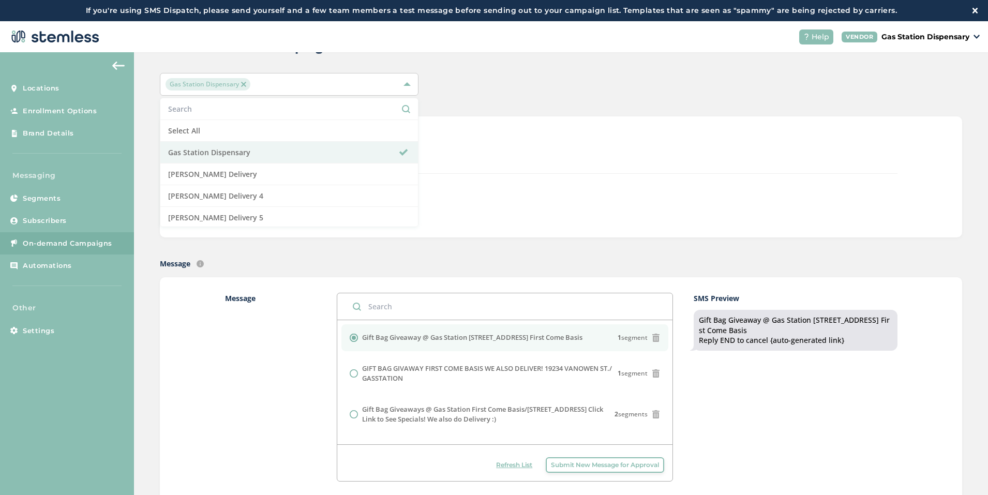
scroll to position [103, 0]
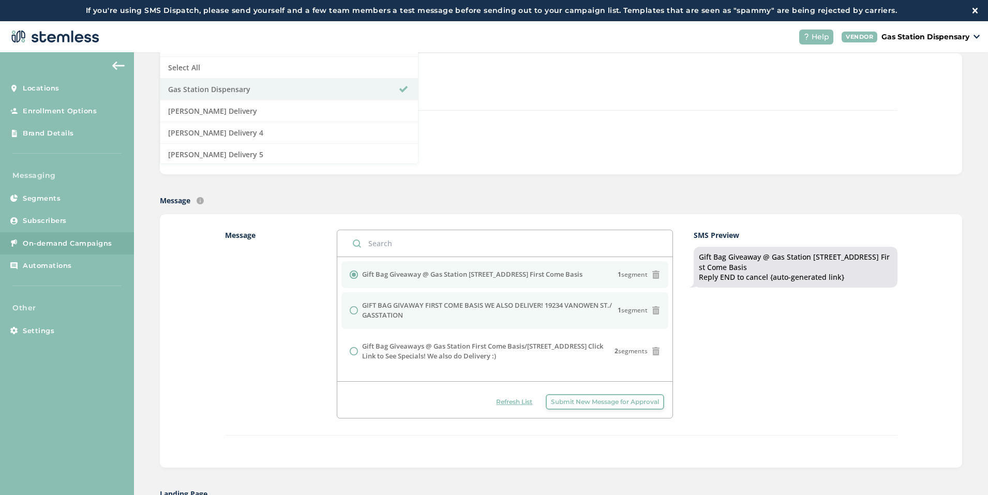
click at [425, 318] on label "GIFT BAG GIVAWAY FIRST COME BASIS WE ALSO DELIVER! 19234 VANOWEN ST./ GASSTATION" at bounding box center [490, 311] width 256 height 20
radio input "false"
radio input "true"
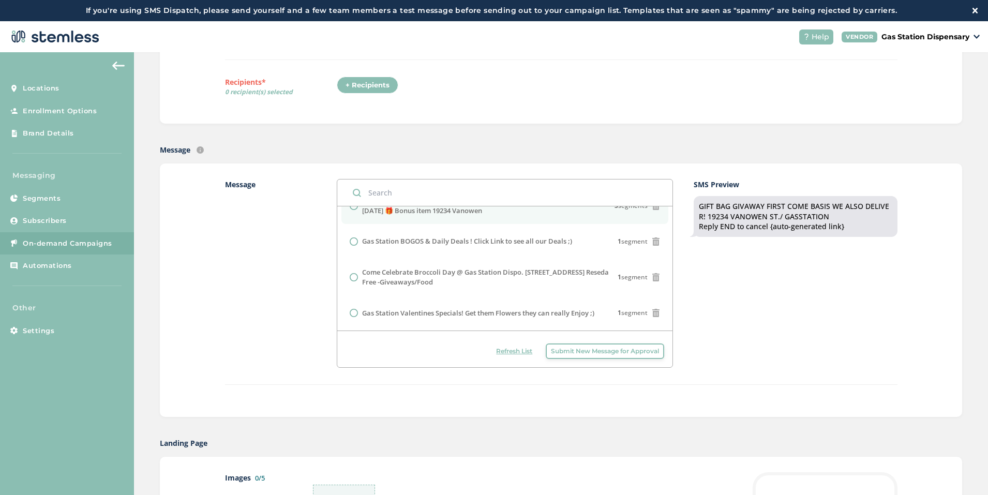
scroll to position [155, 0]
click at [371, 89] on div "+ Recipients" at bounding box center [368, 85] width 62 height 18
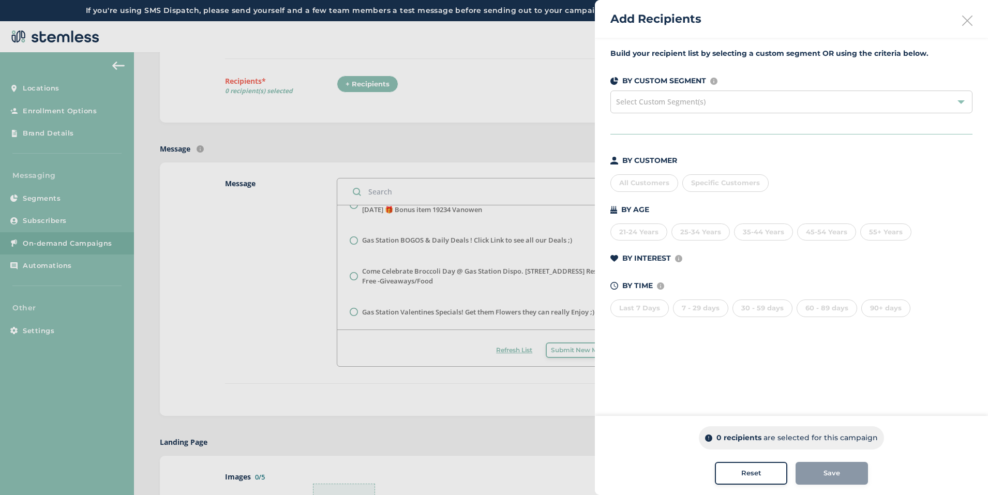
click at [636, 98] on span "Select Custom Segment(s)" at bounding box center [661, 102] width 90 height 10
click at [633, 182] on div "All Customers" at bounding box center [645, 183] width 68 height 18
click at [313, 204] on div at bounding box center [494, 247] width 988 height 495
click at [837, 469] on span "Save" at bounding box center [832, 473] width 17 height 10
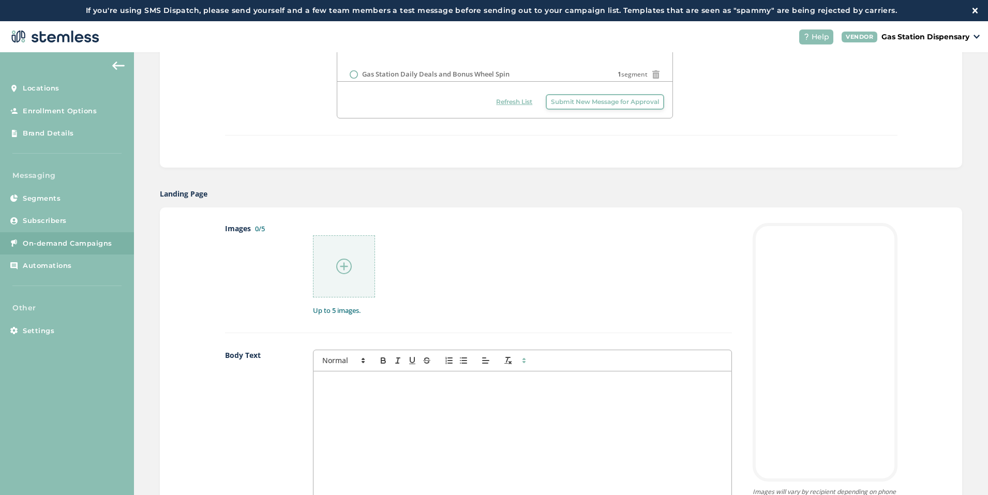
scroll to position [414, 0]
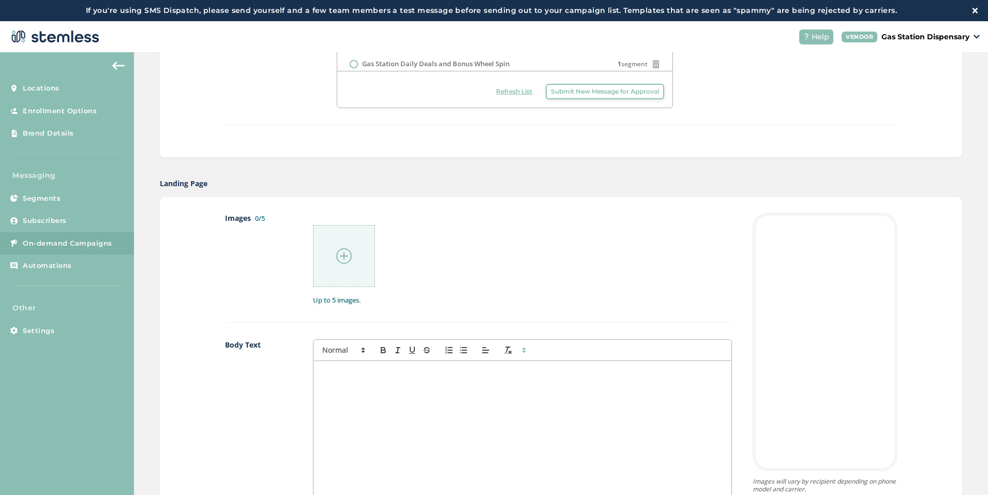
click at [337, 255] on img at bounding box center [344, 256] width 16 height 16
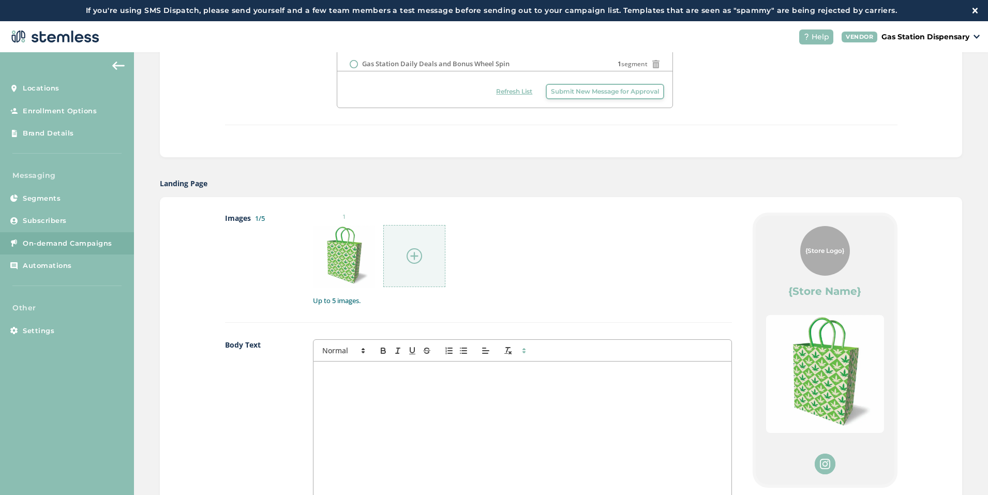
click at [439, 249] on div at bounding box center [414, 256] width 62 height 62
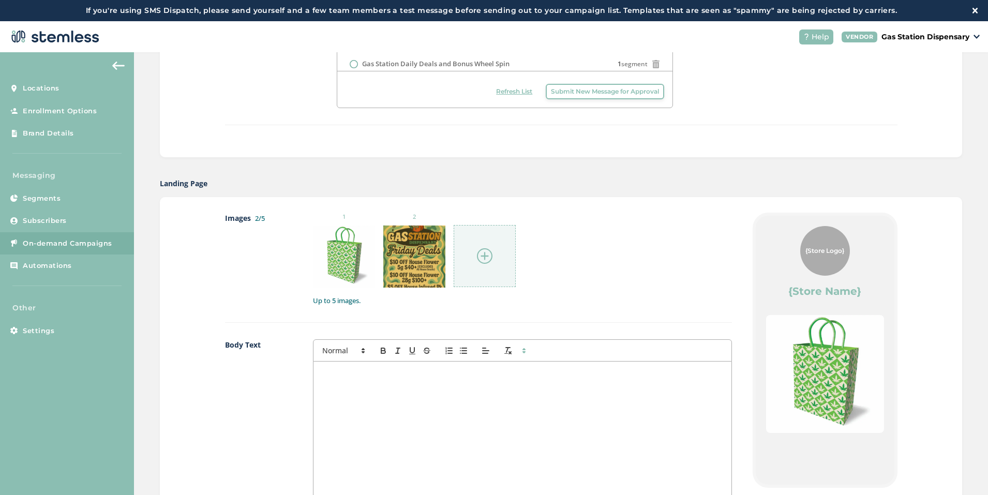
click at [484, 259] on img at bounding box center [485, 256] width 16 height 16
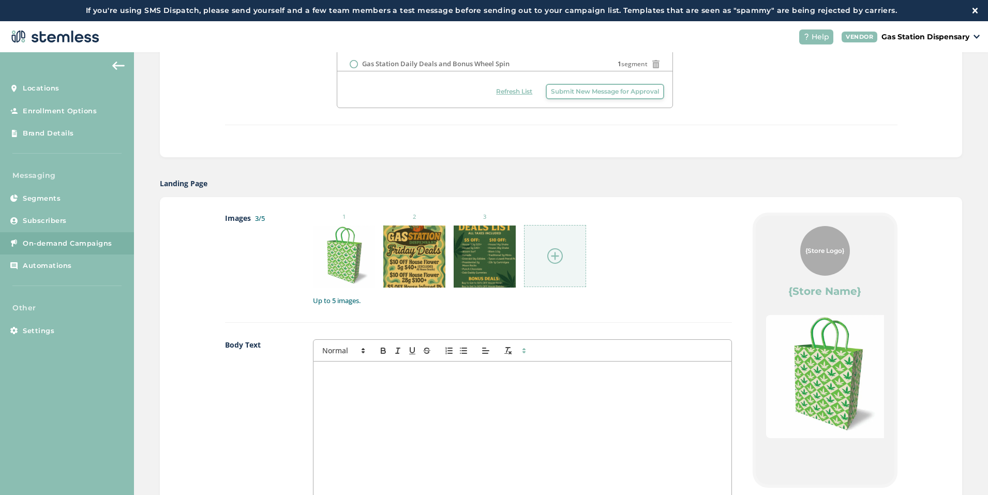
click at [550, 262] on img at bounding box center [555, 256] width 16 height 16
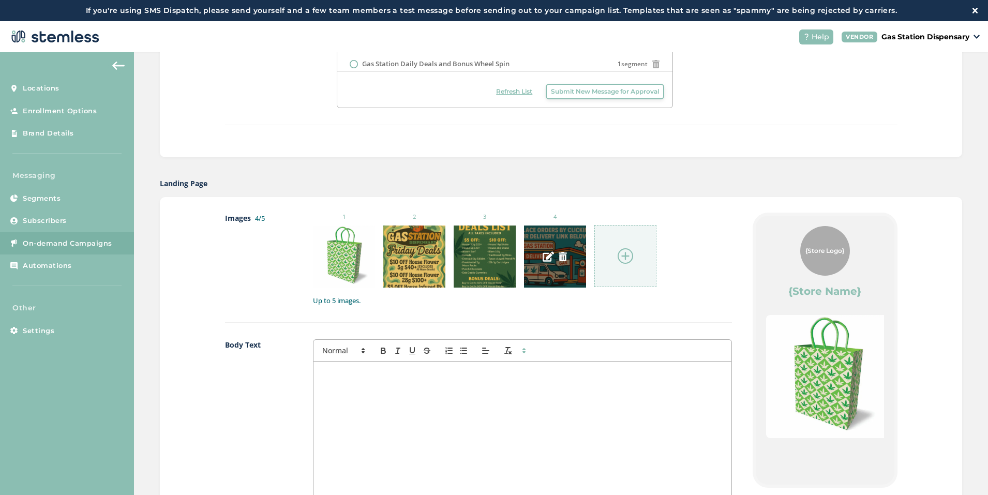
click at [551, 251] on div at bounding box center [555, 257] width 62 height 62
drag, startPoint x: 551, startPoint y: 251, endPoint x: 539, endPoint y: 253, distance: 11.5
click at [543, 253] on img at bounding box center [548, 256] width 11 height 11
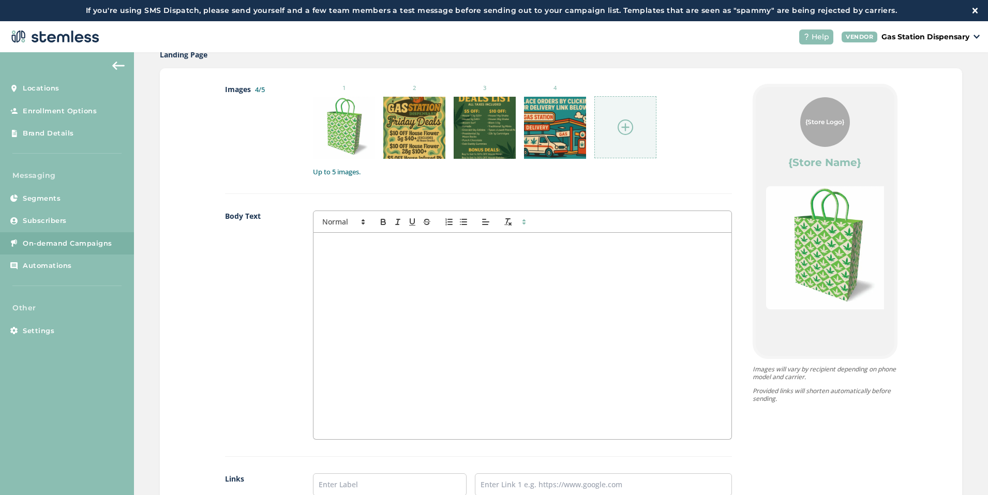
scroll to position [569, 0]
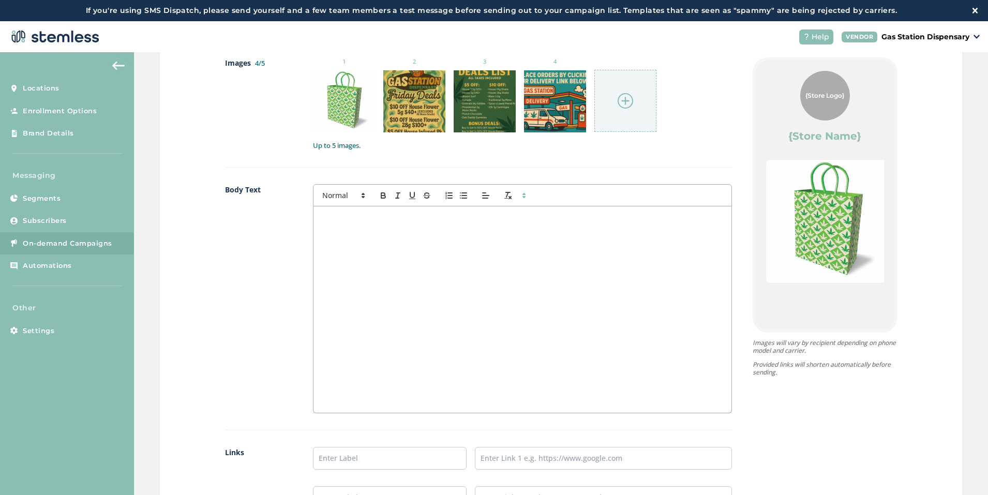
click at [351, 238] on div at bounding box center [523, 309] width 418 height 206
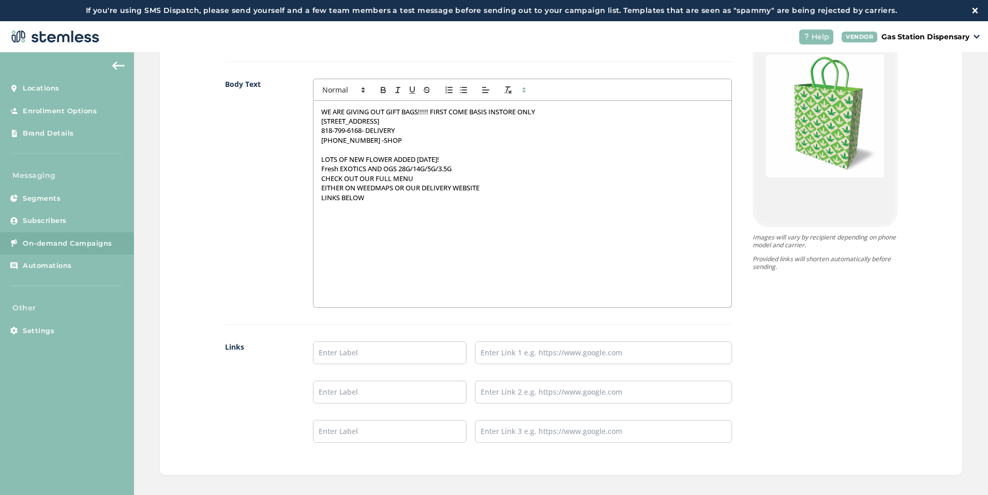
scroll to position [761, 0]
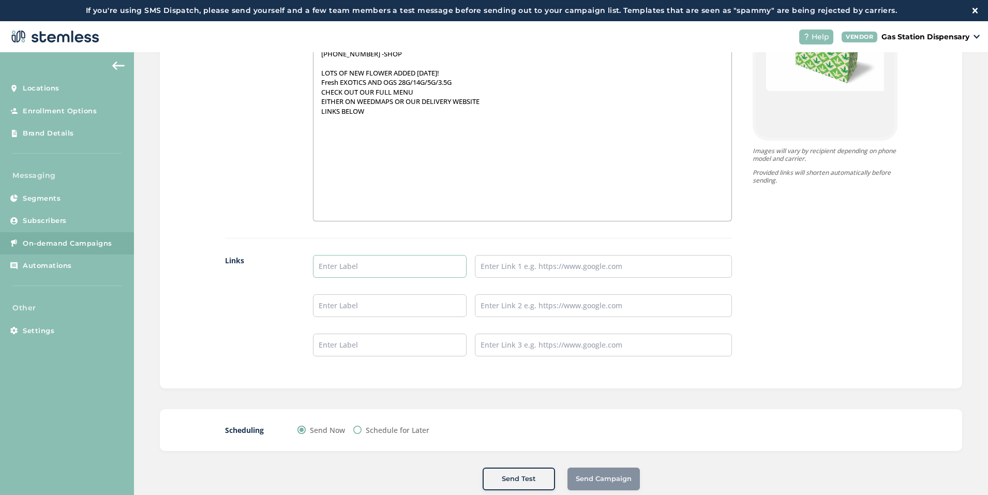
click at [359, 257] on input "text" at bounding box center [390, 266] width 154 height 23
type input "Delivery Website Link"
click at [366, 307] on input "text" at bounding box center [390, 305] width 154 height 23
type input "WEEDMAPS"
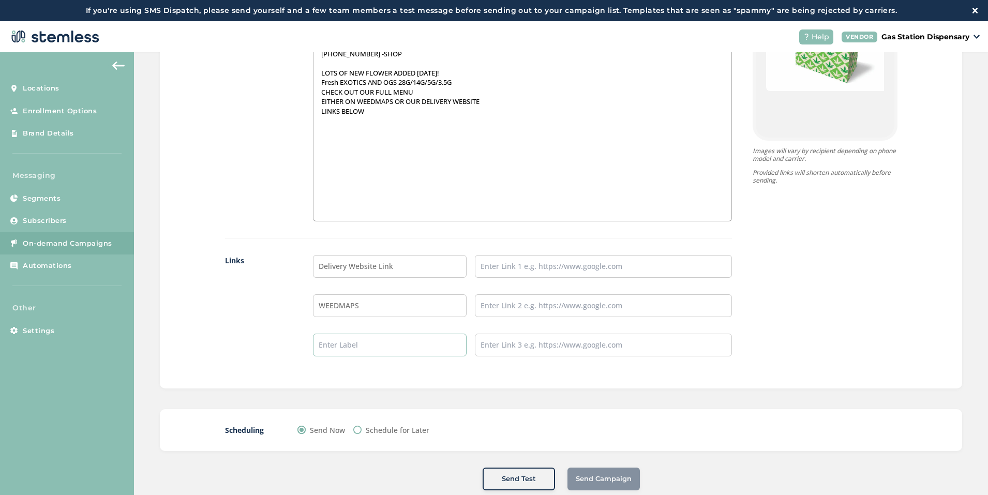
click at [369, 342] on input "text" at bounding box center [390, 345] width 154 height 23
type input "INSTAGRAM"
click at [492, 271] on input "text" at bounding box center [603, 266] width 257 height 23
type input "[URL][DOMAIN_NAME]"
click at [506, 304] on input "text" at bounding box center [603, 305] width 257 height 23
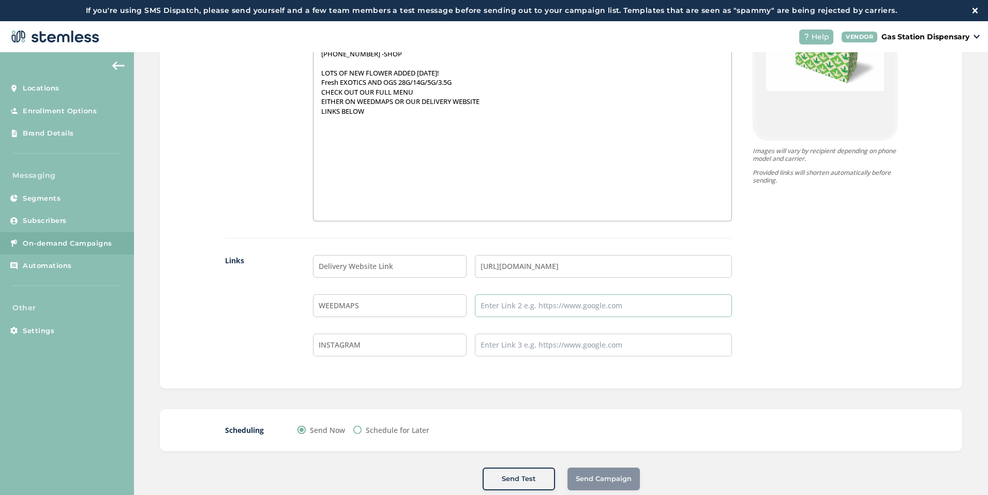
type input "[URL][DOMAIN_NAME]"
click at [505, 349] on input "text" at bounding box center [603, 345] width 257 height 23
type input "[URL][DOMAIN_NAME]"
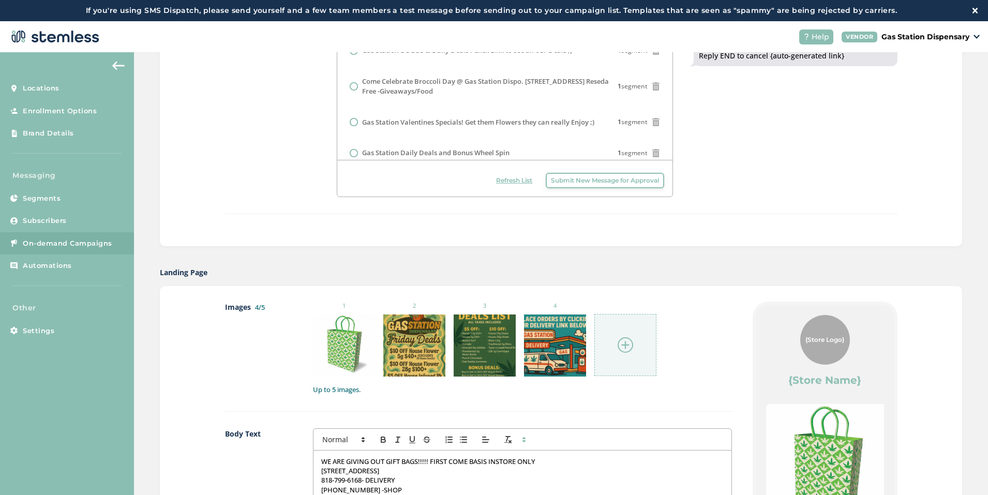
scroll to position [362, 0]
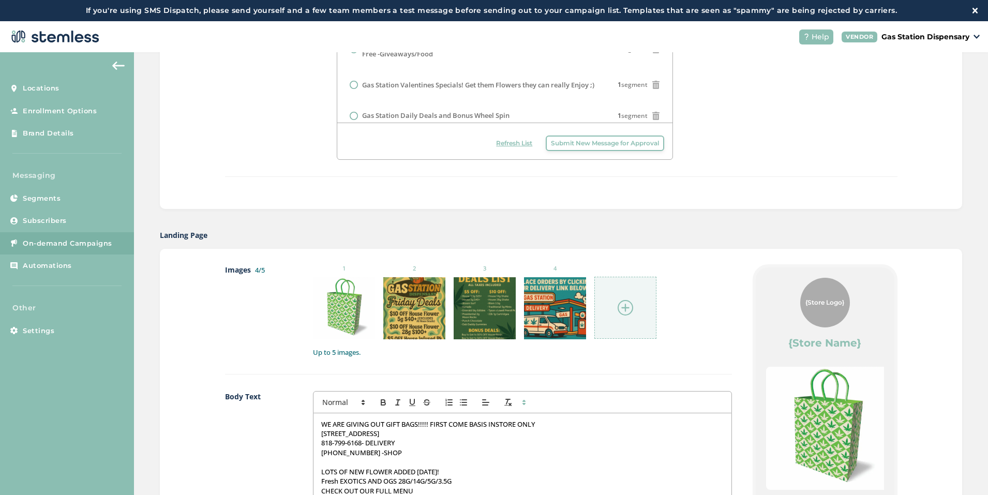
click at [566, 426] on p "WE ARE GIVING OUT GIFT BAGS!!!!! FIRST COME BASIS INSTORE ONLY" at bounding box center [522, 424] width 403 height 9
drag, startPoint x: 984, startPoint y: 233, endPoint x: 985, endPoint y: 270, distance: 36.3
click at [985, 270] on div "Create New Campaign Gas Station Dispensary Text Type SMS : A cost effective way…" at bounding box center [561, 284] width 854 height 464
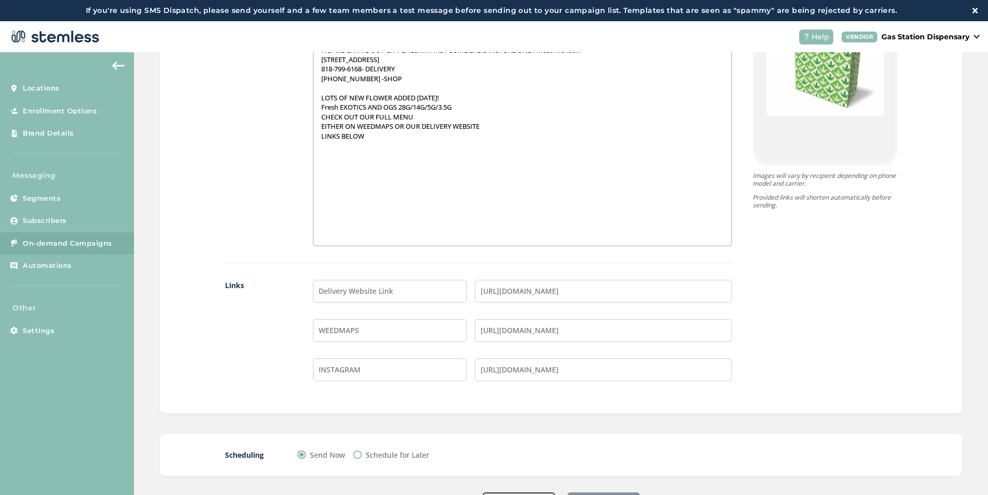
scroll to position [761, 0]
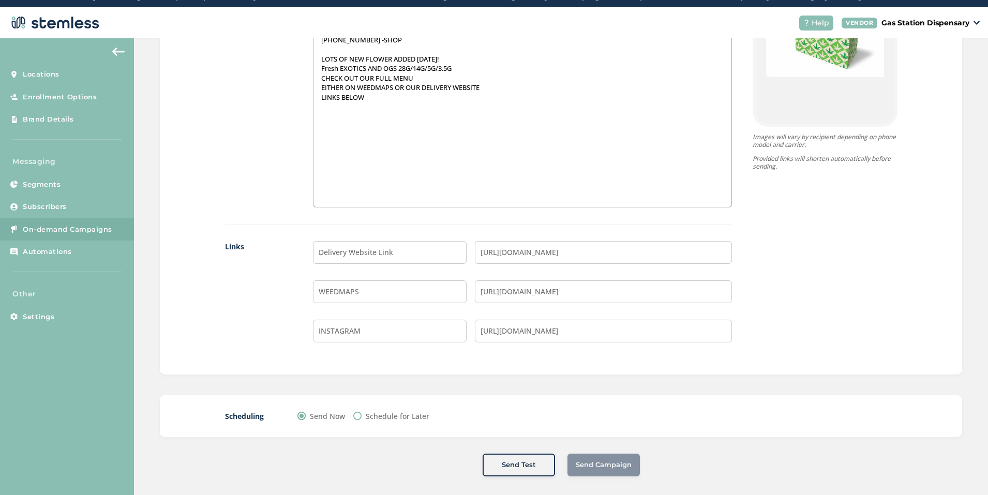
scroll to position [21, 0]
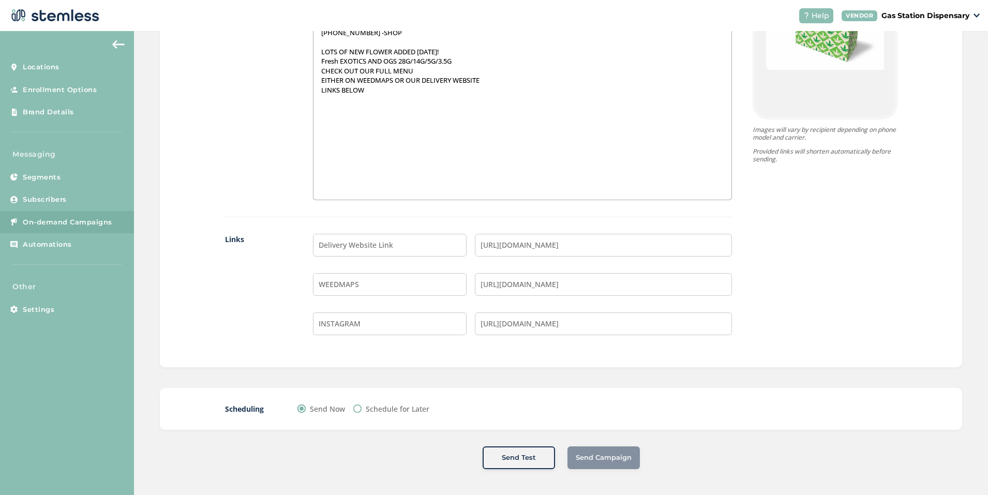
click at [520, 467] on button "Send Test" at bounding box center [519, 458] width 72 height 23
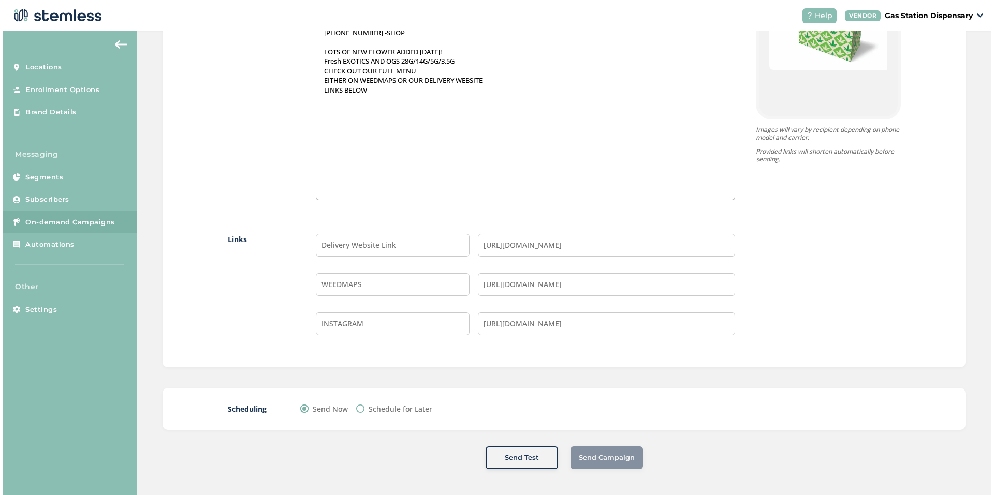
scroll to position [0, 0]
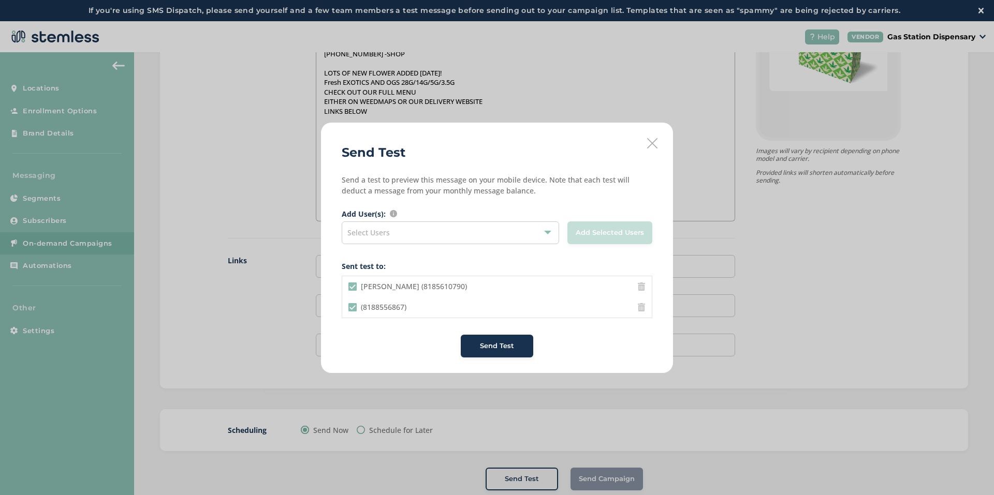
click at [508, 342] on span "Send Test" at bounding box center [497, 346] width 34 height 10
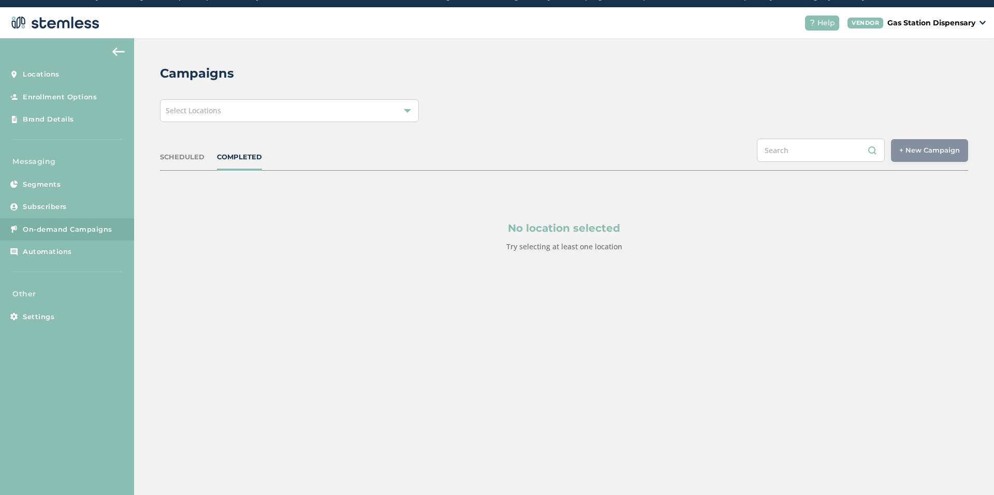
scroll to position [21, 0]
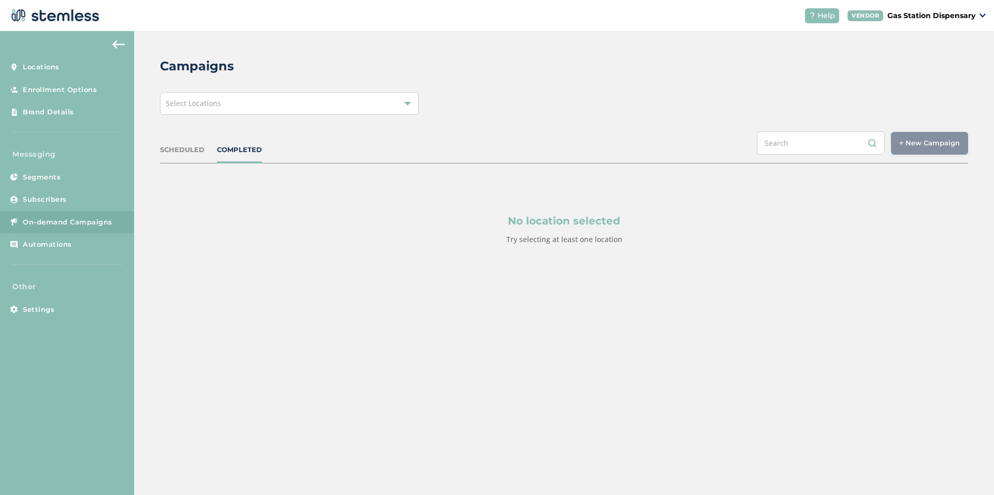
click at [45, 223] on span "On-demand Campaigns" at bounding box center [68, 222] width 90 height 10
click at [185, 105] on span "Select Locations" at bounding box center [193, 103] width 55 height 10
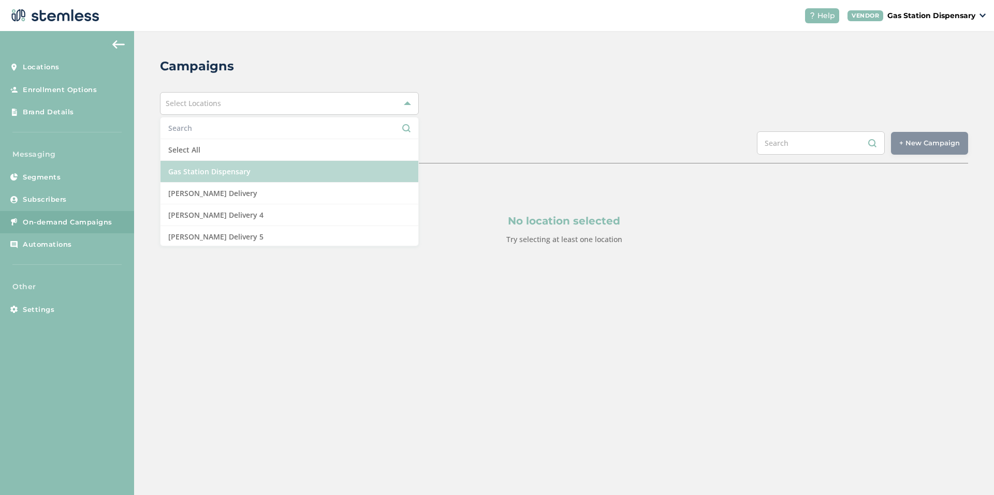
click at [204, 173] on li "Gas Station Dispensary" at bounding box center [289, 172] width 258 height 22
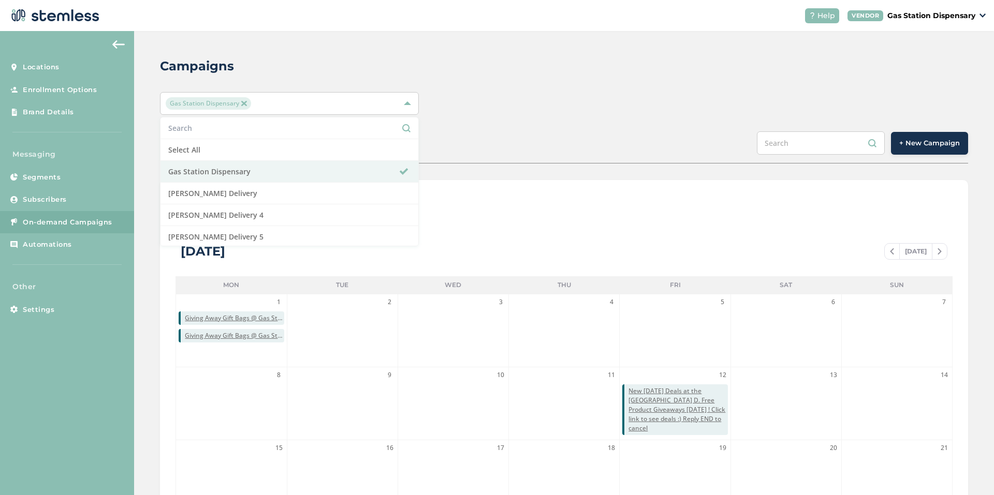
click at [922, 145] on span "+ New Campaign" at bounding box center [929, 143] width 61 height 10
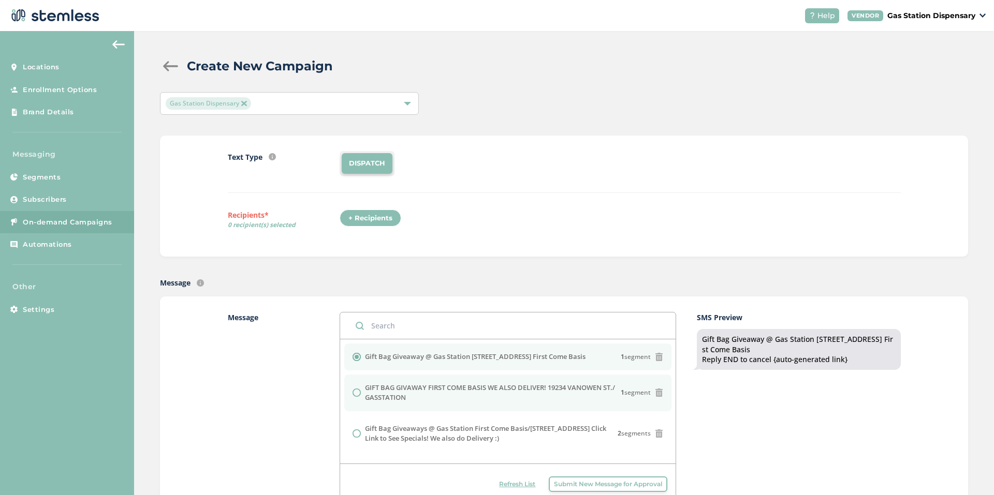
click at [356, 395] on div "GIFT BAG GIVAWAY FIRST COME BASIS WE ALSO DELIVER! 19234 VANOWEN ST./ GASSTATIO…" at bounding box center [507, 393] width 310 height 20
radio input "false"
radio input "true"
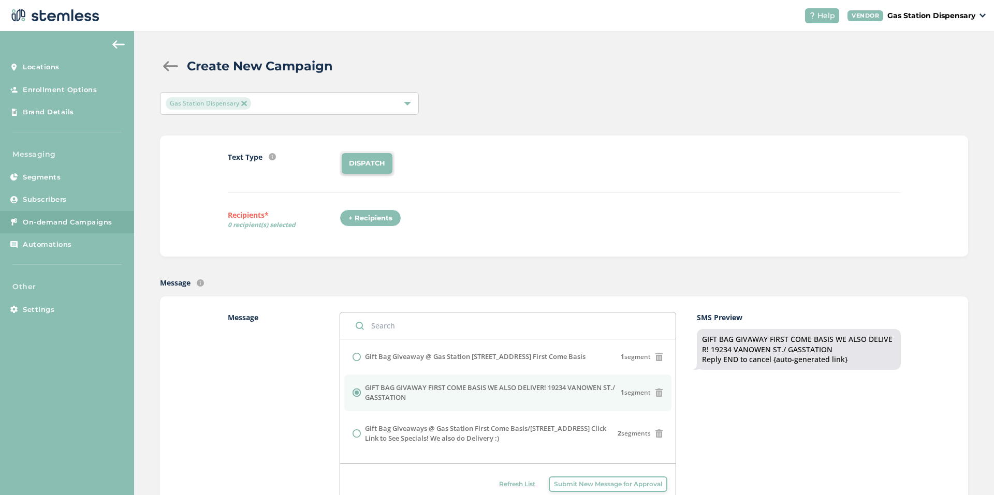
click at [358, 214] on div "+ Recipients" at bounding box center [370, 219] width 62 height 18
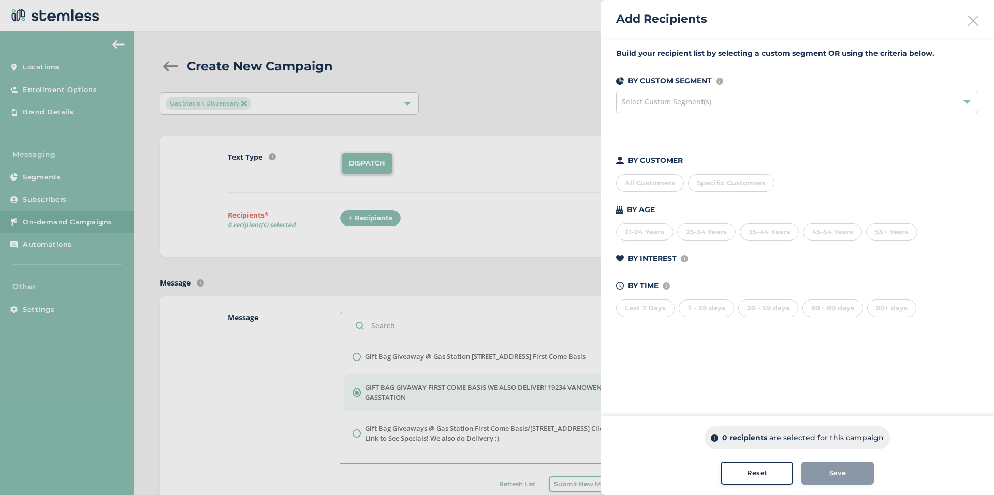
click at [652, 184] on div "All Customers" at bounding box center [650, 183] width 68 height 18
click at [850, 467] on button "Save" at bounding box center [837, 473] width 72 height 23
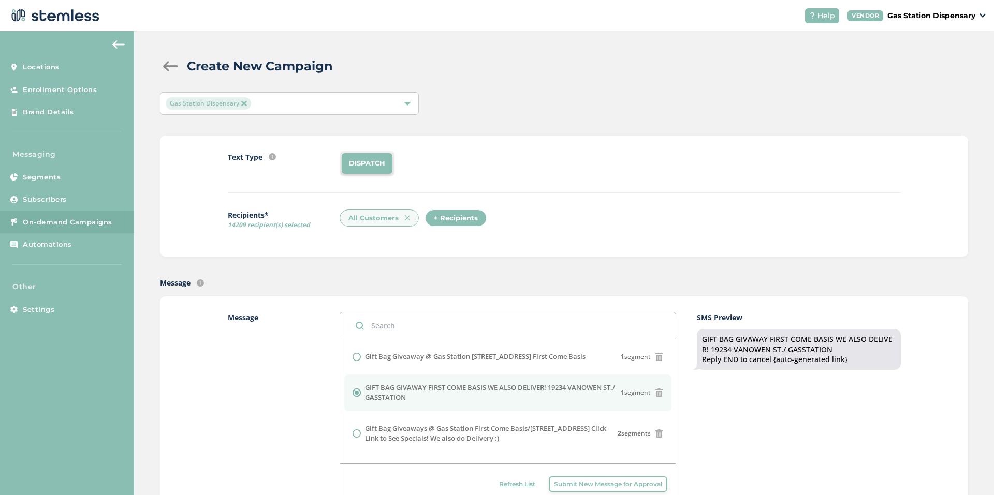
drag, startPoint x: 983, startPoint y: 168, endPoint x: 983, endPoint y: 244, distance: 76.1
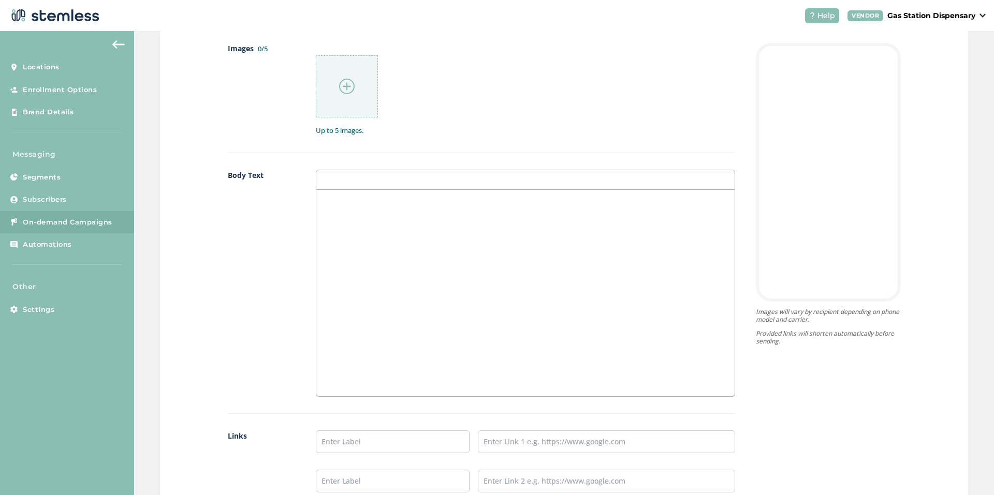
scroll to position [569, 0]
click at [346, 87] on img at bounding box center [347, 80] width 16 height 16
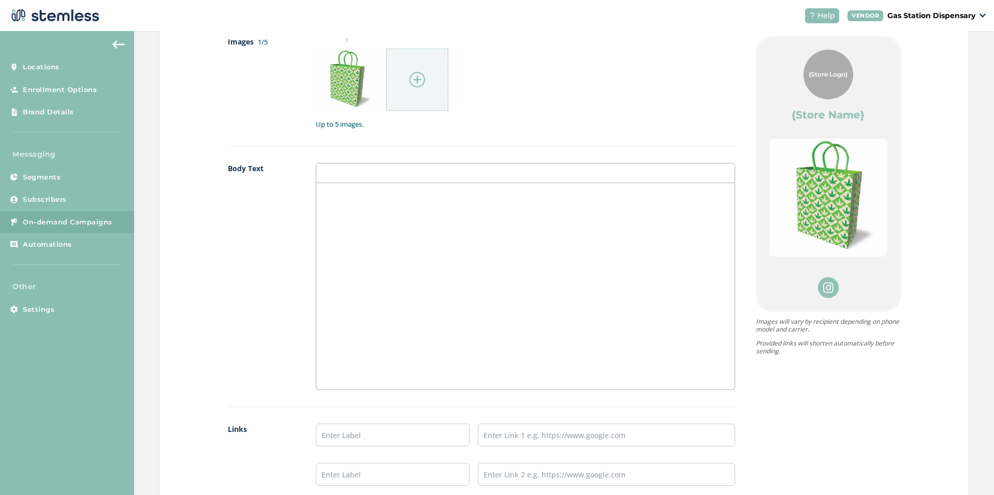
click at [412, 69] on div at bounding box center [417, 80] width 62 height 62
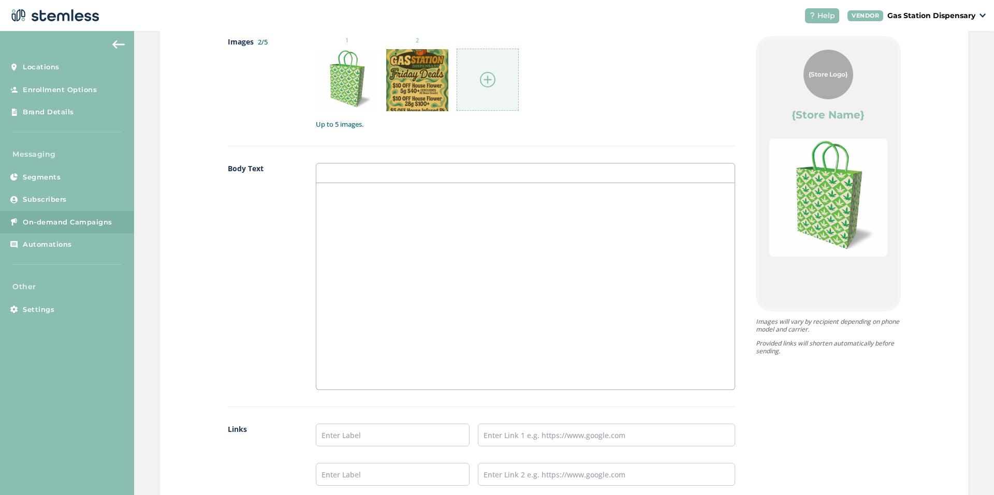
click at [483, 77] on img at bounding box center [488, 80] width 16 height 16
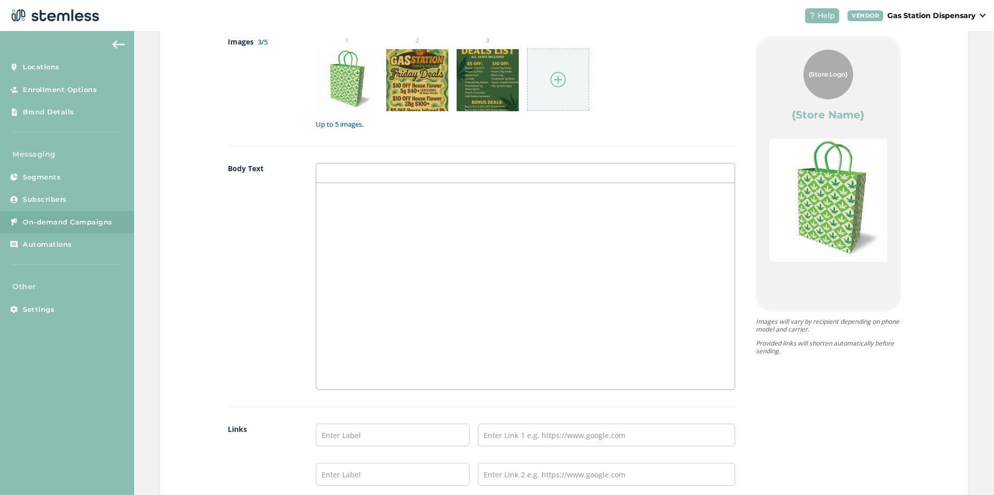
click at [550, 79] on img at bounding box center [558, 80] width 16 height 16
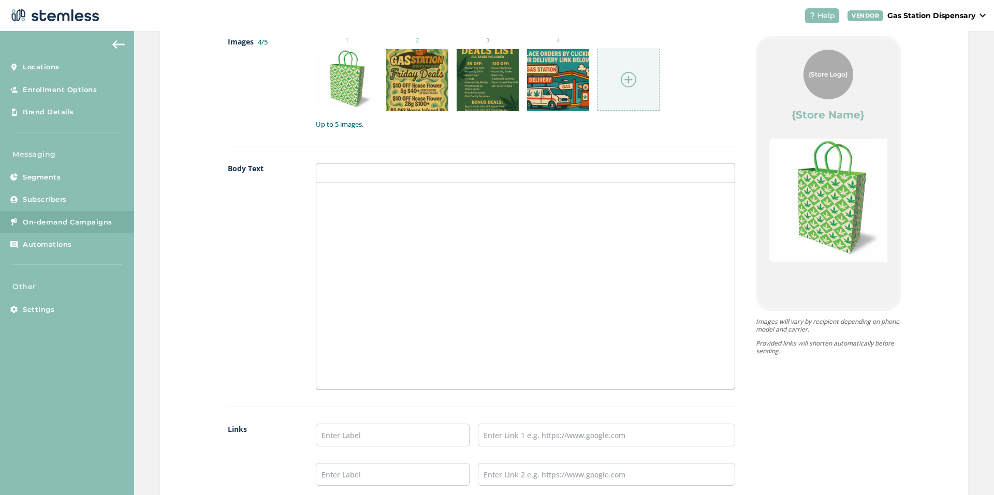
click at [376, 279] on div at bounding box center [525, 286] width 418 height 206
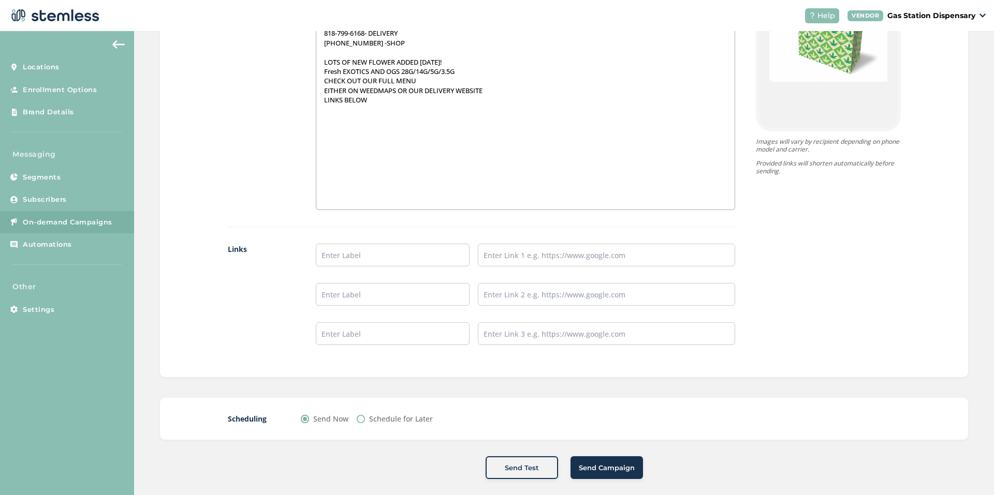
scroll to position [759, 0]
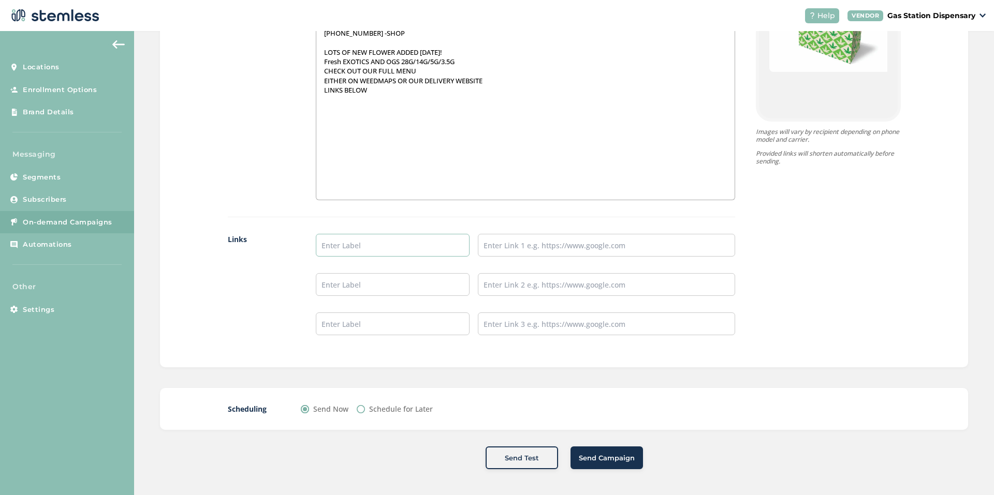
click at [334, 246] on input "text" at bounding box center [393, 245] width 154 height 23
type input "Delivery Website Link"
click at [366, 281] on input "text" at bounding box center [393, 284] width 154 height 23
type input "WEEDMAPS"
click at [378, 321] on input "text" at bounding box center [393, 324] width 154 height 23
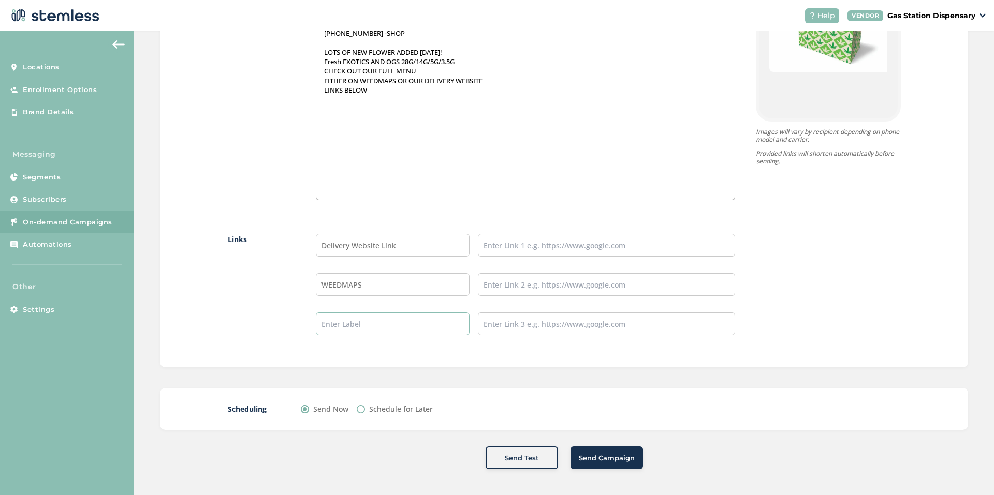
type input "INSTAGRAM"
click at [487, 253] on input "text" at bounding box center [606, 245] width 257 height 23
type input "[URL][DOMAIN_NAME]"
click at [508, 283] on input "text" at bounding box center [606, 284] width 257 height 23
type input "[URL][DOMAIN_NAME]"
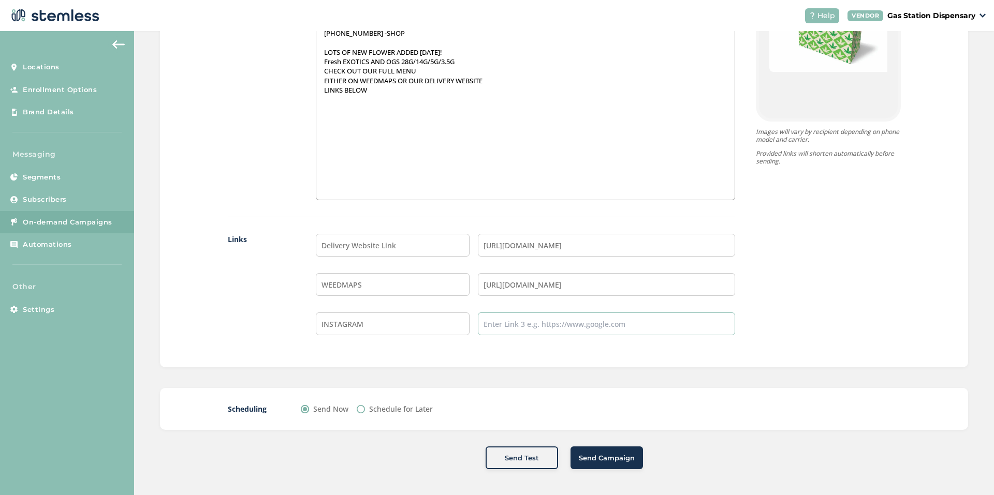
click at [514, 328] on input "text" at bounding box center [606, 324] width 257 height 23
type input "[URL][DOMAIN_NAME]"
click at [605, 462] on span "Send Campaign" at bounding box center [607, 458] width 56 height 10
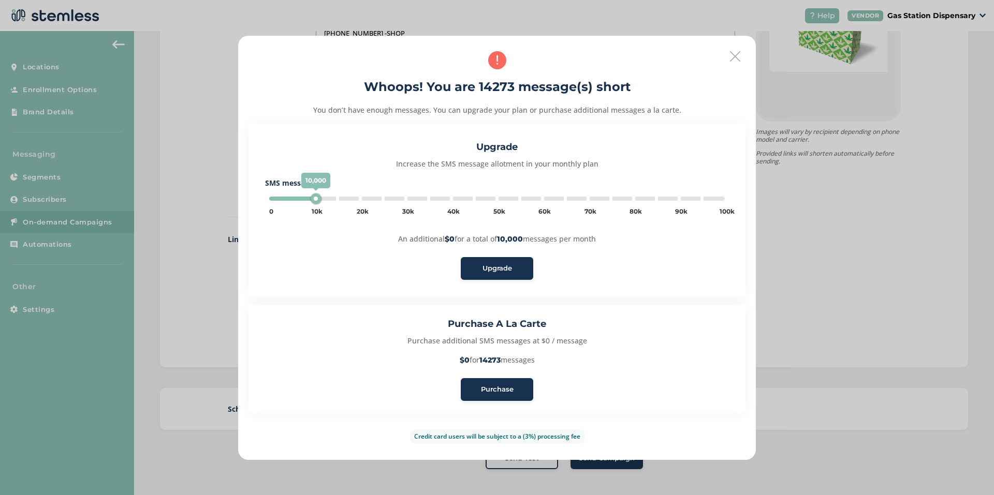
type input "15000"
click at [496, 386] on span "Purchase" at bounding box center [497, 389] width 33 height 10
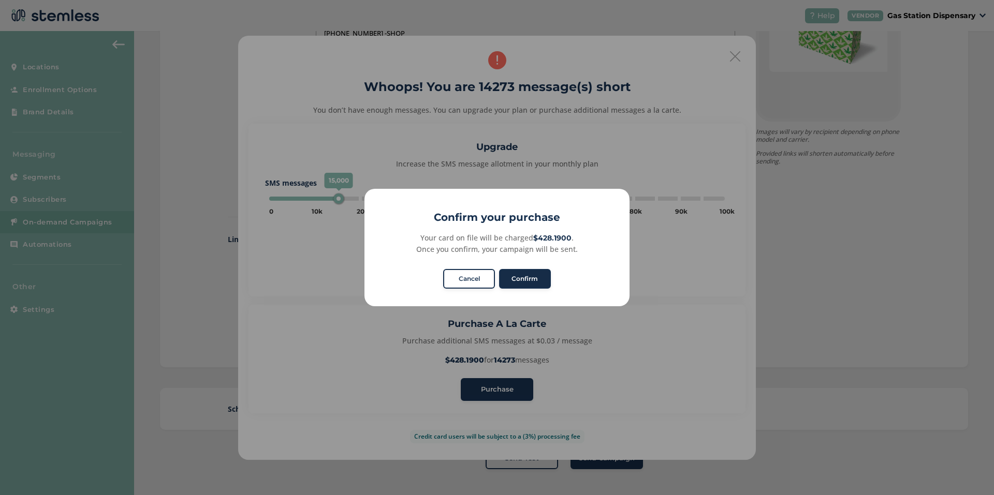
click at [518, 272] on button "Confirm" at bounding box center [525, 279] width 52 height 20
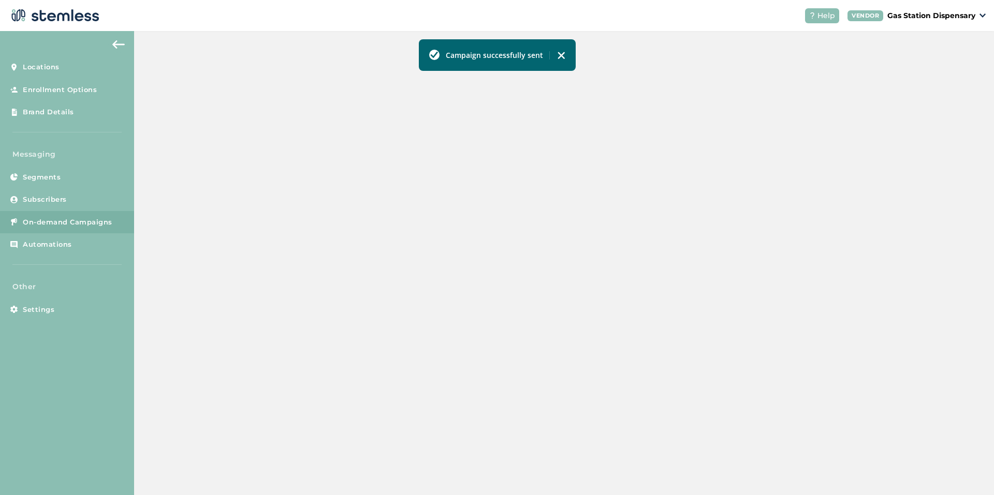
scroll to position [205, 0]
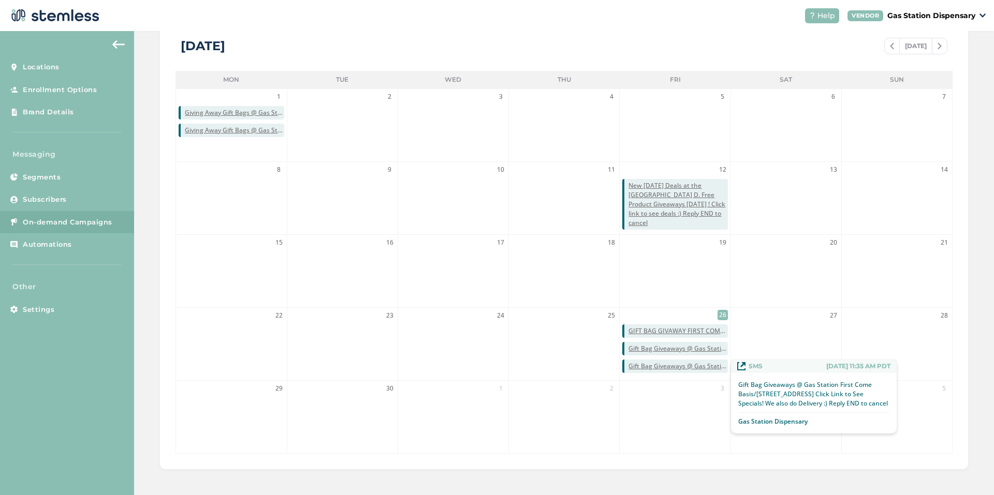
click at [655, 368] on span "Gift Bag Giveaways @ Gas Station First Come Basis/[STREET_ADDRESS] Click Link t…" at bounding box center [677, 366] width 99 height 9
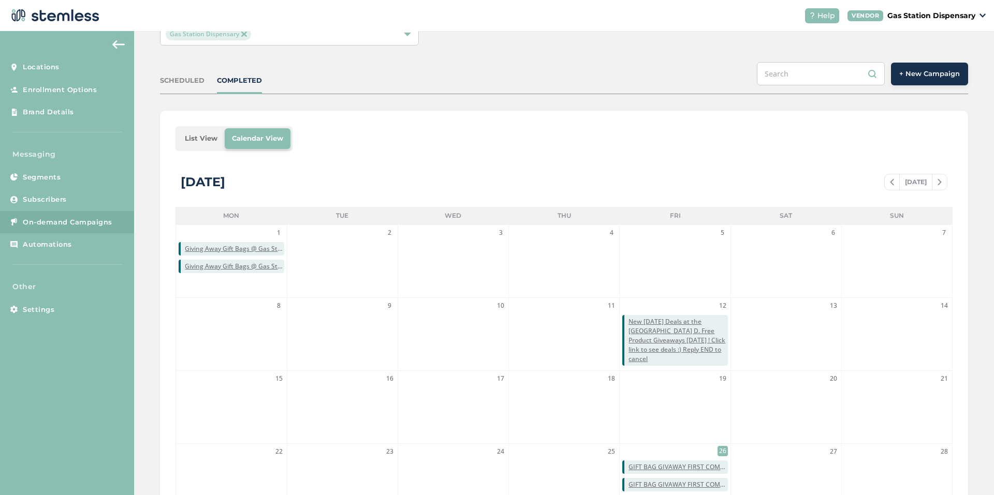
scroll to position [205, 0]
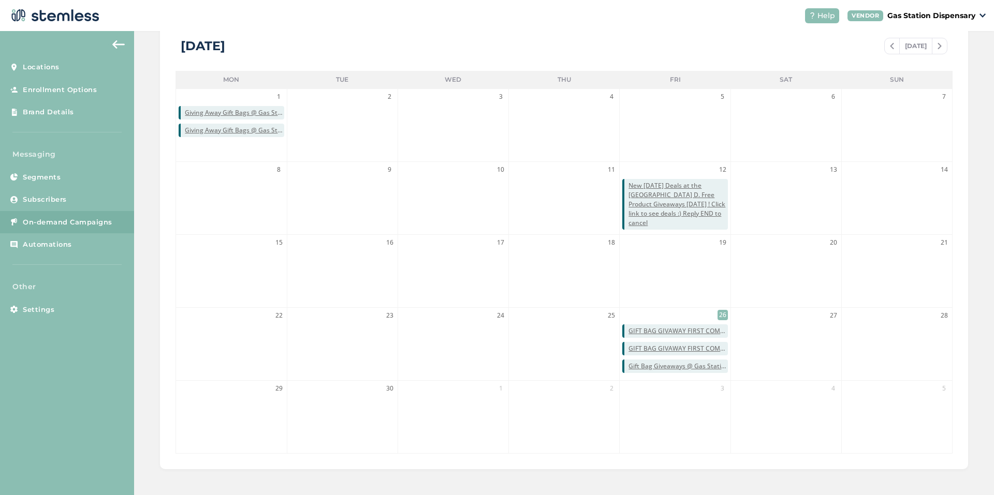
click at [717, 317] on span "26" at bounding box center [722, 315] width 10 height 10
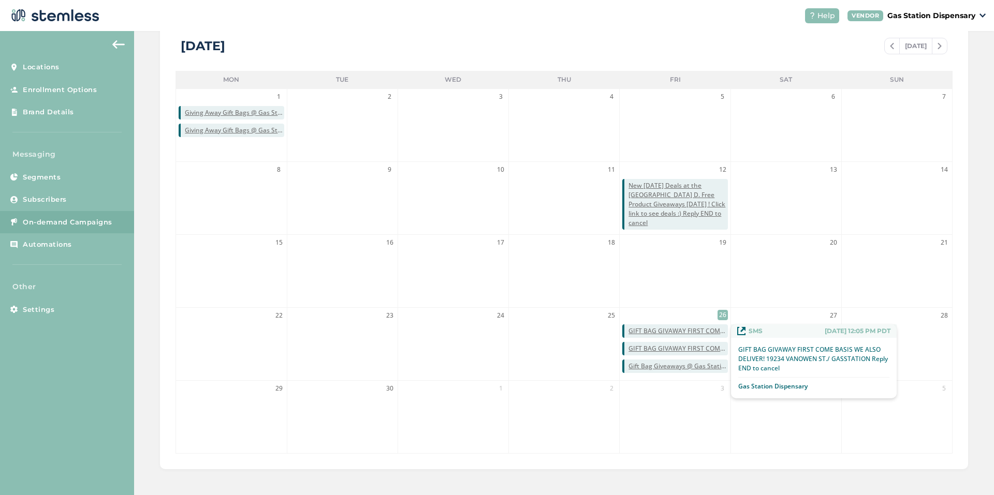
click at [675, 331] on span "GIFT BAG GIVAWAY FIRST COME BASIS WE ALSO DELIVER! 19234 VANOWEN ST./ GASSTATIO…" at bounding box center [677, 331] width 99 height 9
